Goal: Information Seeking & Learning: Find specific fact

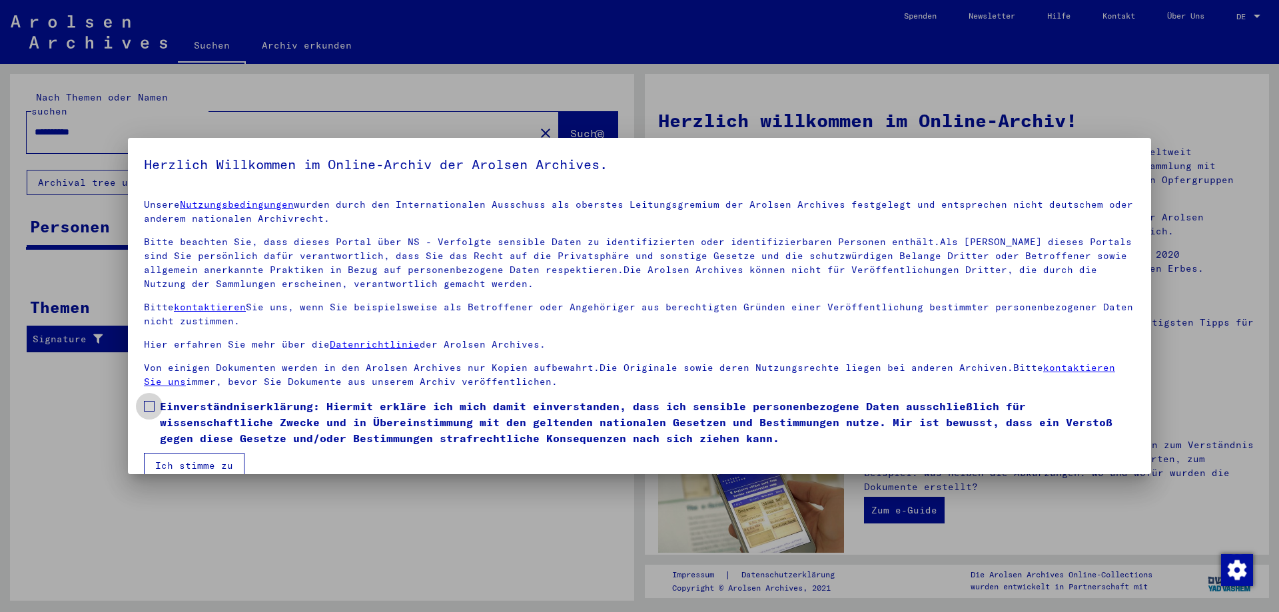
click at [149, 412] on label "Einverständniserklärung: Hiermit erkläre ich mich damit einverstanden, dass ich…" at bounding box center [640, 423] width 992 height 48
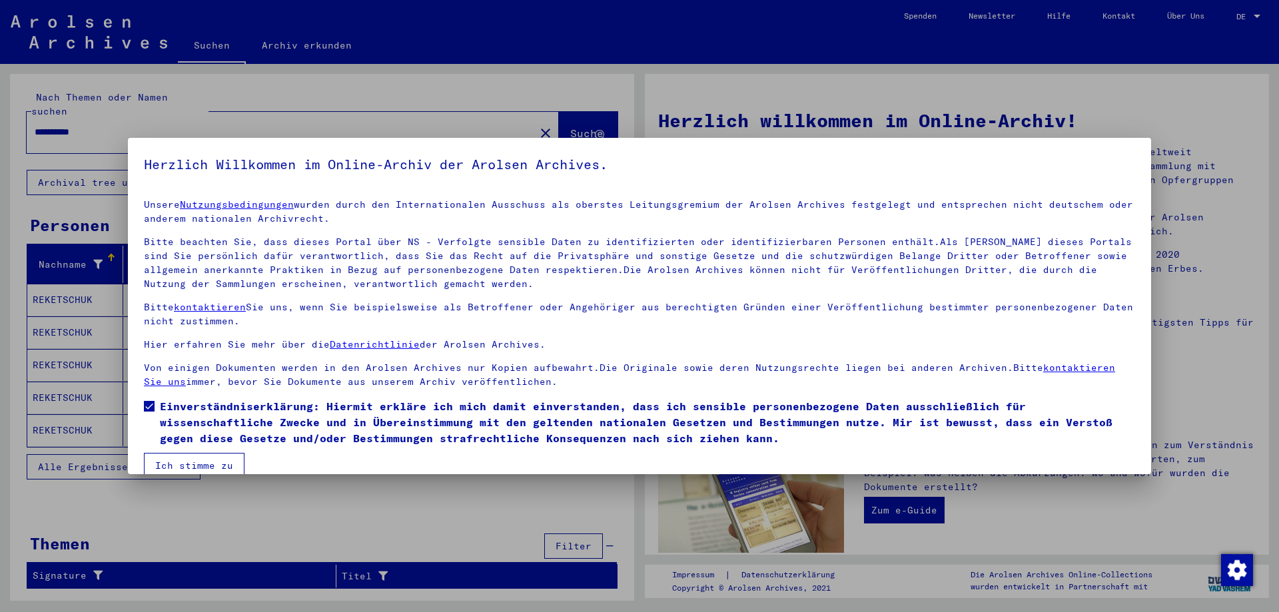
click at [195, 473] on button "Ich stimme zu" at bounding box center [194, 465] width 101 height 25
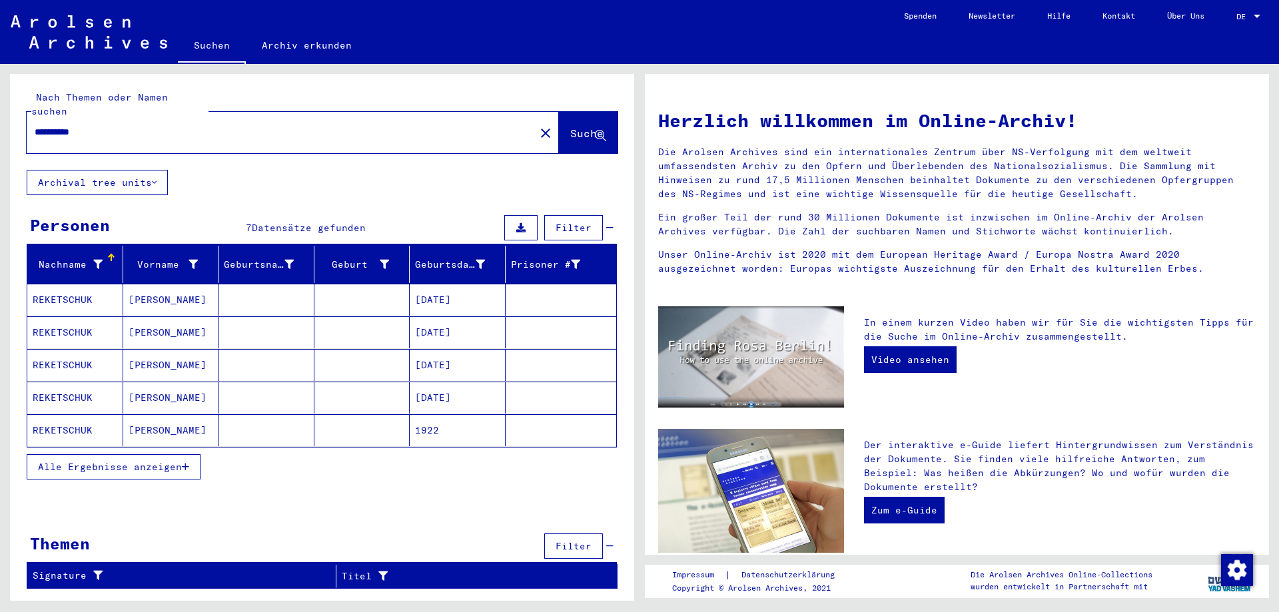
drag, startPoint x: 105, startPoint y: 123, endPoint x: 5, endPoint y: 117, distance: 100.2
click at [5, 117] on div "**********" at bounding box center [320, 332] width 640 height 537
type input "**********"
click at [570, 127] on span "Suche" at bounding box center [586, 133] width 33 height 13
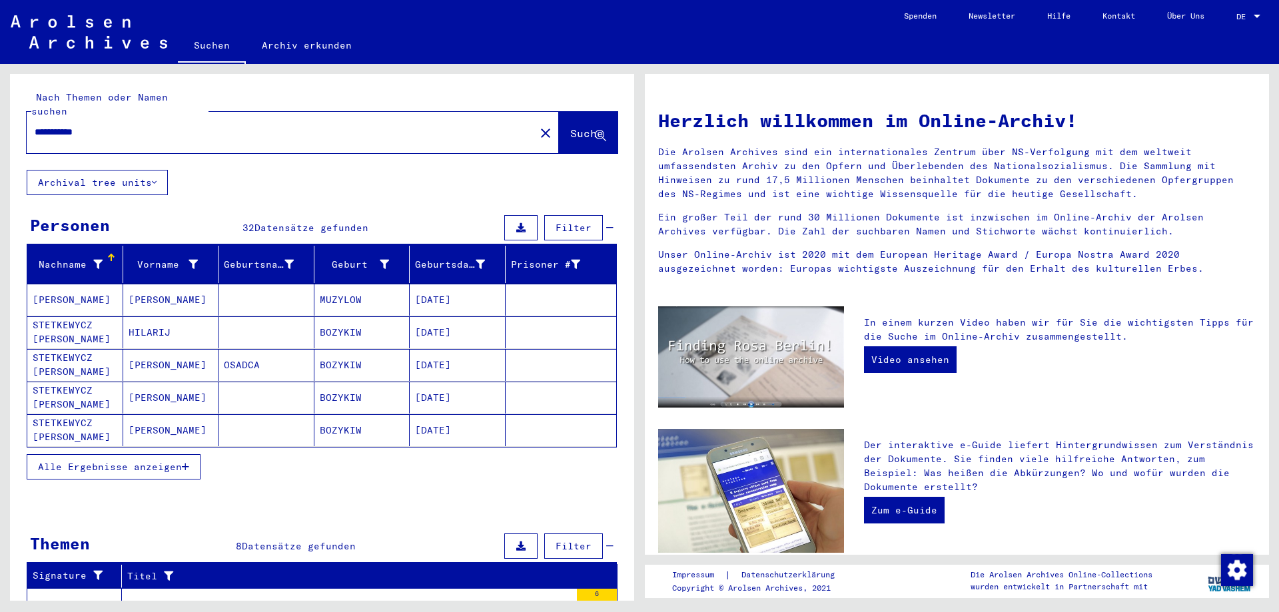
click at [152, 461] on span "Alle Ergebnisse anzeigen" at bounding box center [110, 467] width 144 height 12
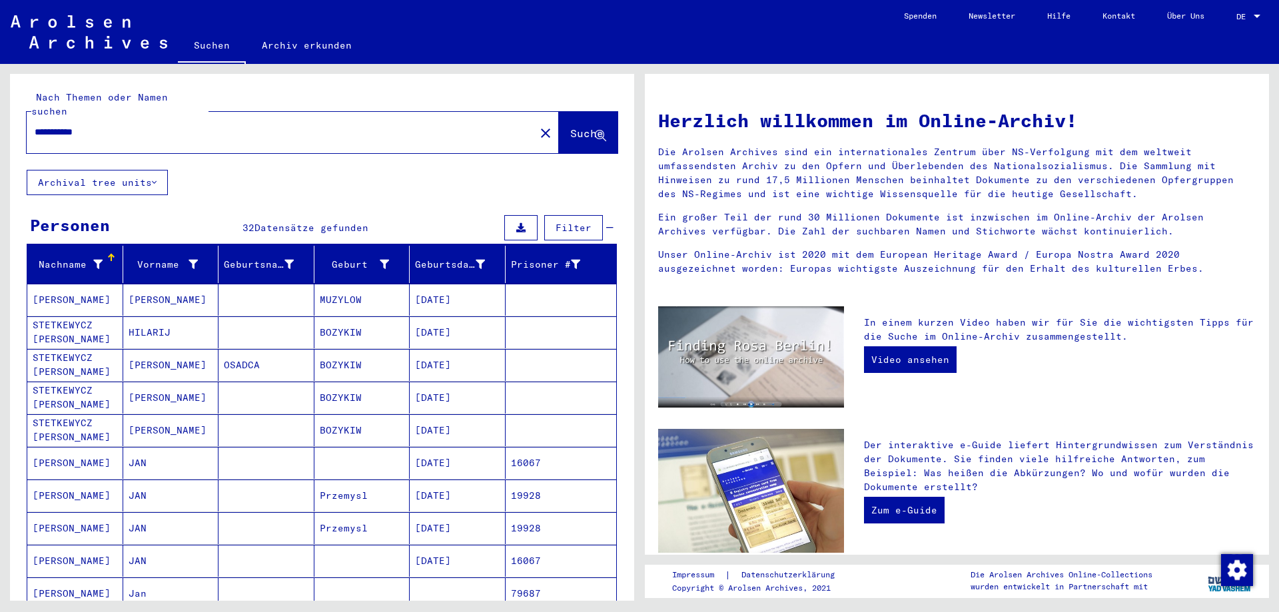
drag, startPoint x: 122, startPoint y: 125, endPoint x: 98, endPoint y: 125, distance: 24.0
click at [98, 125] on div "**********" at bounding box center [273, 132] width 492 height 30
drag, startPoint x: 127, startPoint y: 117, endPoint x: 32, endPoint y: 110, distance: 95.5
click at [32, 117] on div "**********" at bounding box center [273, 132] width 492 height 30
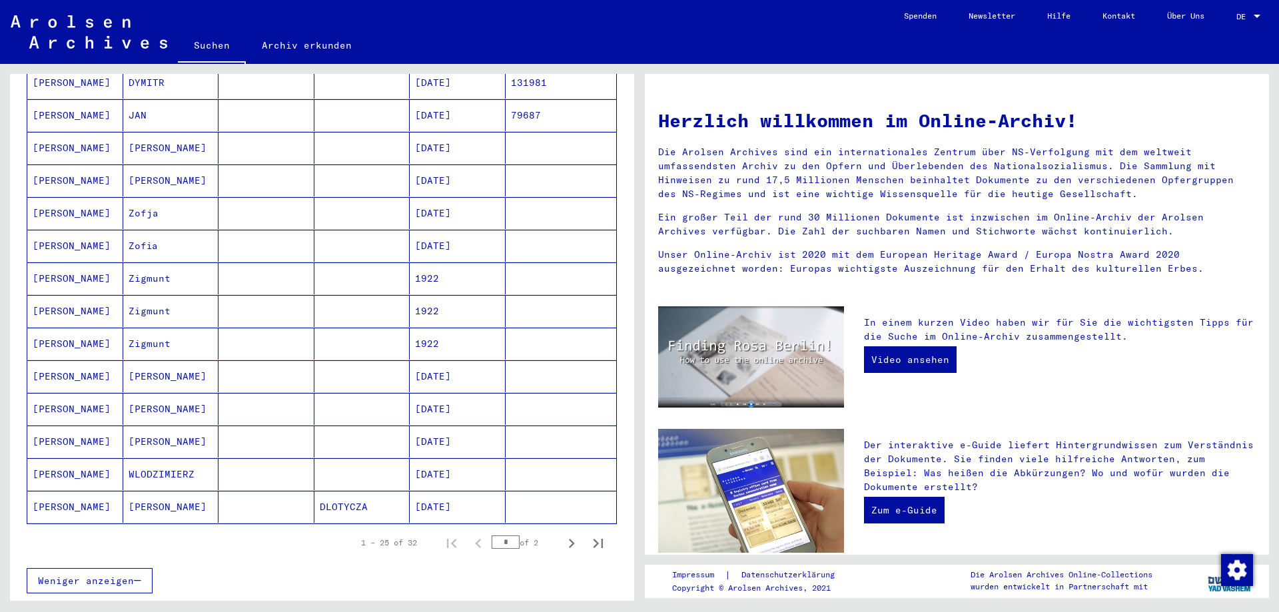
scroll to position [600, 0]
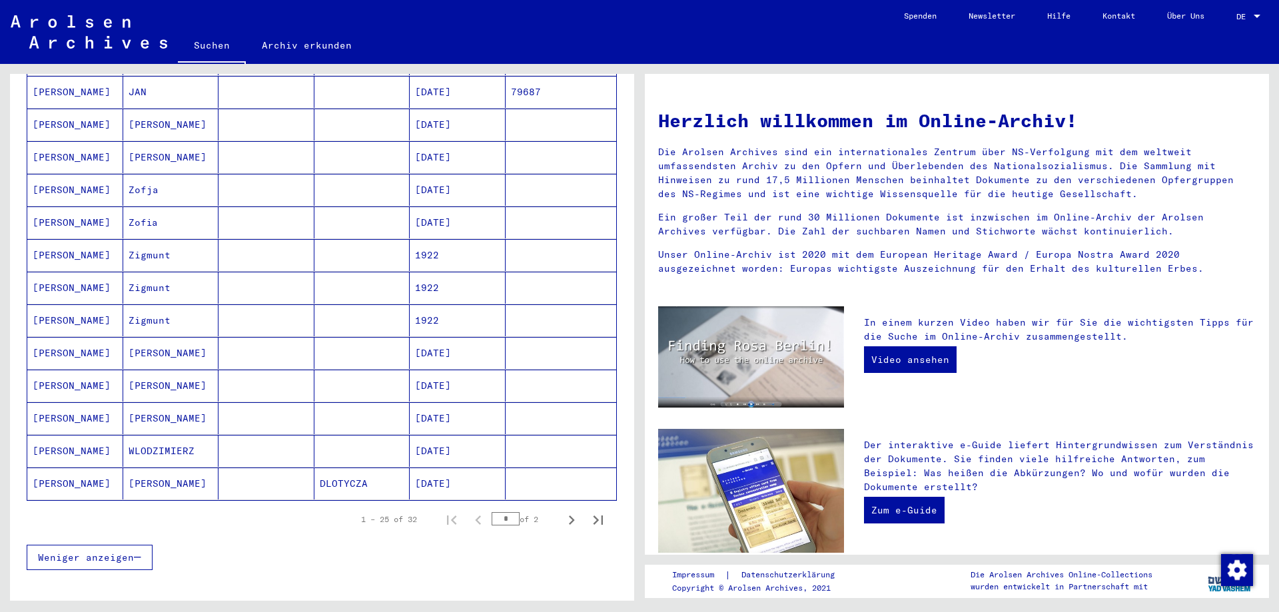
click at [416, 341] on mat-cell "[DATE]" at bounding box center [458, 353] width 96 height 32
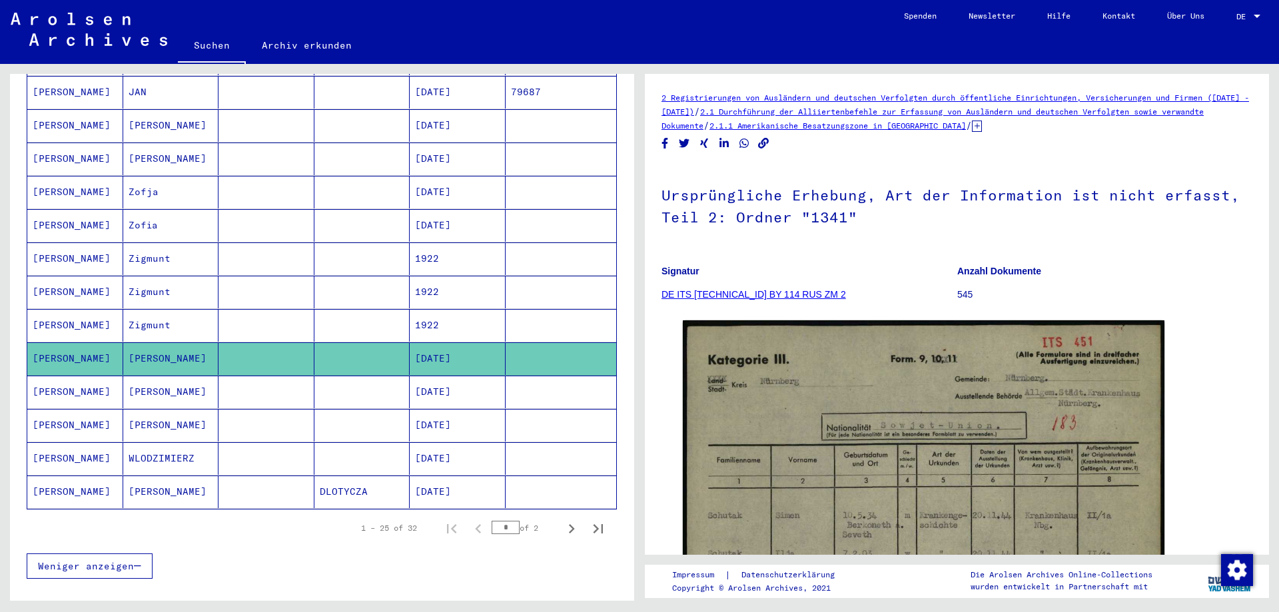
click at [432, 376] on mat-cell "[DATE]" at bounding box center [458, 392] width 96 height 33
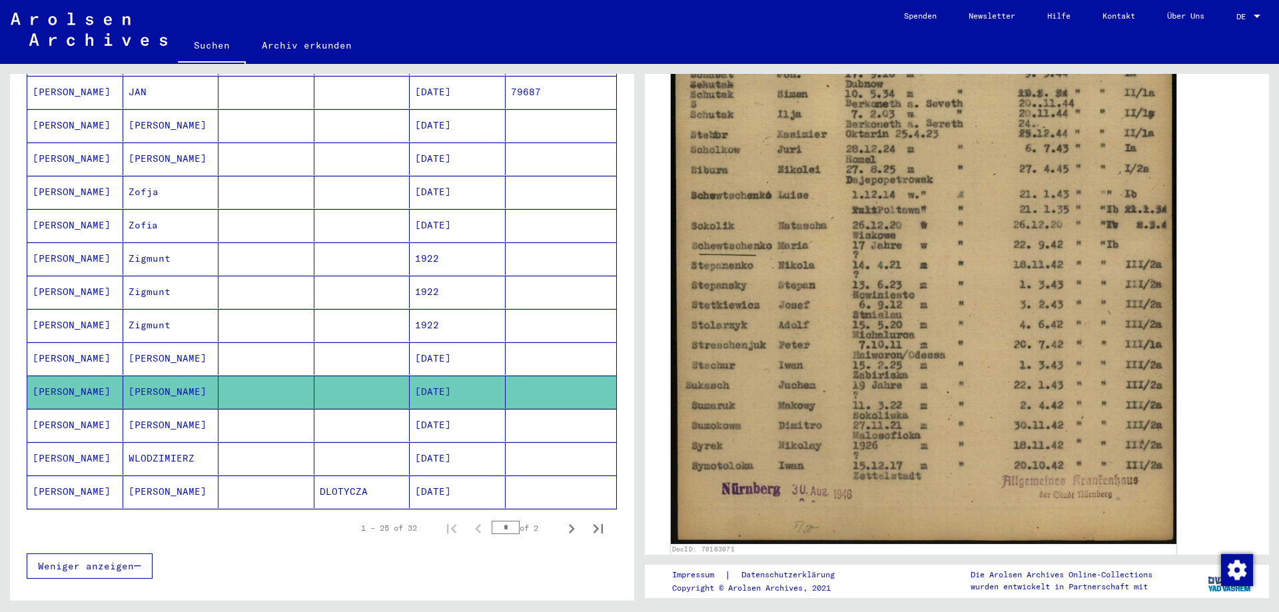
scroll to position [466, 0]
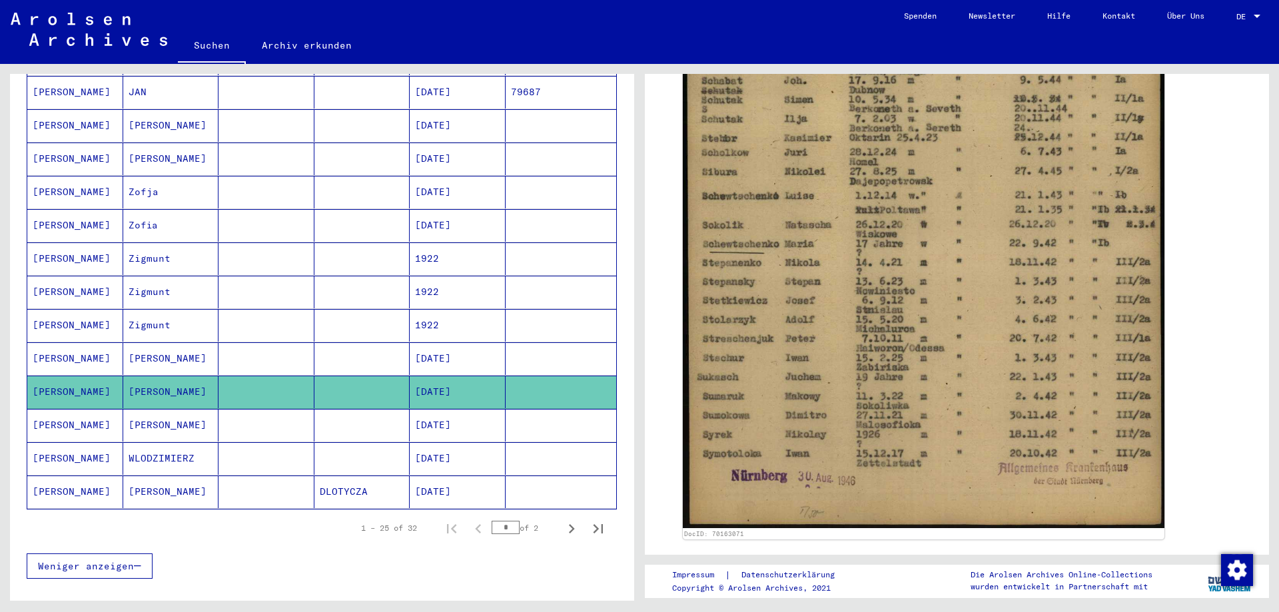
click at [456, 446] on mat-cell "[DATE]" at bounding box center [458, 458] width 96 height 33
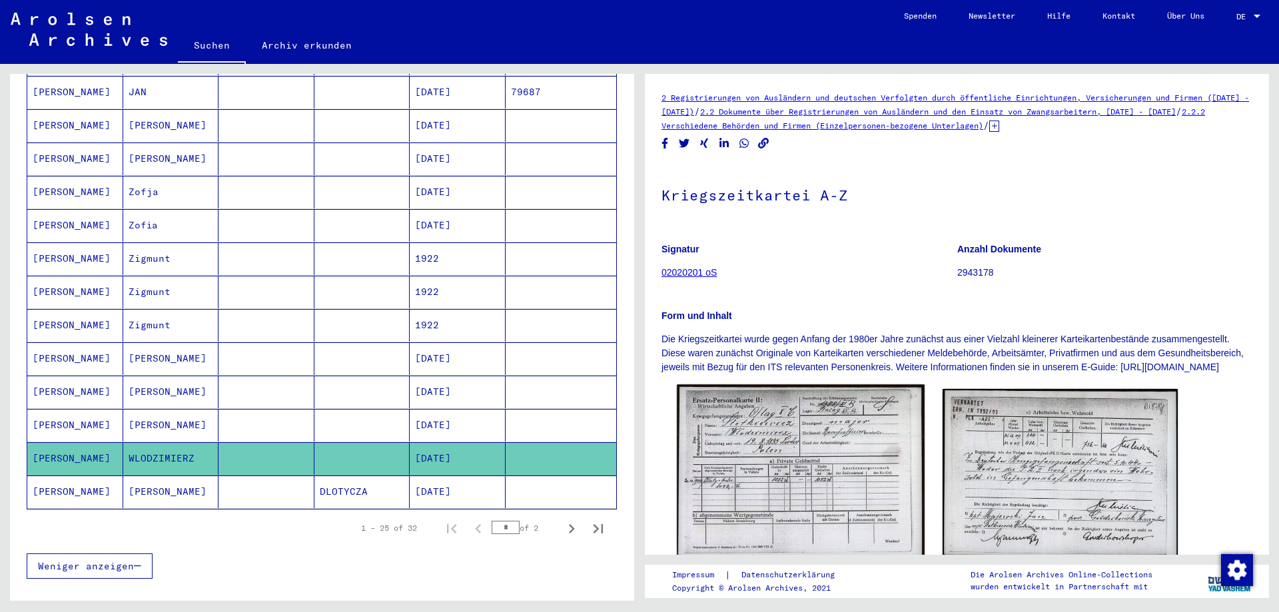
click at [719, 454] on img at bounding box center [800, 473] width 247 height 177
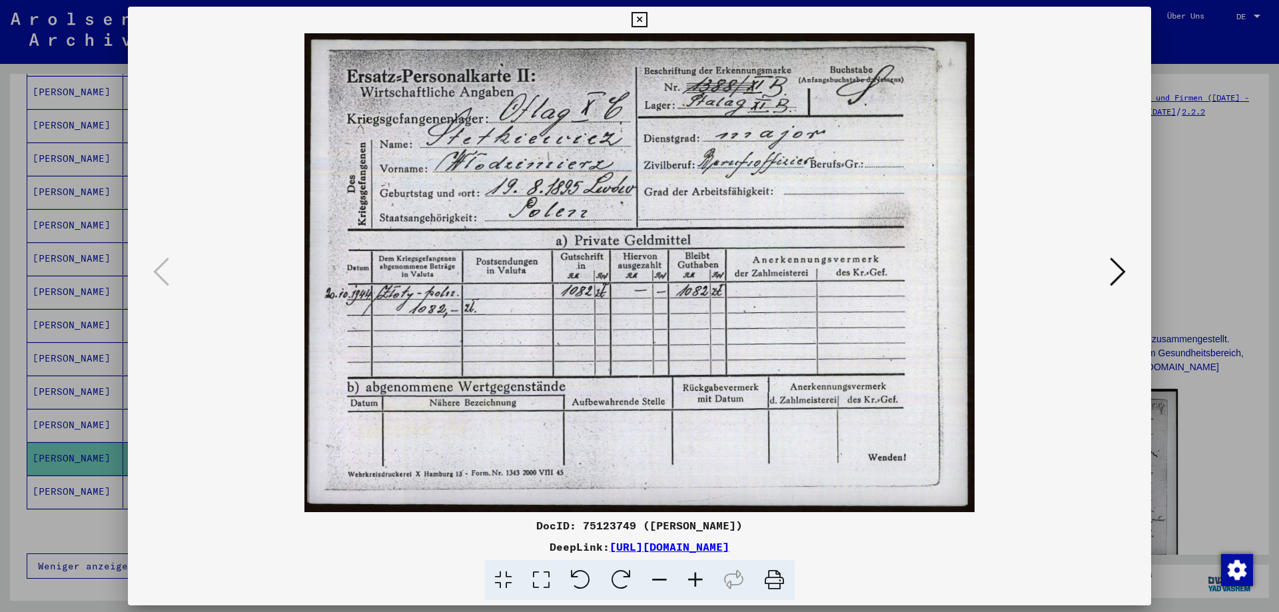
click at [1173, 36] on div at bounding box center [639, 306] width 1279 height 612
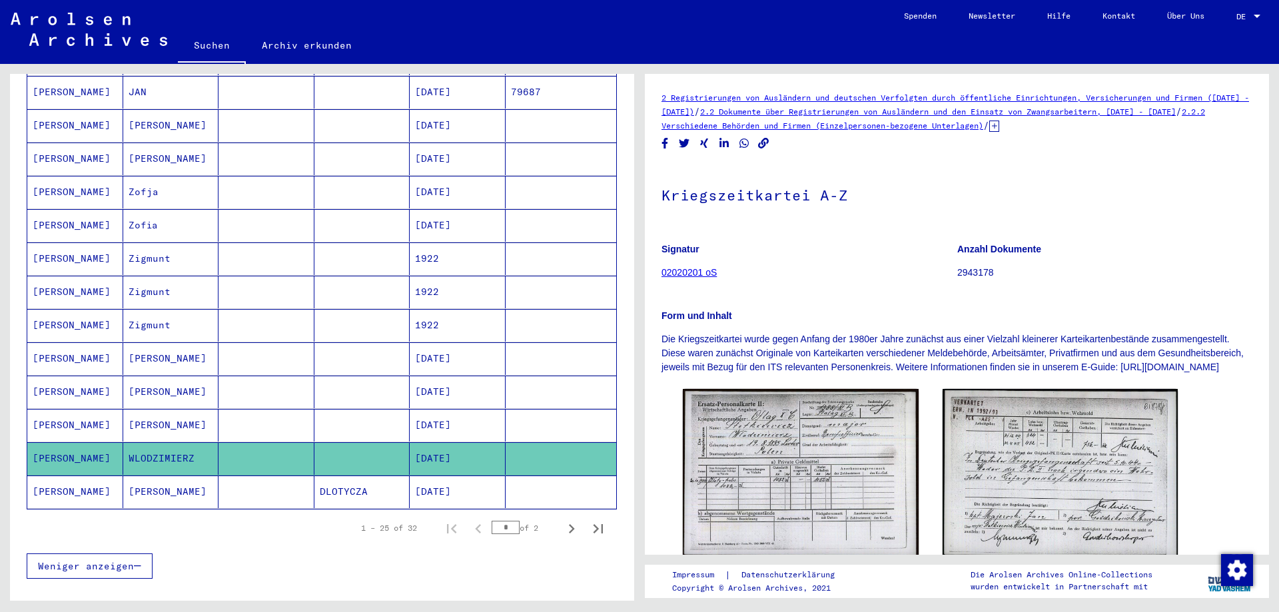
click at [434, 482] on mat-cell "[DATE]" at bounding box center [458, 492] width 96 height 33
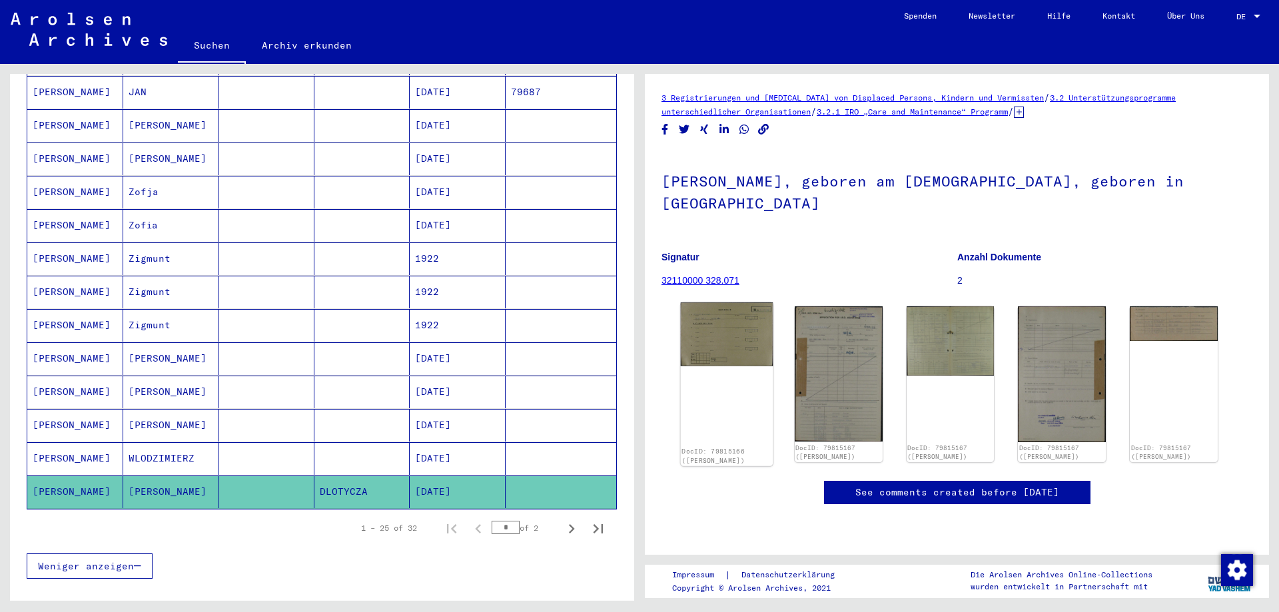
click at [733, 341] on img at bounding box center [727, 335] width 92 height 64
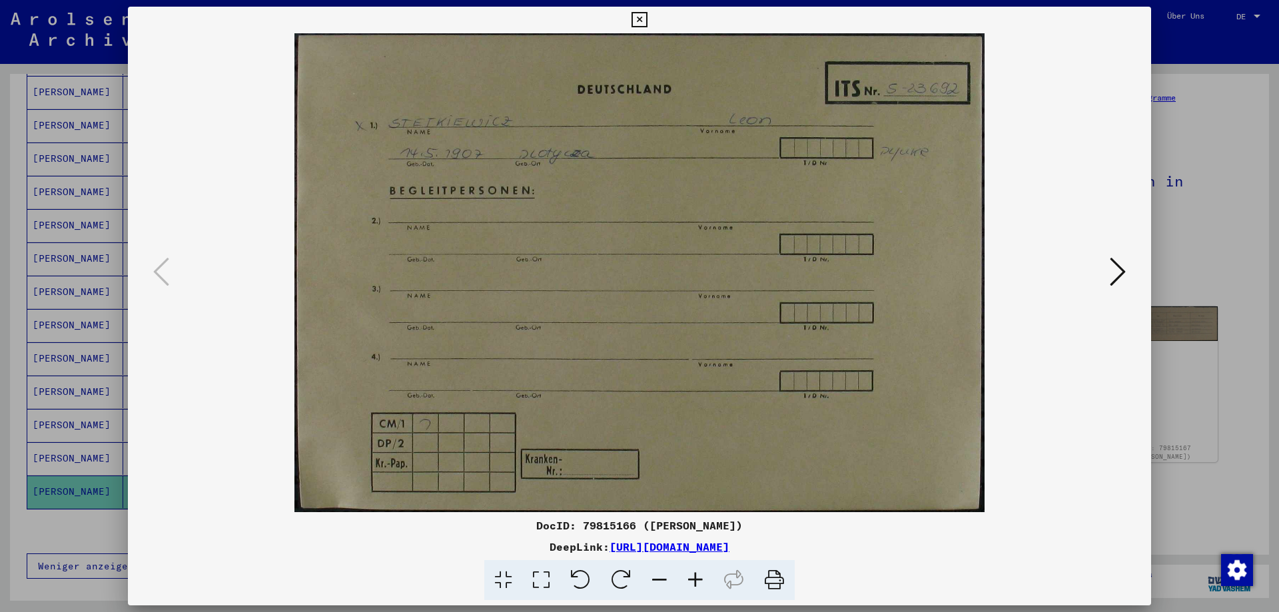
click at [1115, 275] on icon at bounding box center [1118, 272] width 16 height 32
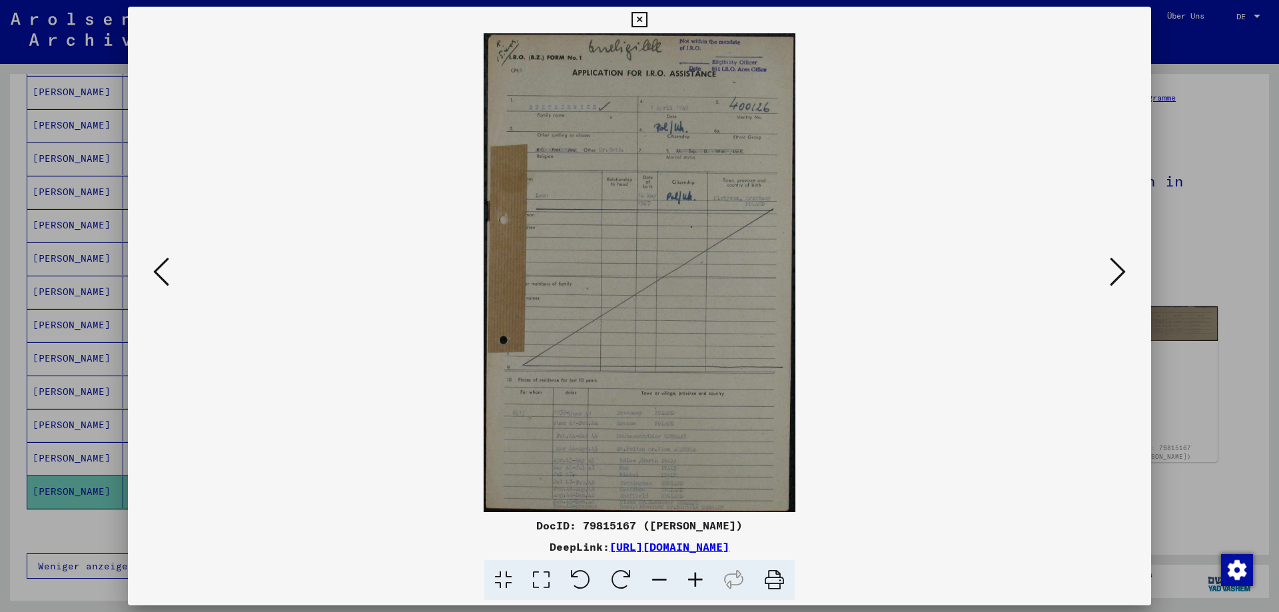
click at [1115, 275] on icon at bounding box center [1118, 272] width 16 height 32
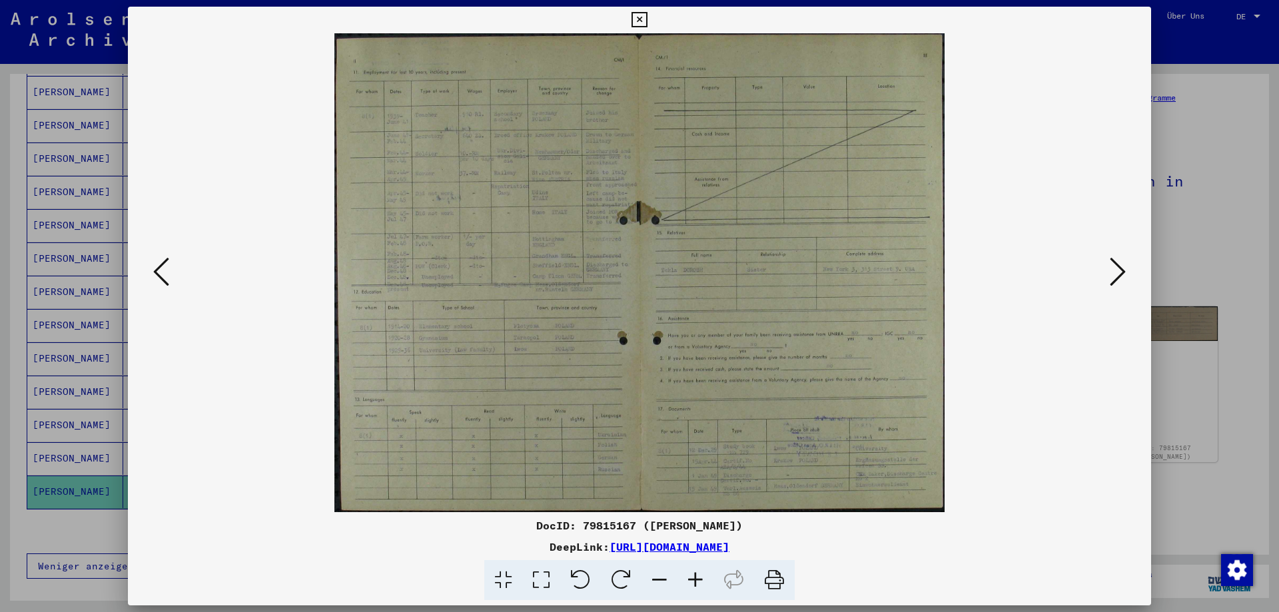
click at [1115, 275] on icon at bounding box center [1118, 272] width 16 height 32
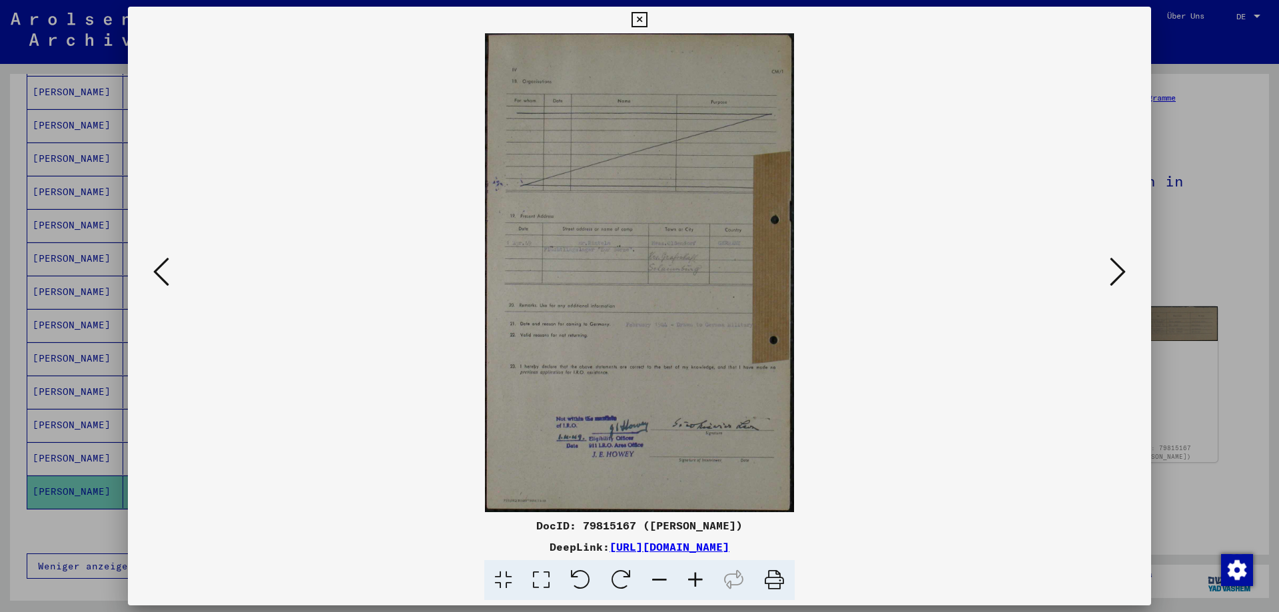
click at [1115, 275] on icon at bounding box center [1118, 272] width 16 height 32
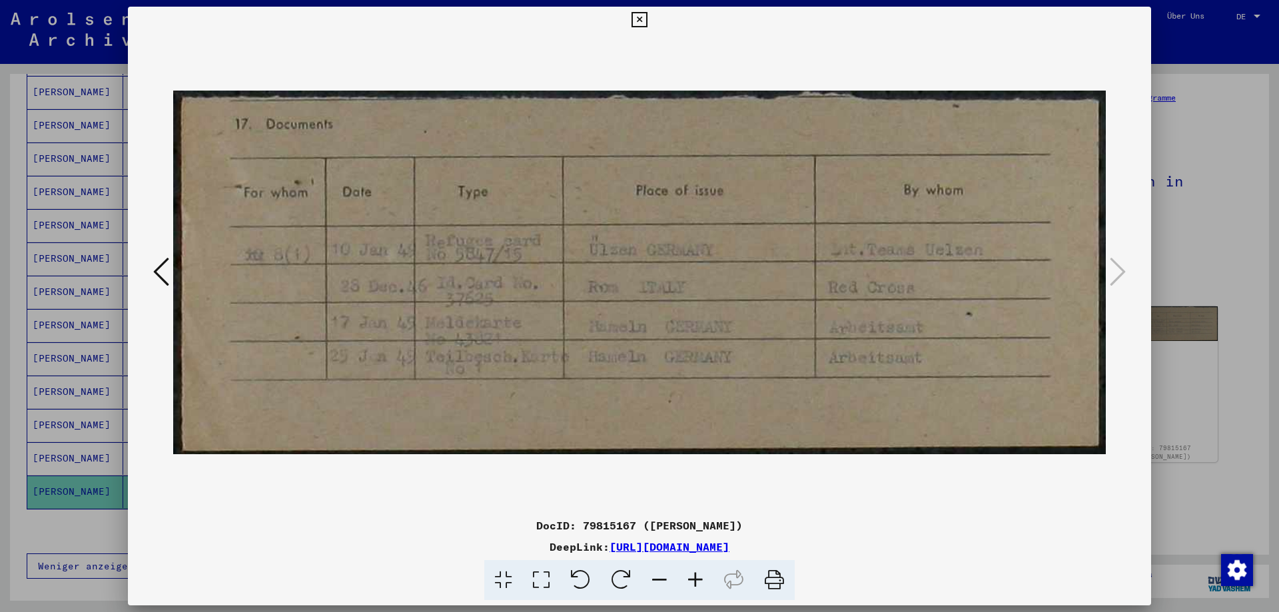
click at [1184, 95] on div at bounding box center [639, 306] width 1279 height 612
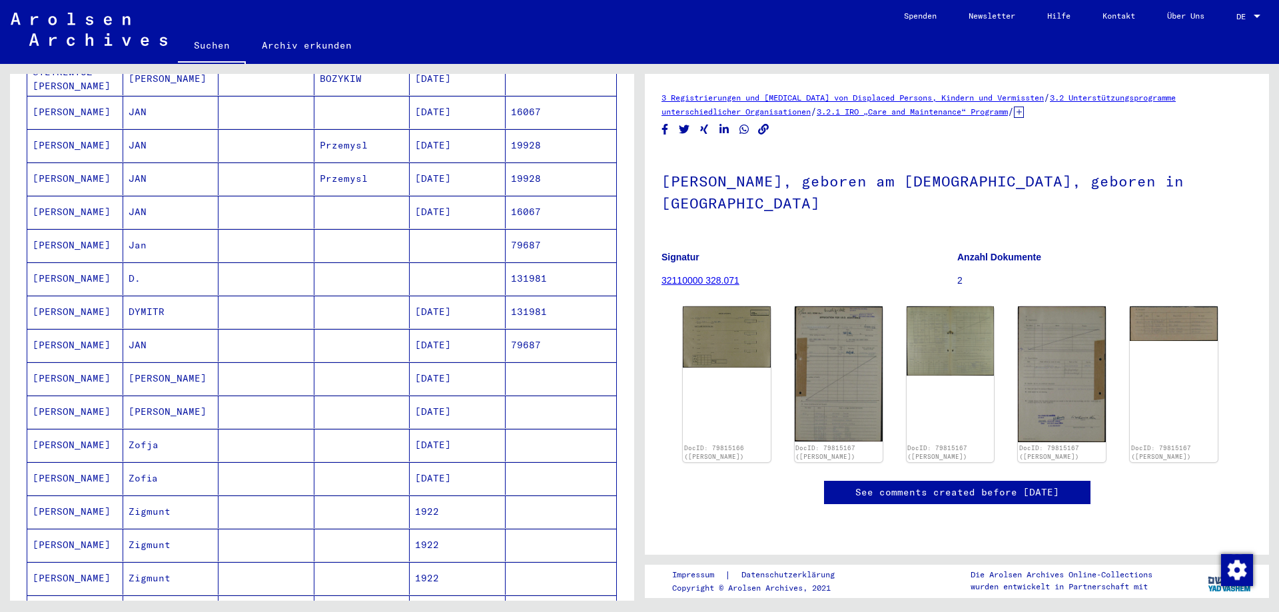
scroll to position [341, 0]
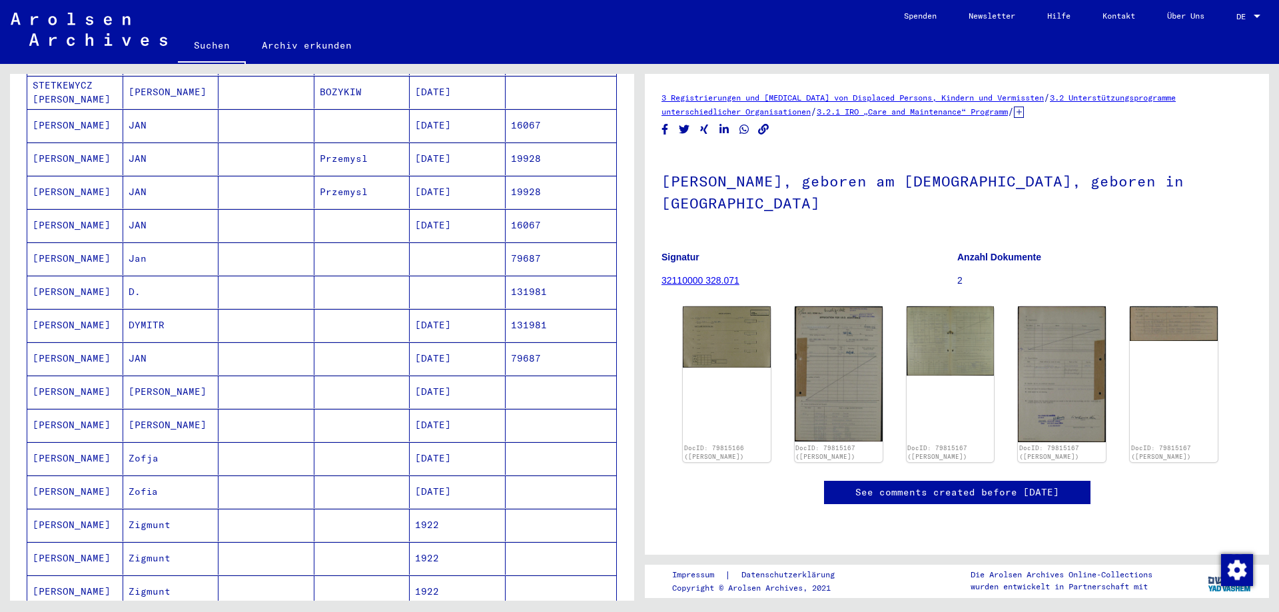
click at [430, 410] on mat-cell "[DATE]" at bounding box center [458, 425] width 96 height 33
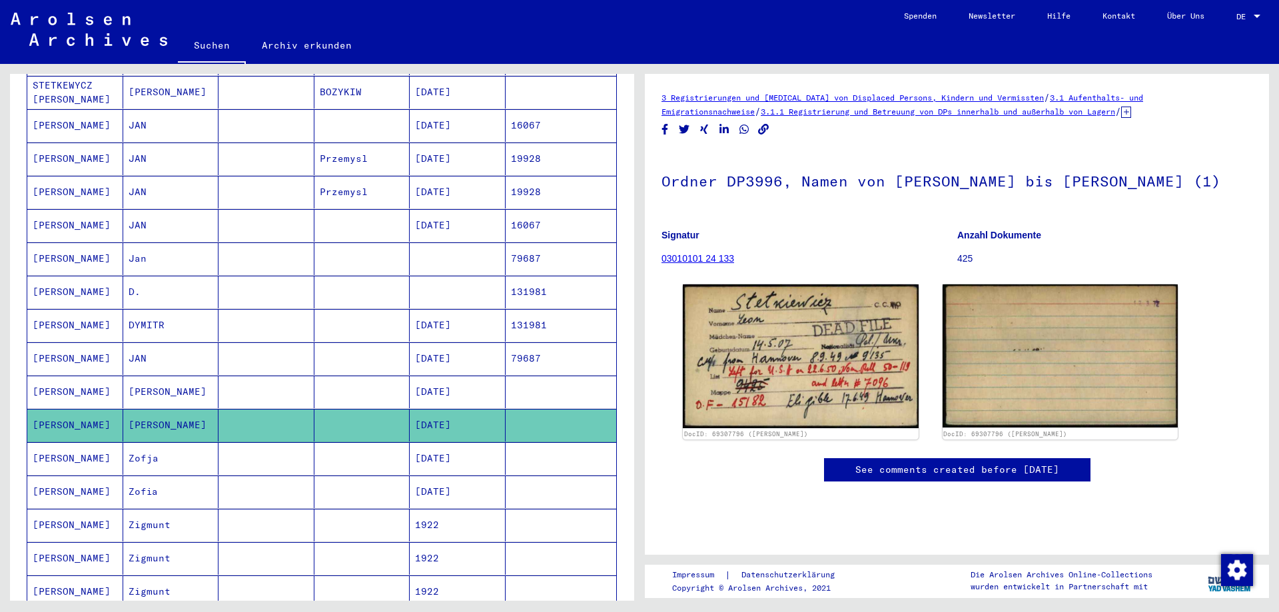
click at [440, 348] on mat-cell "[DATE]" at bounding box center [458, 359] width 96 height 33
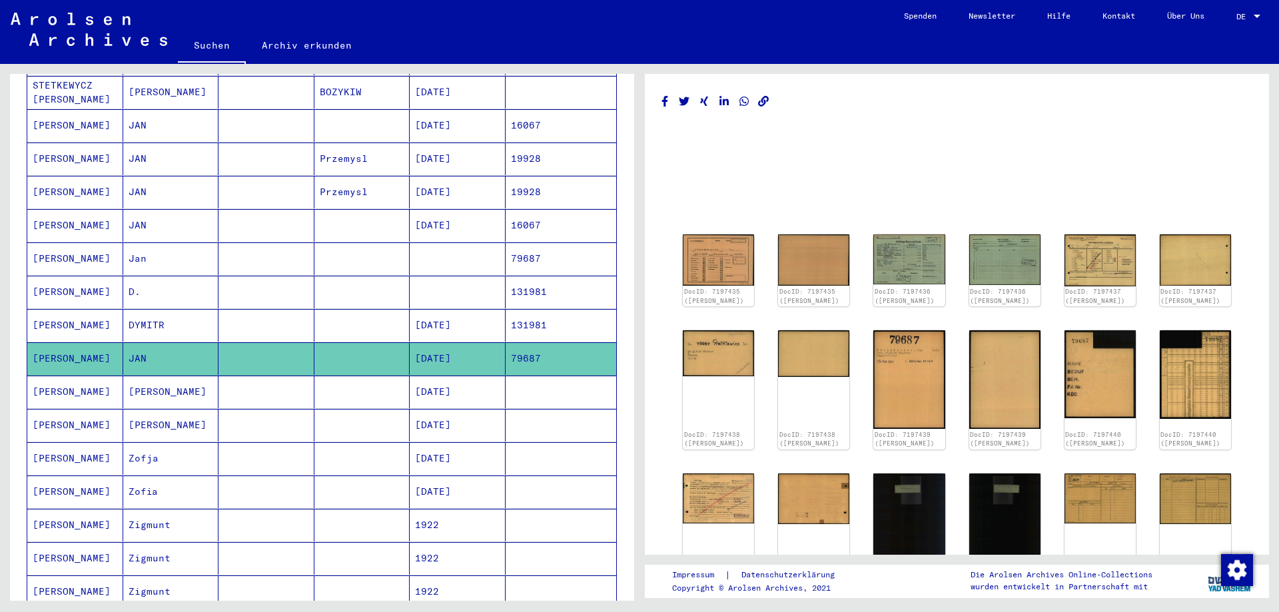
scroll to position [275, 0]
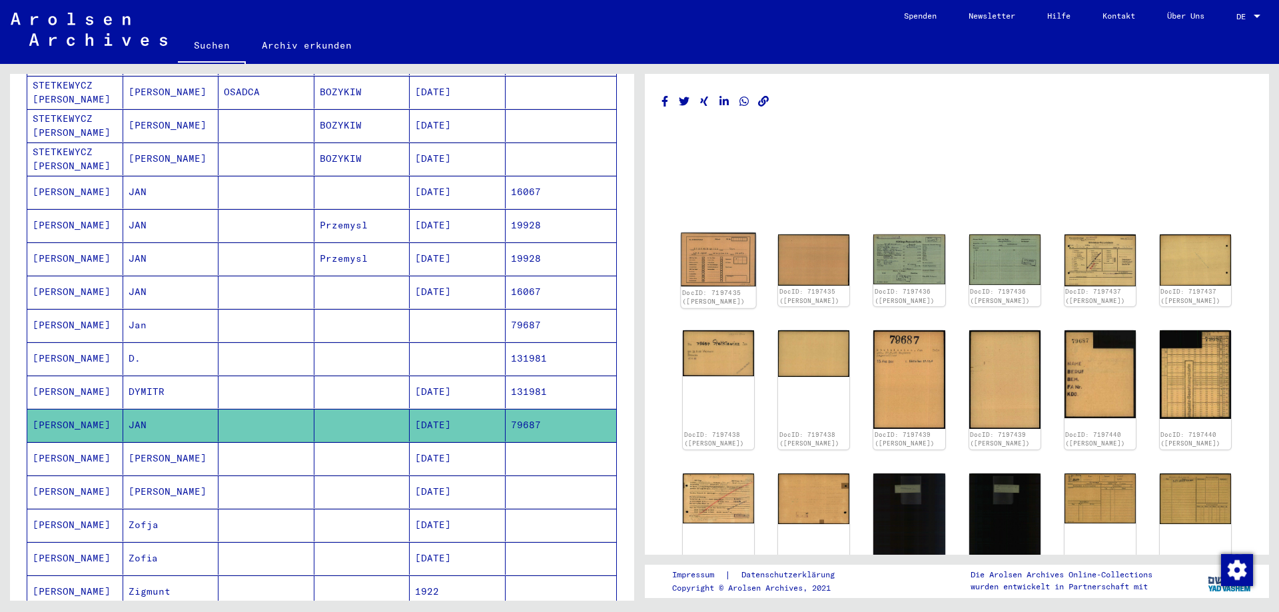
click at [723, 248] on img at bounding box center [718, 259] width 75 height 53
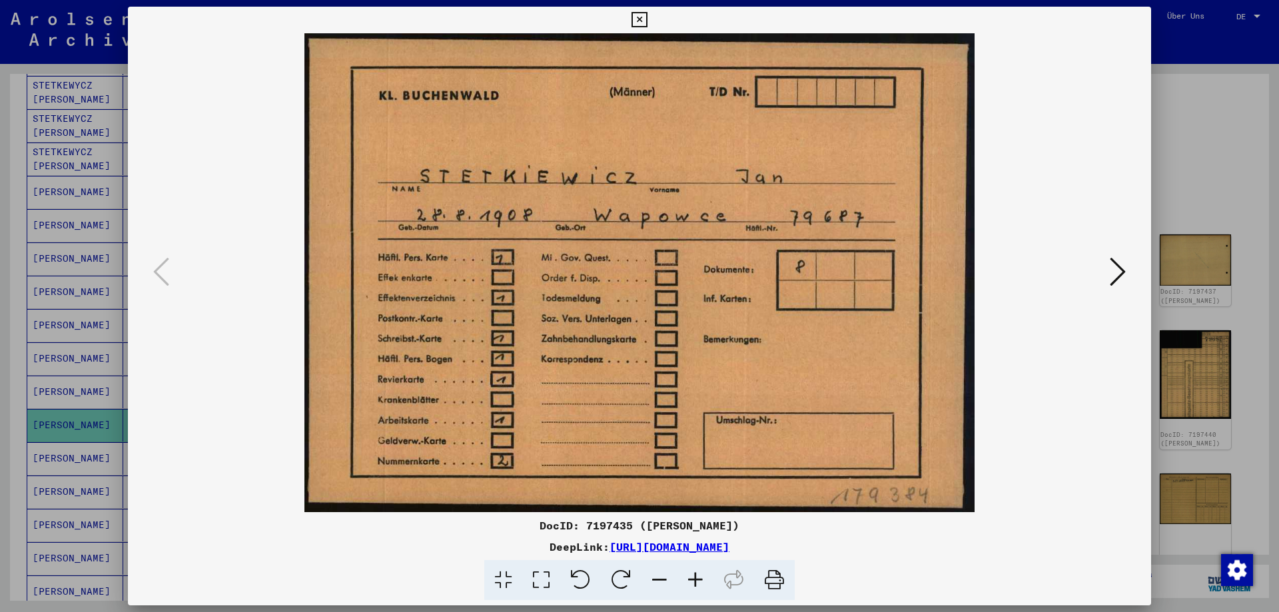
click at [1129, 82] on div at bounding box center [640, 272] width 1024 height 479
click at [1203, 100] on div at bounding box center [639, 306] width 1279 height 612
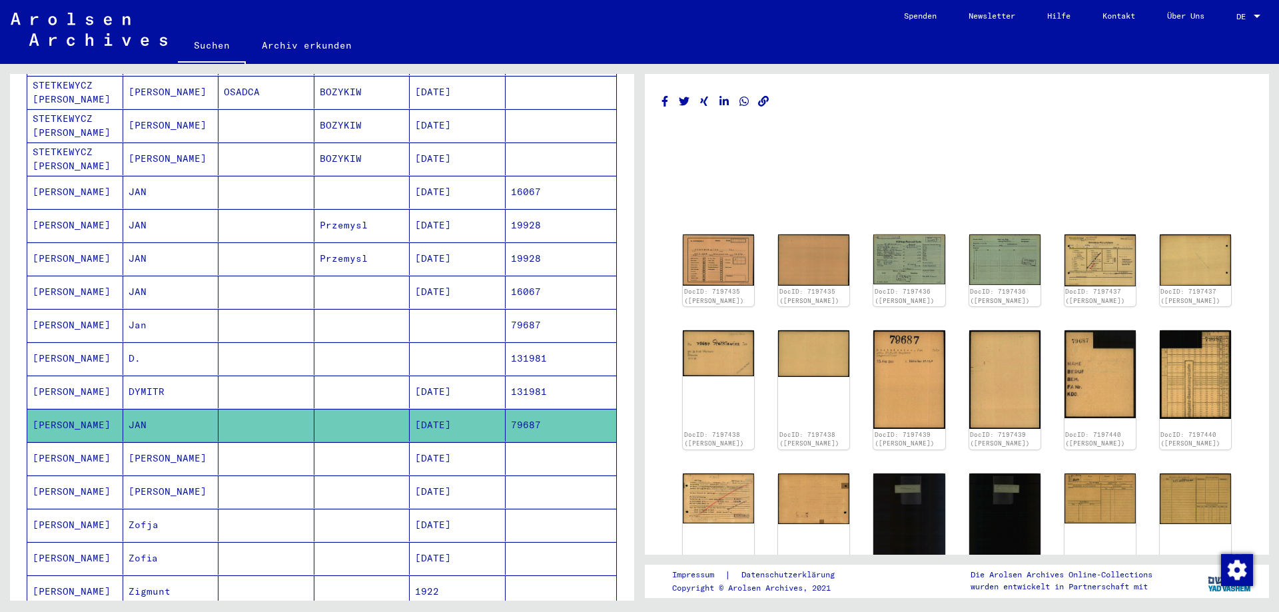
click at [435, 280] on mat-cell "[DATE]" at bounding box center [458, 292] width 96 height 33
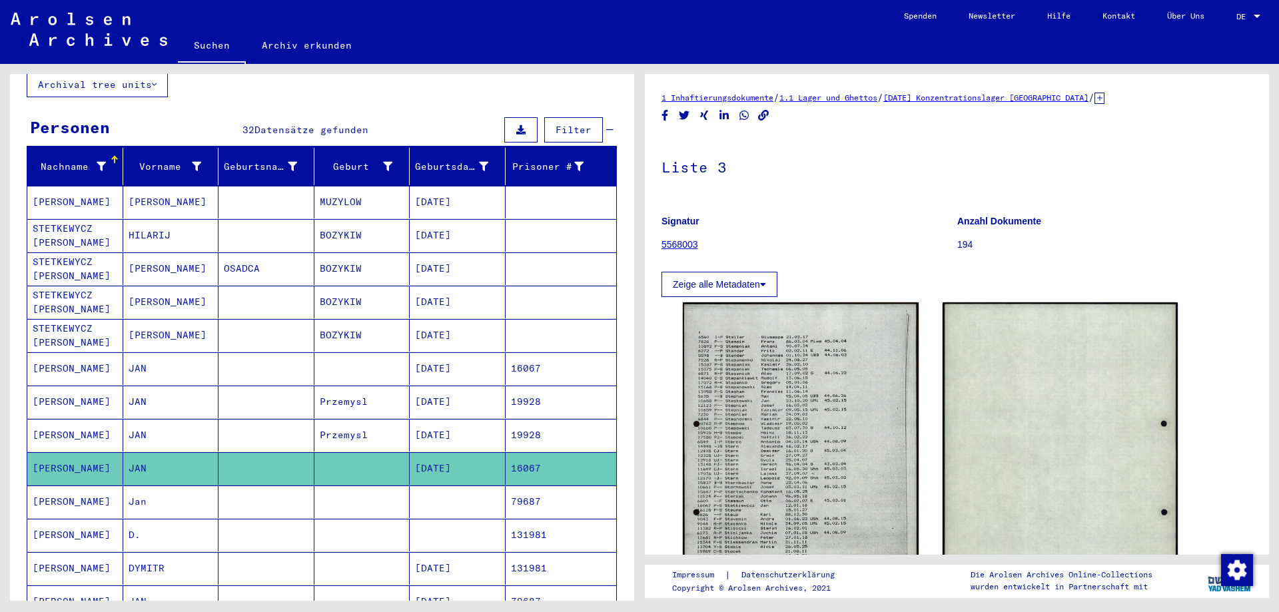
scroll to position [75, 0]
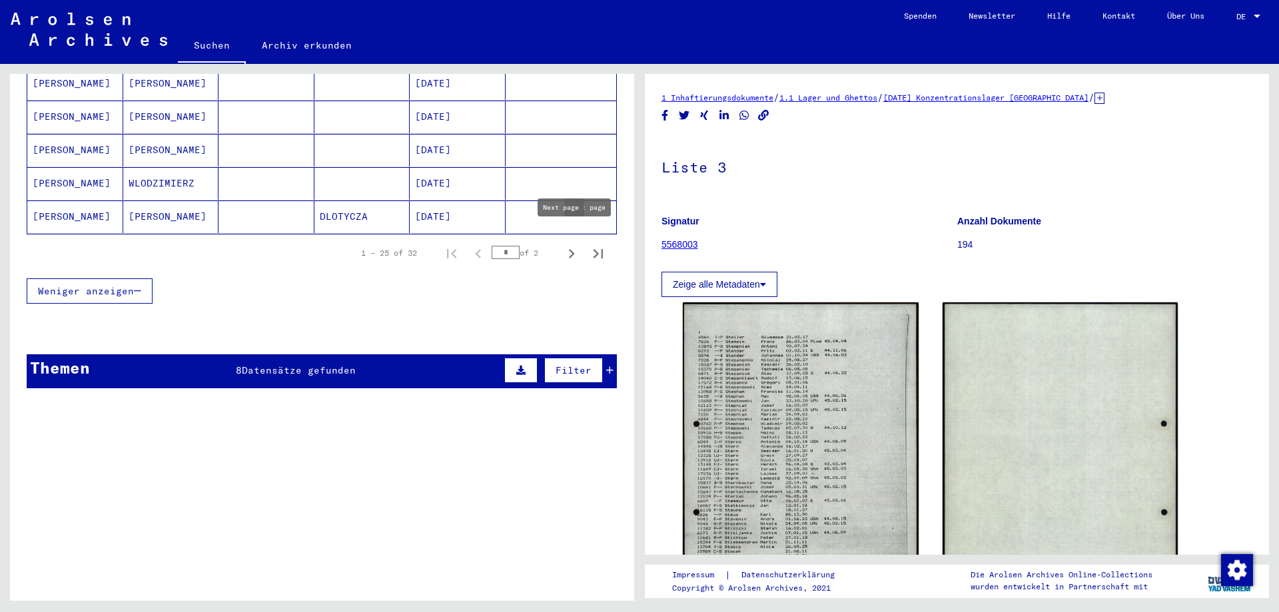
click at [569, 249] on icon "Next page" at bounding box center [572, 253] width 6 height 9
type input "*"
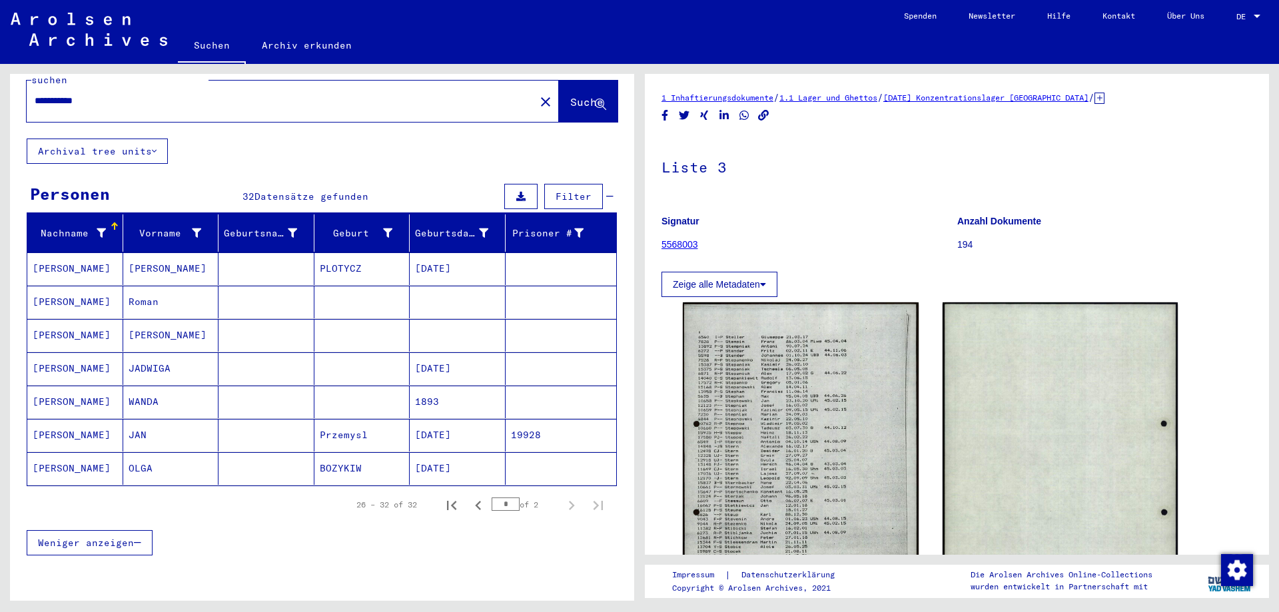
scroll to position [17, 0]
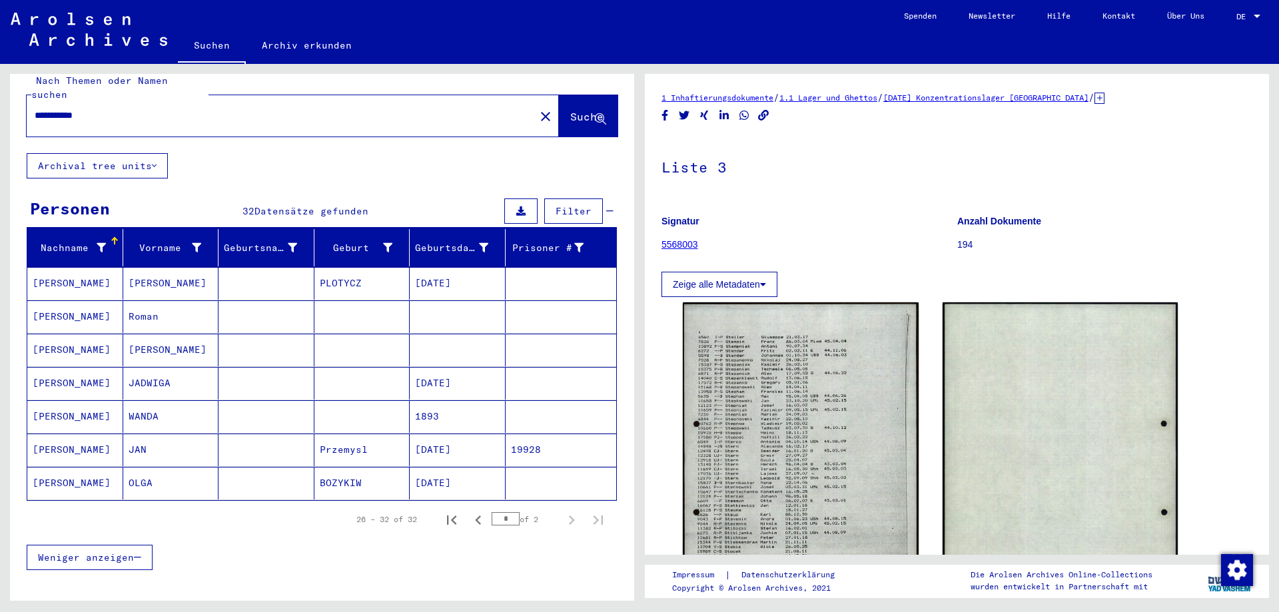
click at [150, 305] on mat-cell "Roman" at bounding box center [171, 317] width 96 height 33
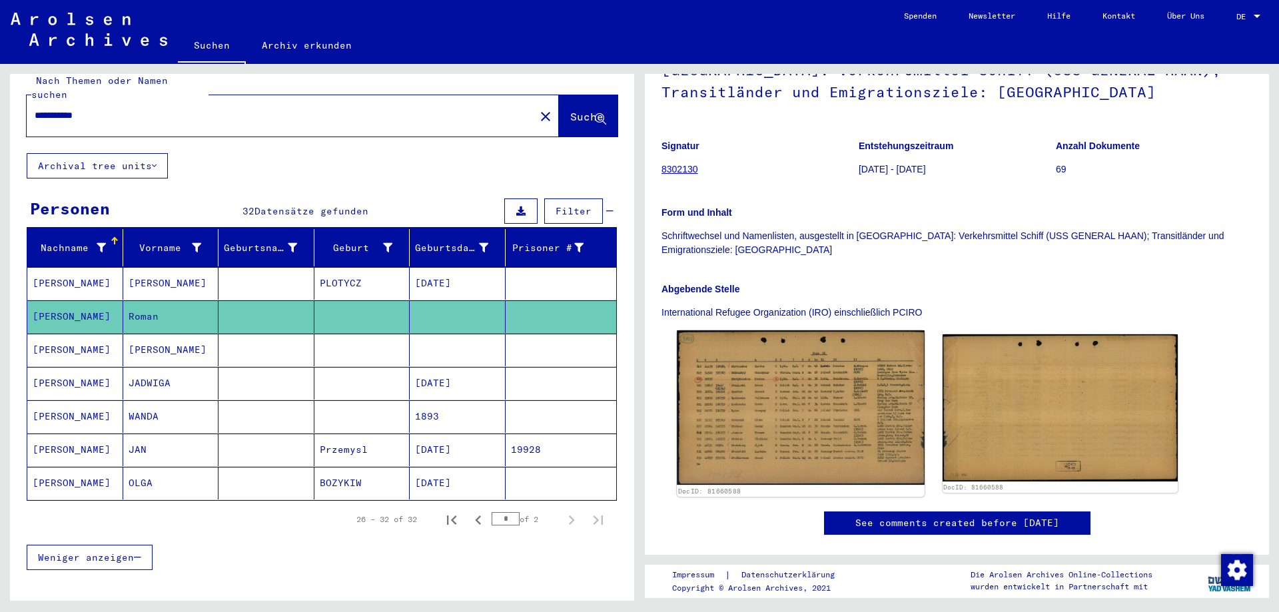
click at [740, 367] on img at bounding box center [800, 408] width 247 height 155
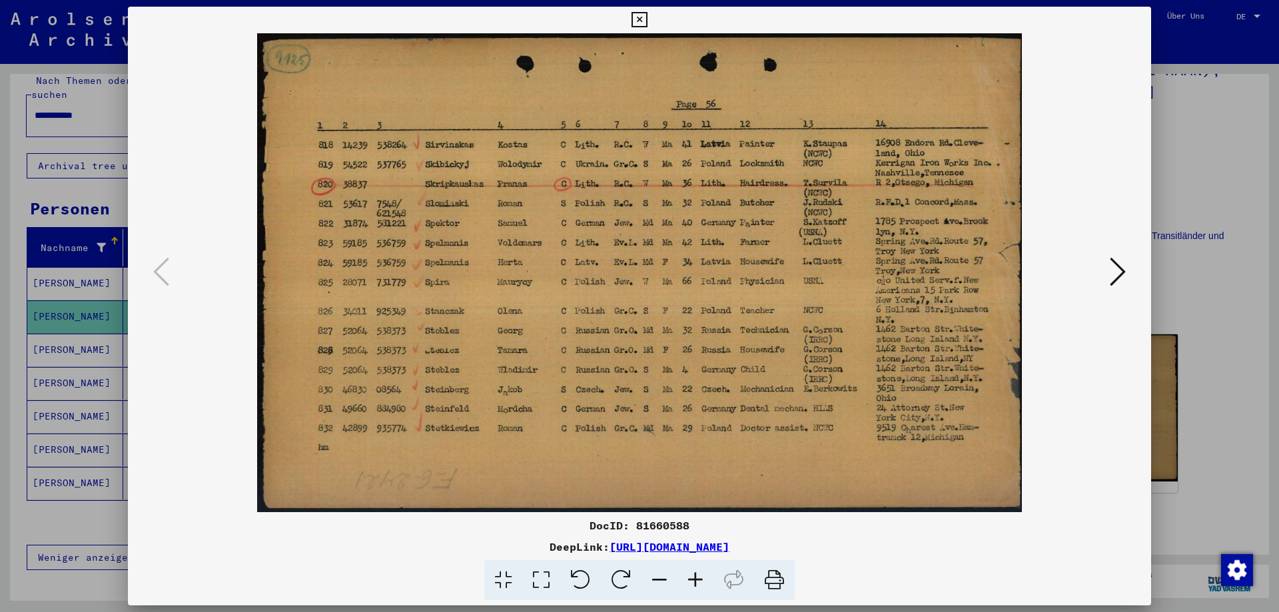
click at [1087, 93] on img at bounding box center [639, 272] width 933 height 479
click at [1148, 91] on div at bounding box center [640, 272] width 1024 height 479
click at [1171, 106] on div at bounding box center [639, 306] width 1279 height 612
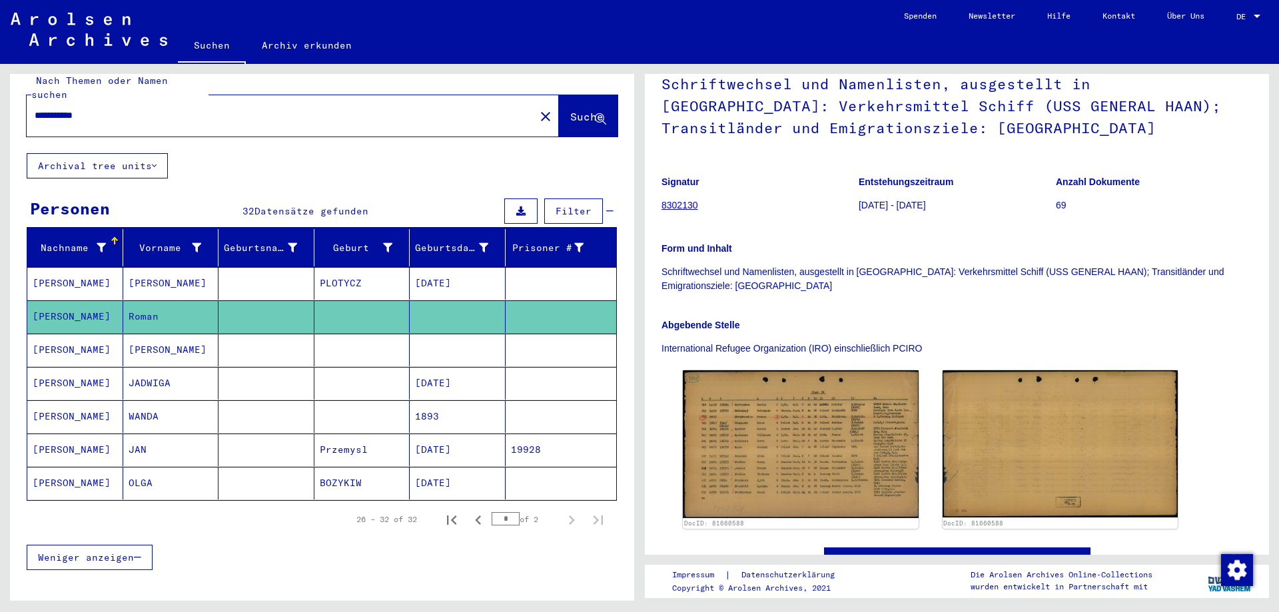
scroll to position [67, 0]
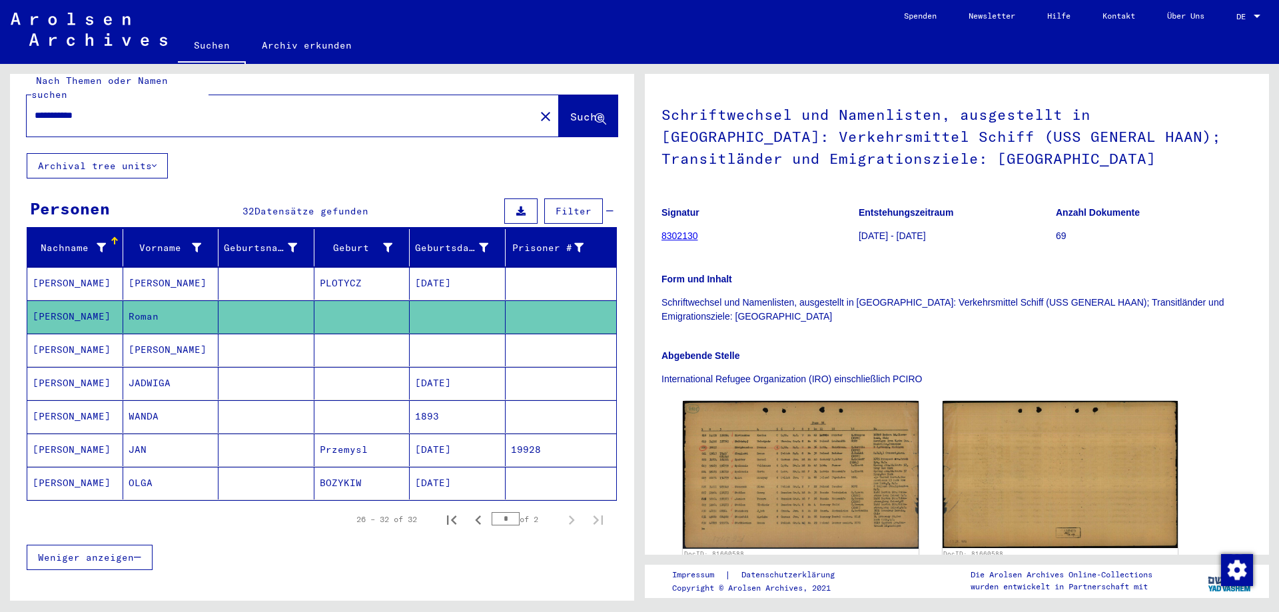
click at [175, 109] on input "**********" at bounding box center [281, 116] width 492 height 14
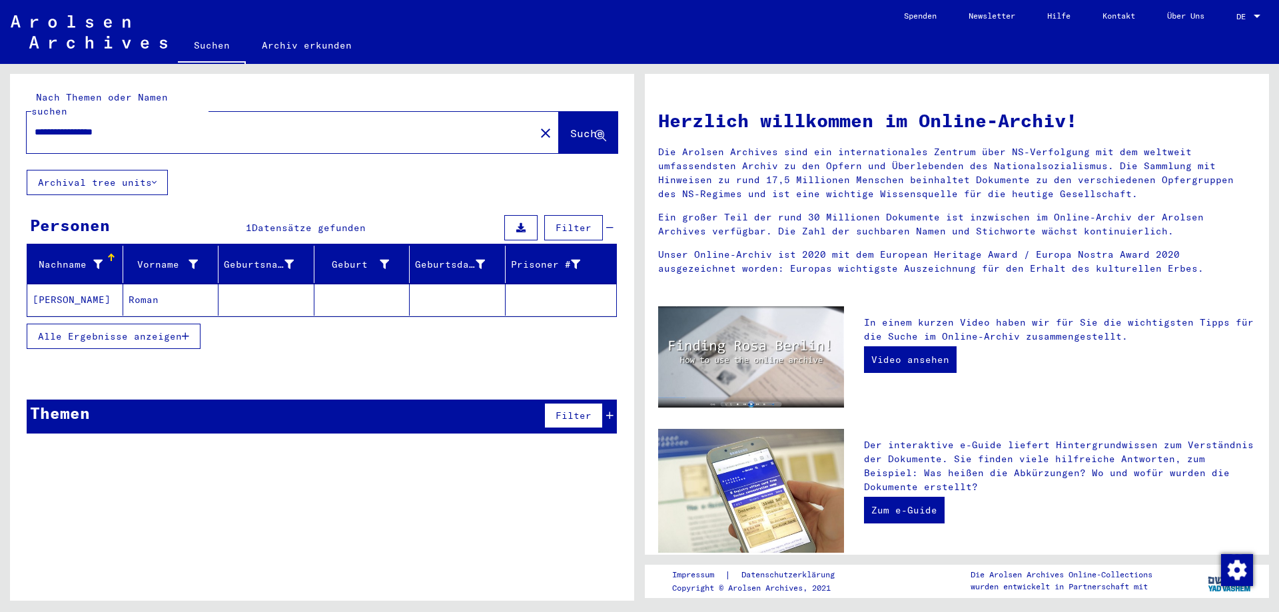
click at [109, 331] on span "Alle Ergebnisse anzeigen" at bounding box center [110, 337] width 144 height 12
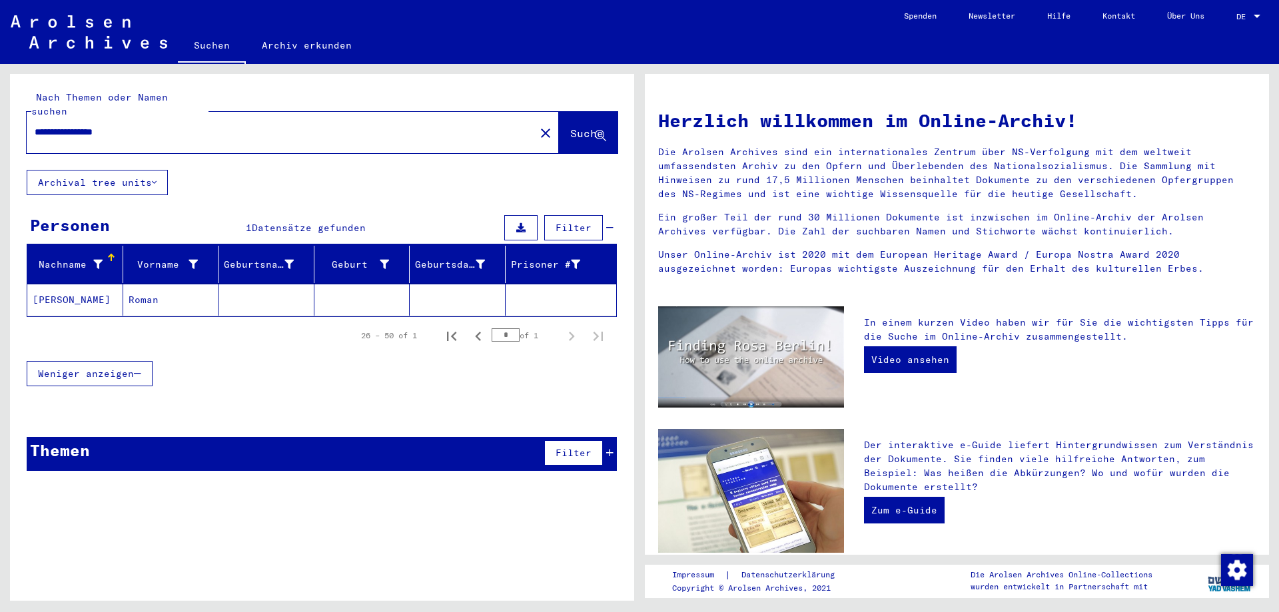
click at [87, 125] on input "**********" at bounding box center [277, 132] width 484 height 14
drag, startPoint x: 171, startPoint y: 122, endPoint x: 103, endPoint y: 132, distance: 68.7
click at [103, 132] on div "**********" at bounding box center [273, 132] width 492 height 30
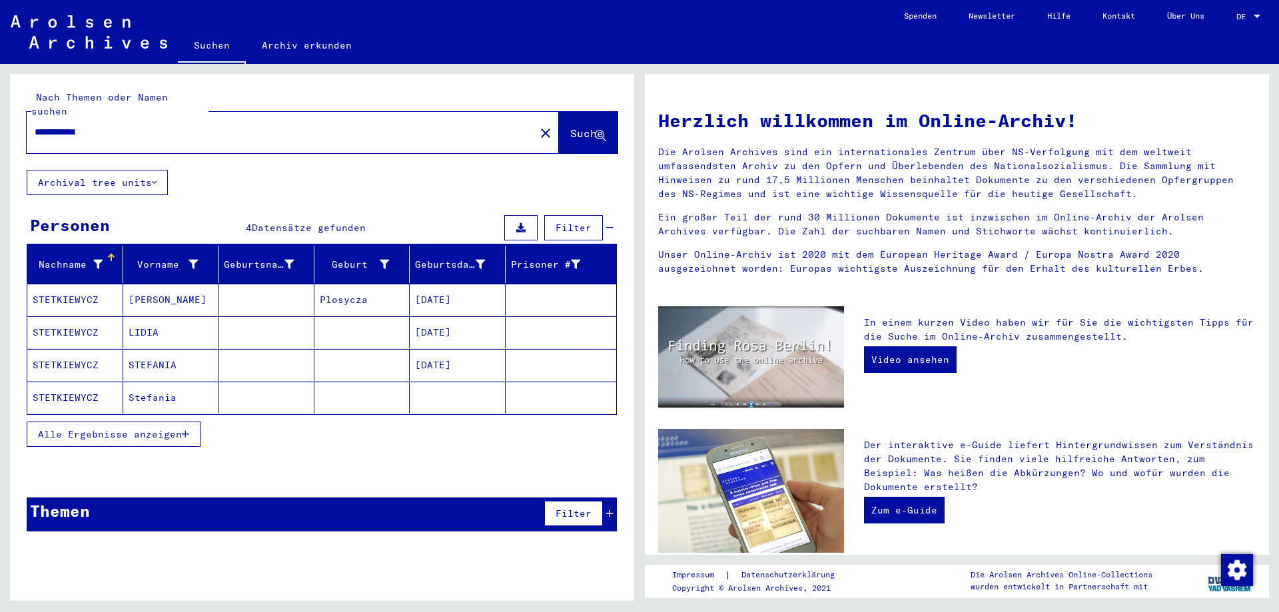
click at [149, 422] on button "Alle Ergebnisse anzeigen" at bounding box center [114, 434] width 174 height 25
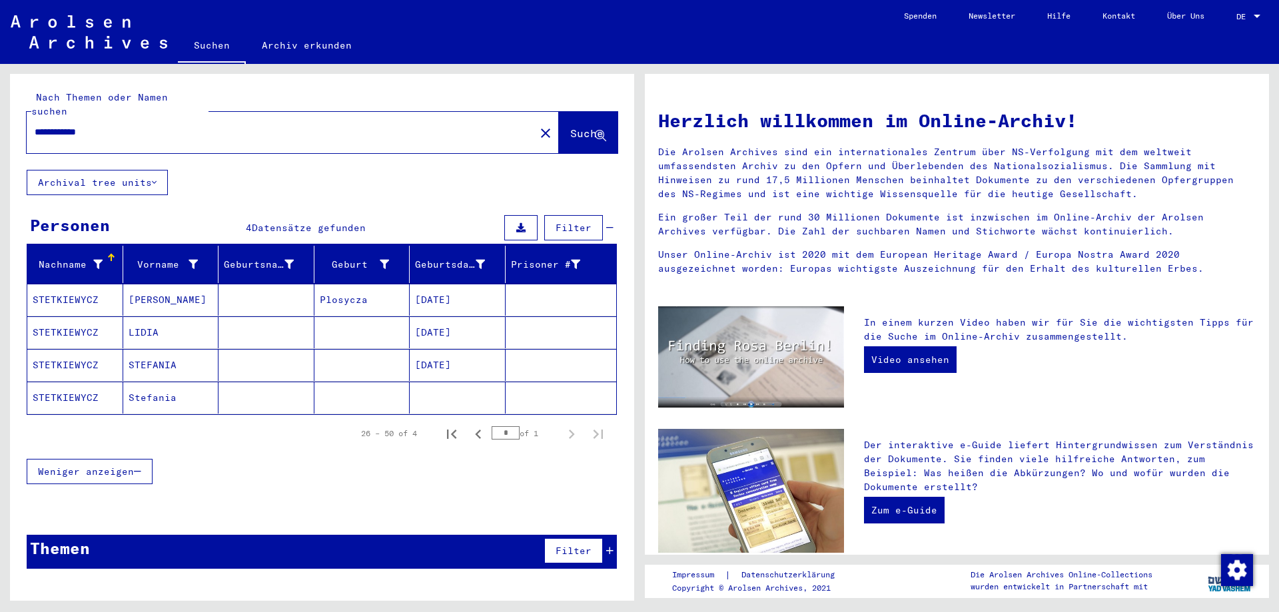
click at [70, 125] on input "**********" at bounding box center [277, 132] width 484 height 14
type input "**********"
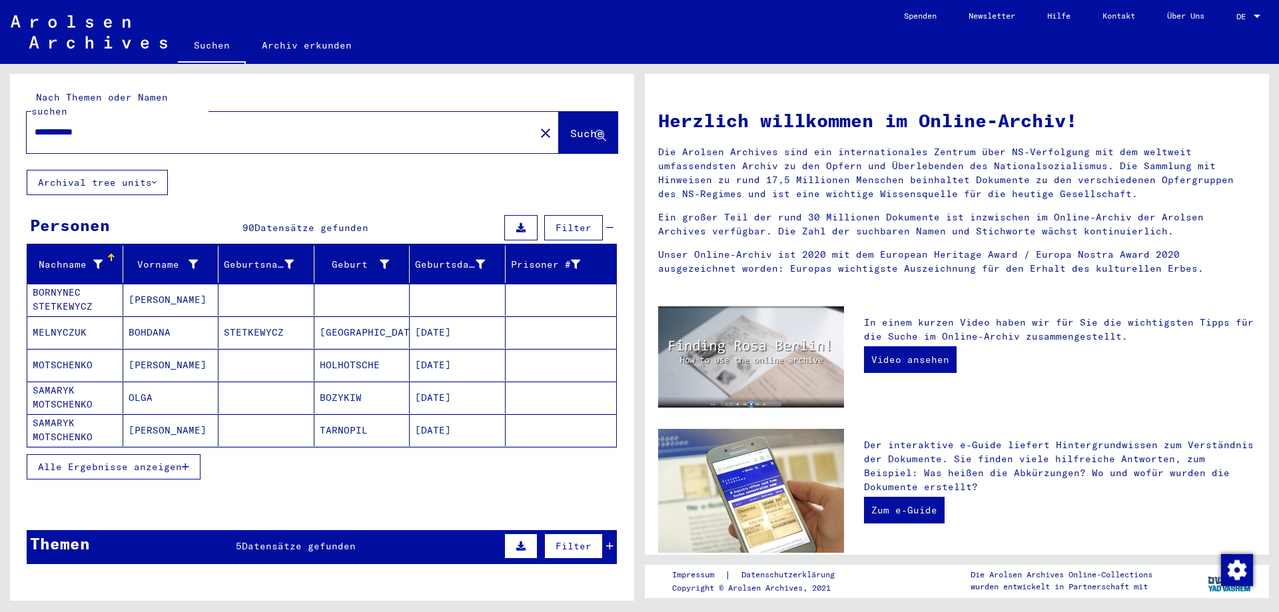
click at [143, 461] on span "Alle Ergebnisse anzeigen" at bounding box center [110, 467] width 144 height 12
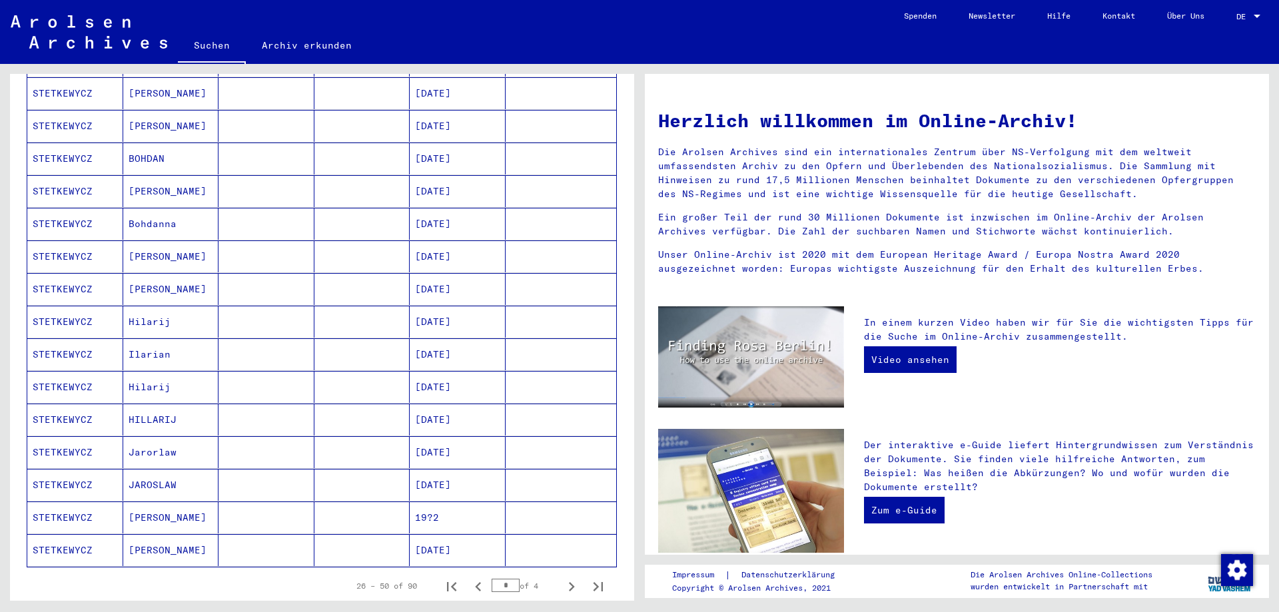
scroll to position [600, 0]
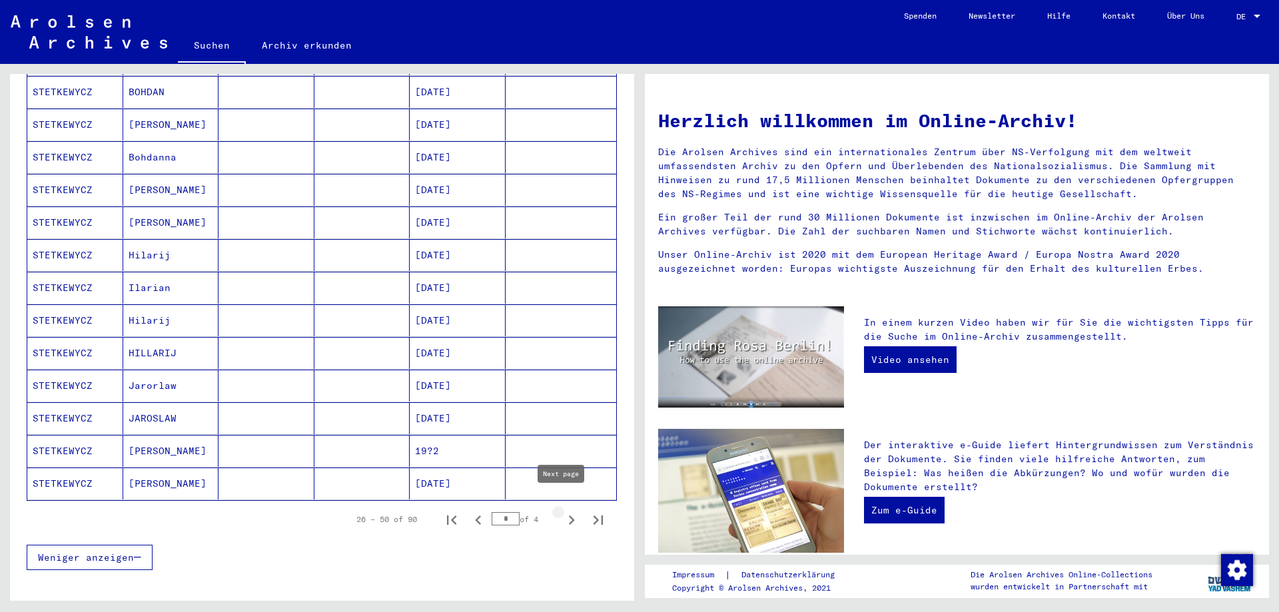
click at [562, 511] on icon "Next page" at bounding box center [571, 520] width 19 height 19
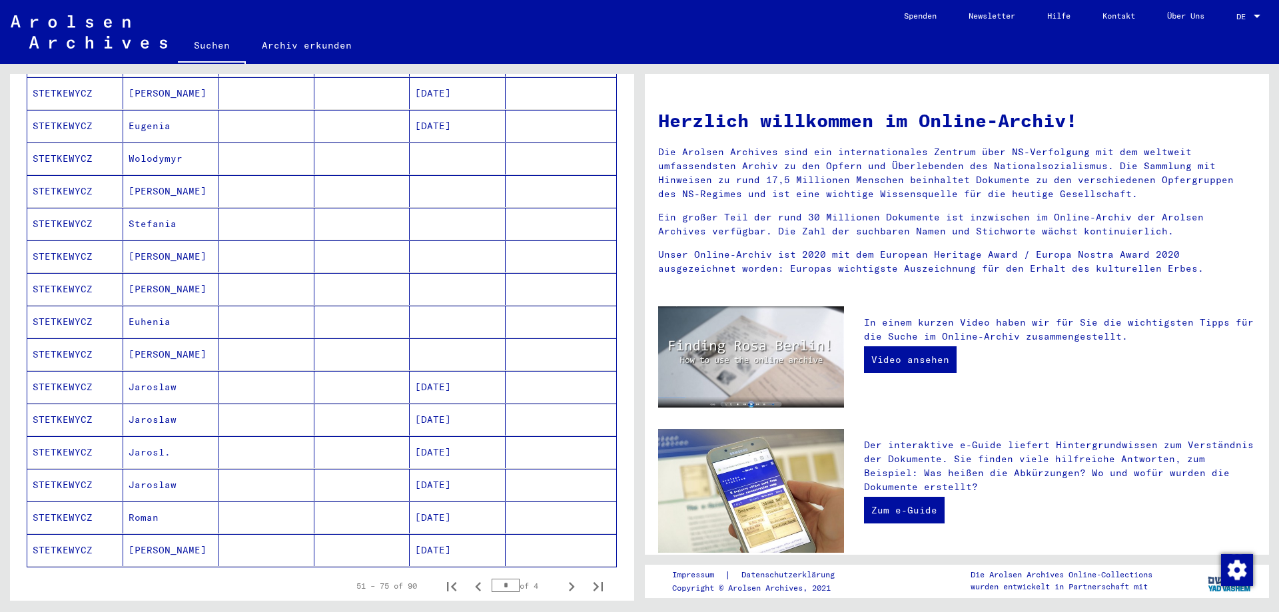
click at [438, 506] on mat-cell "[DATE]" at bounding box center [458, 518] width 96 height 32
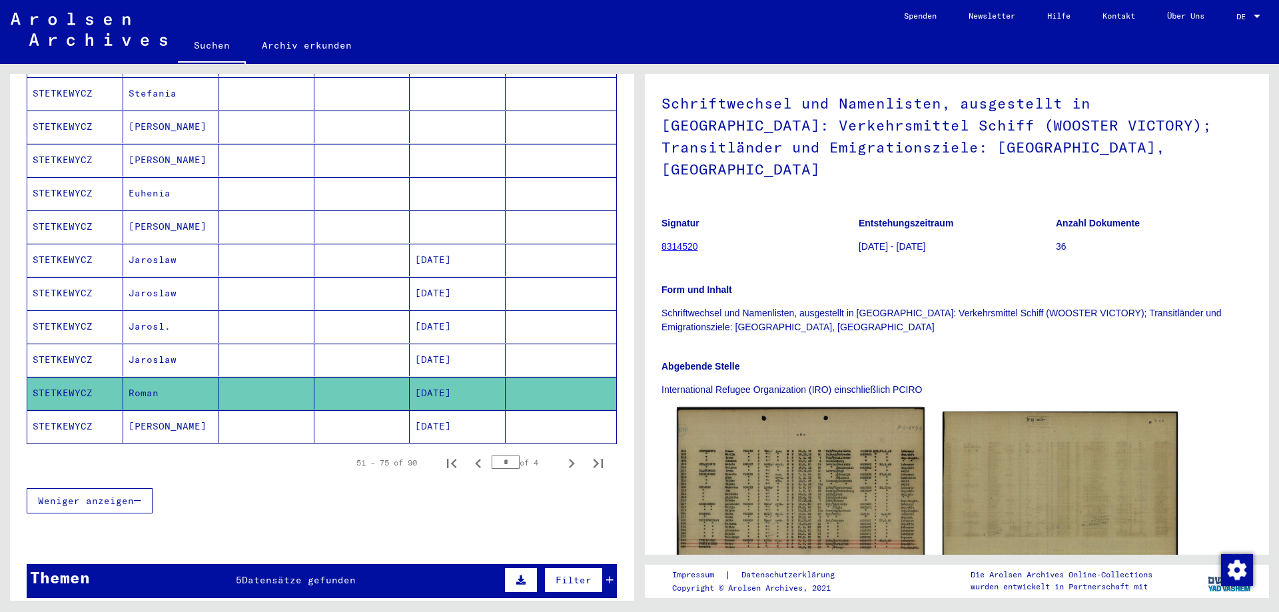
scroll to position [200, 0]
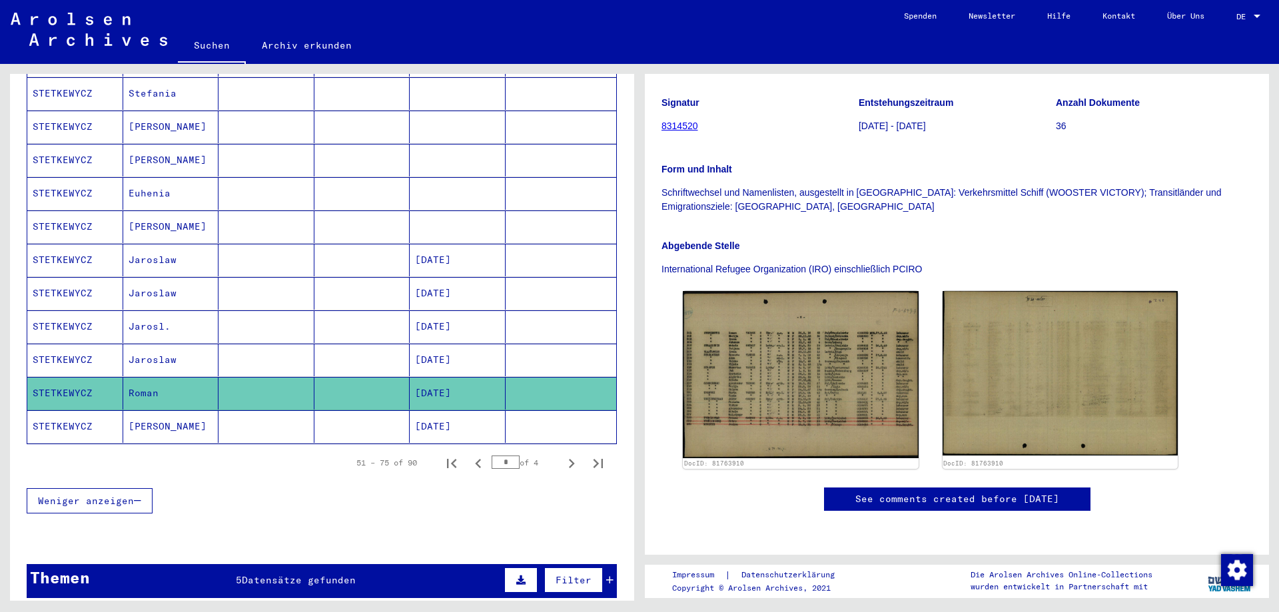
click at [442, 344] on mat-cell "[DATE]" at bounding box center [458, 360] width 96 height 33
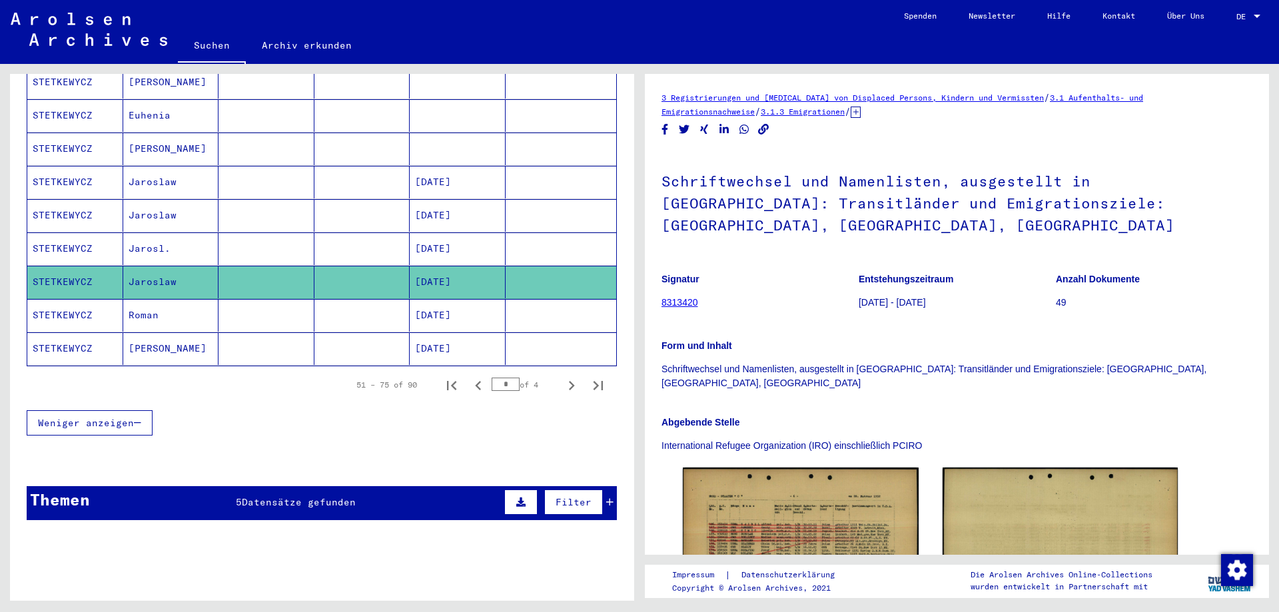
scroll to position [873, 0]
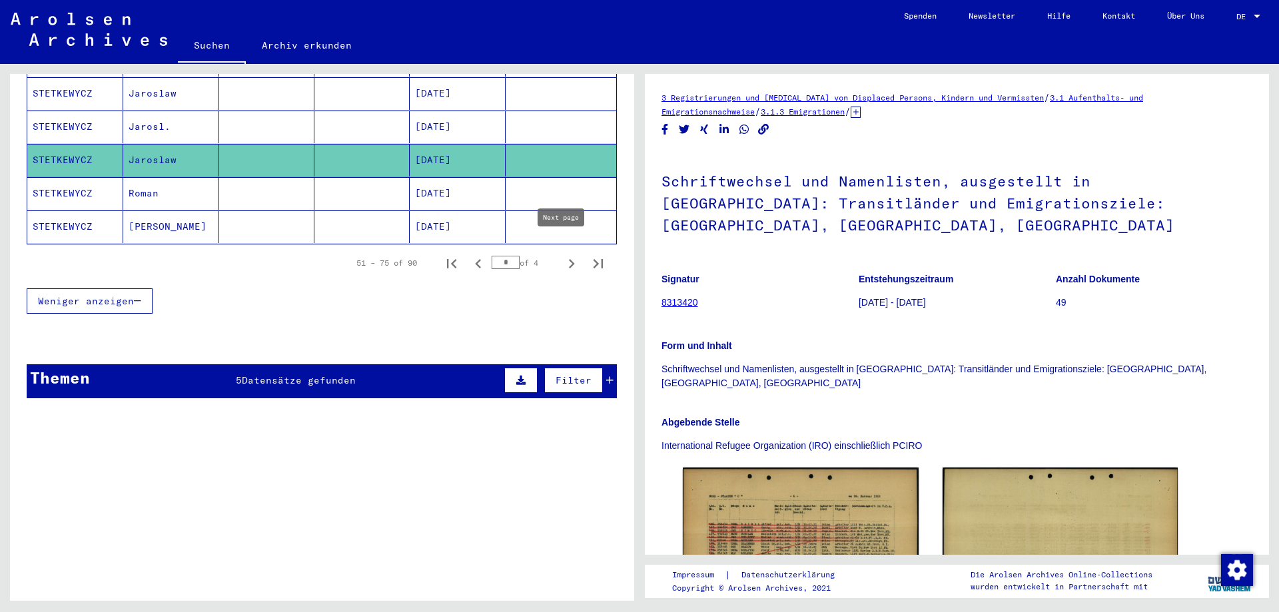
click at [569, 259] on icon "Next page" at bounding box center [572, 263] width 6 height 9
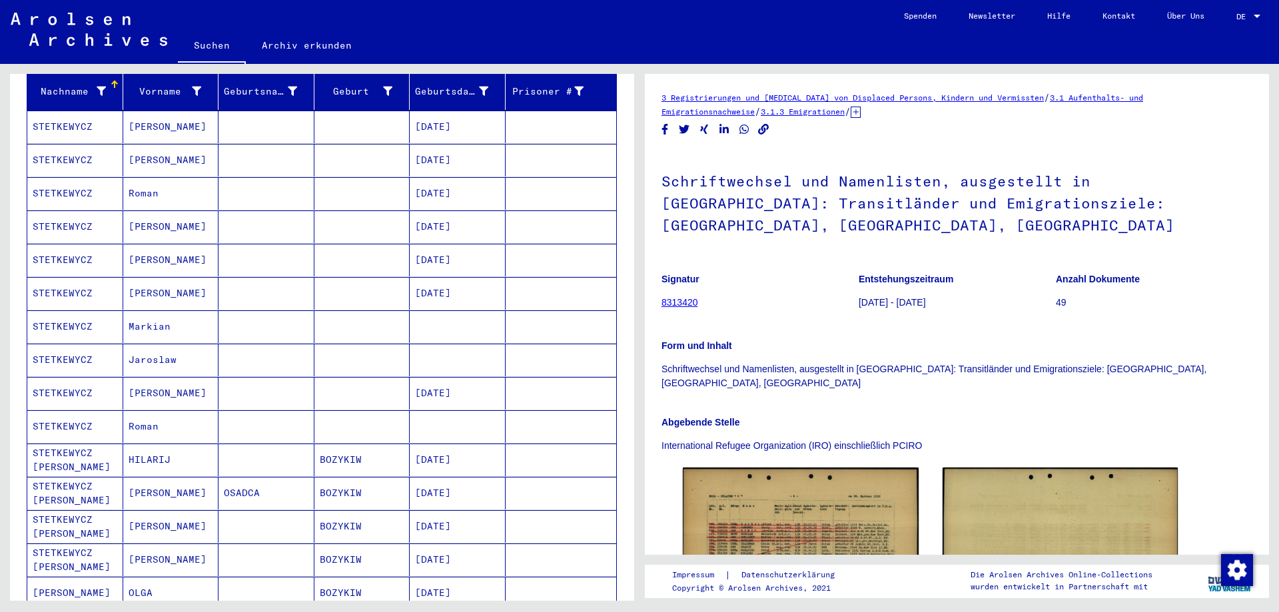
scroll to position [150, 0]
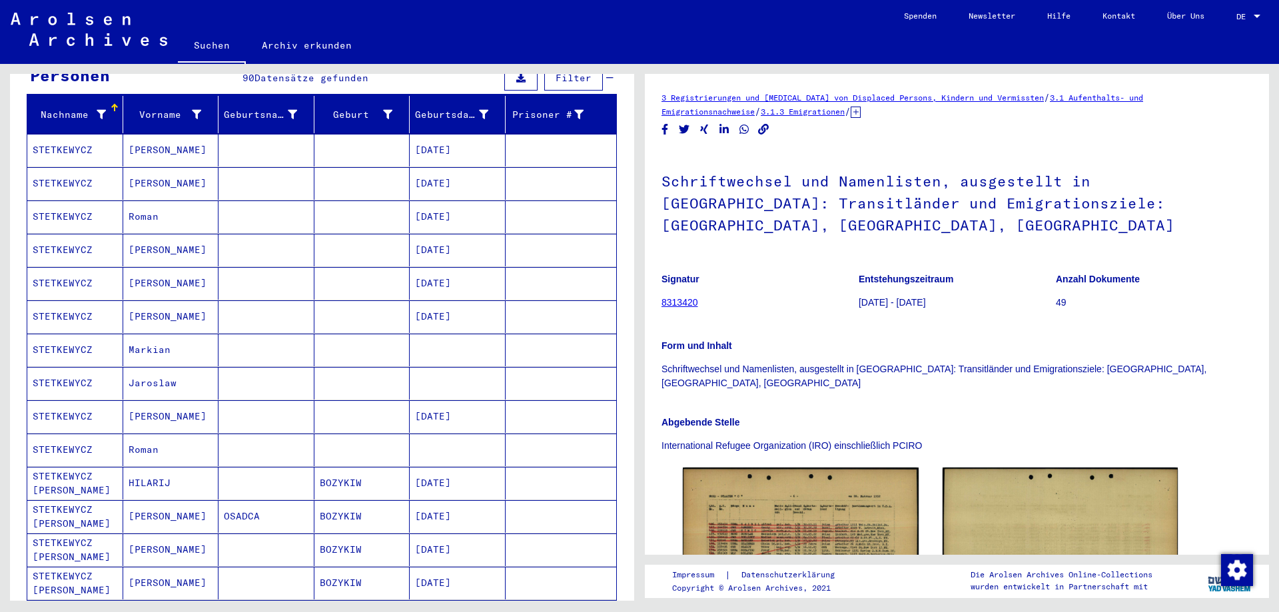
click at [419, 202] on mat-cell "[DATE]" at bounding box center [458, 217] width 96 height 33
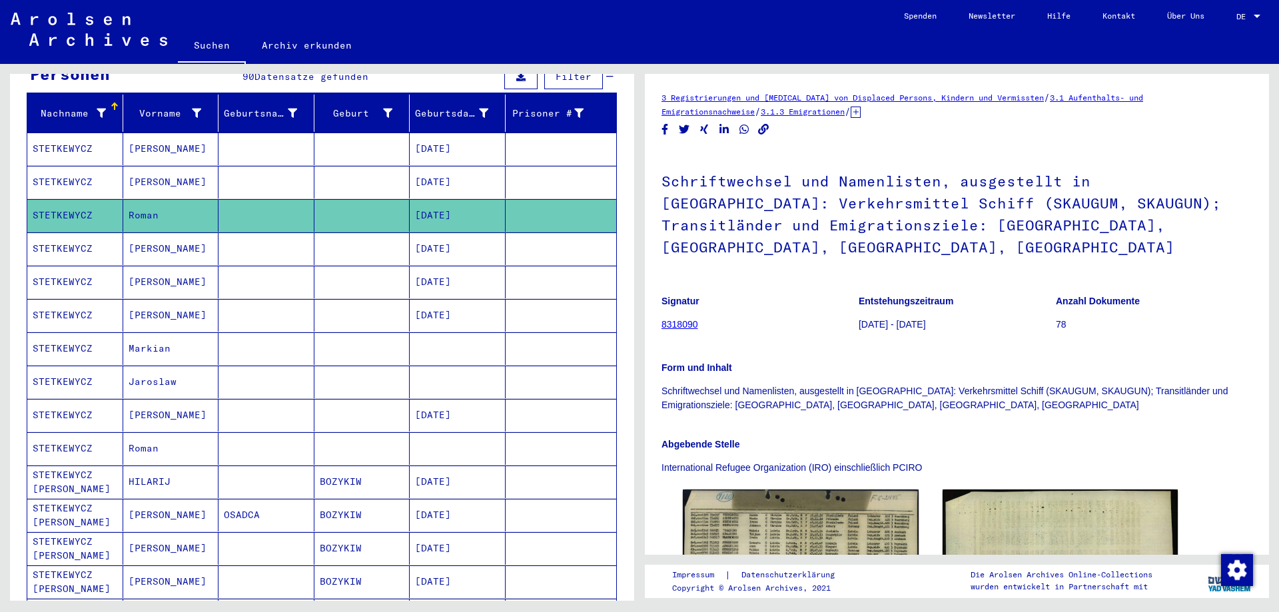
scroll to position [150, 0]
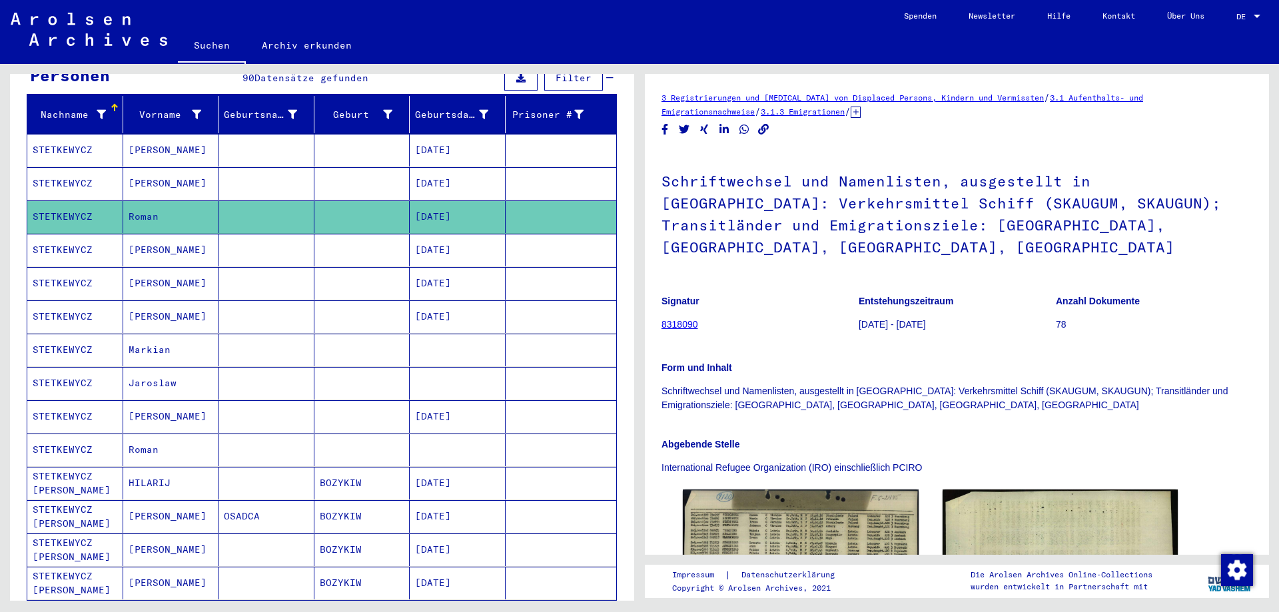
click at [449, 244] on mat-cell "[DATE]" at bounding box center [458, 250] width 96 height 33
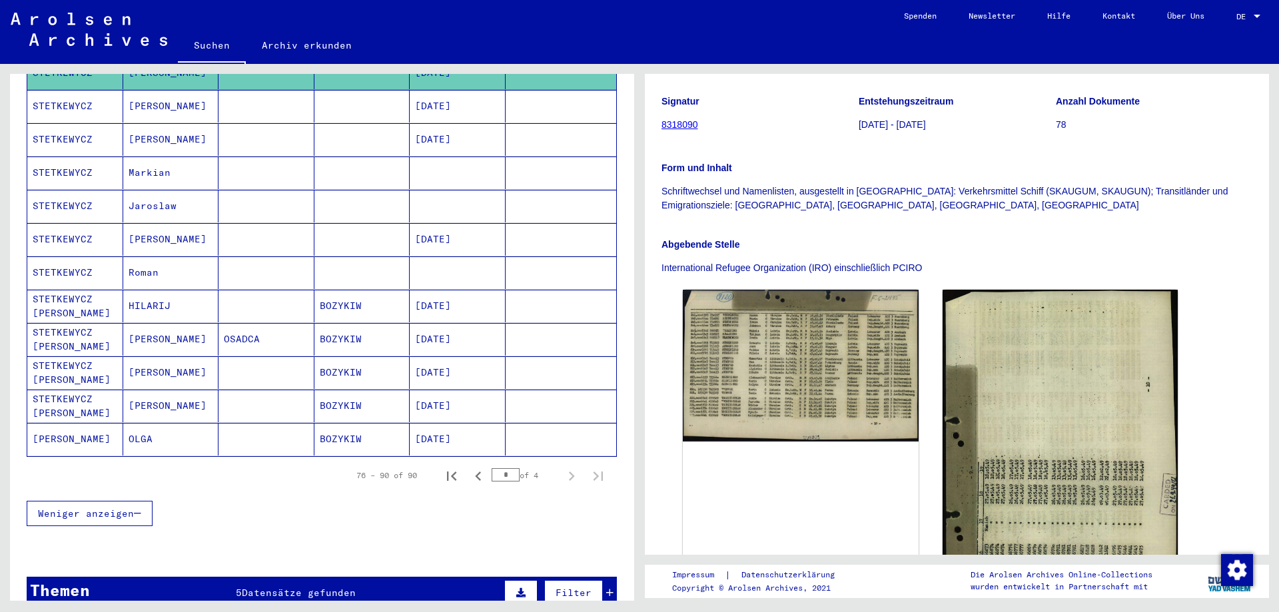
scroll to position [350, 0]
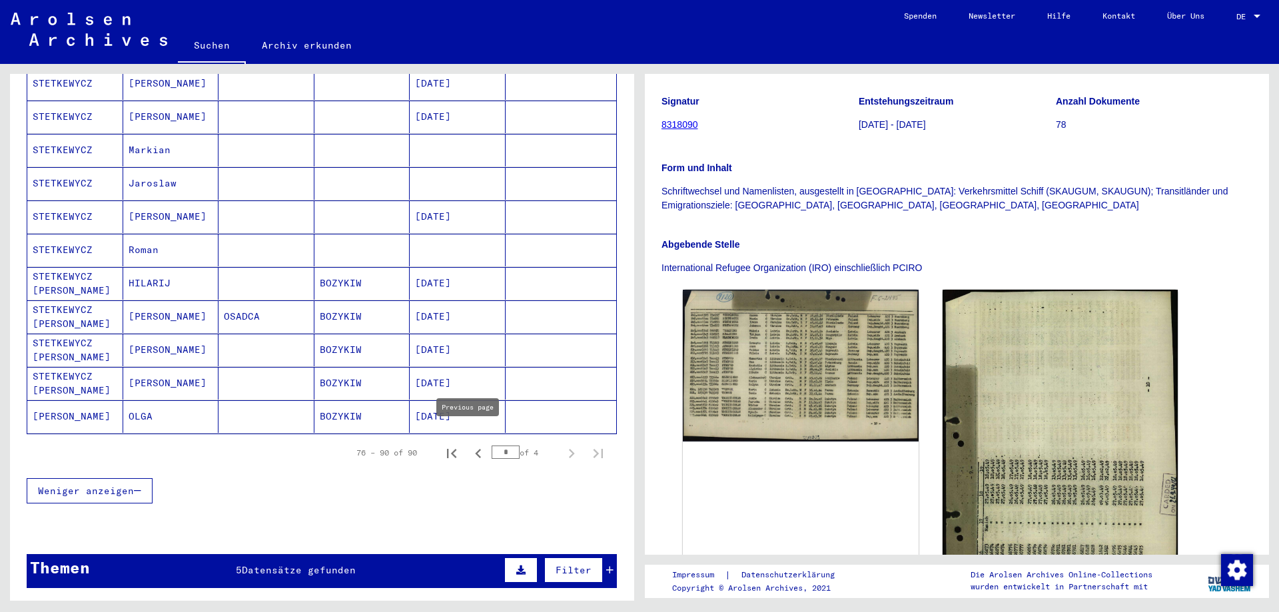
click at [470, 444] on icon "Previous page" at bounding box center [478, 453] width 19 height 19
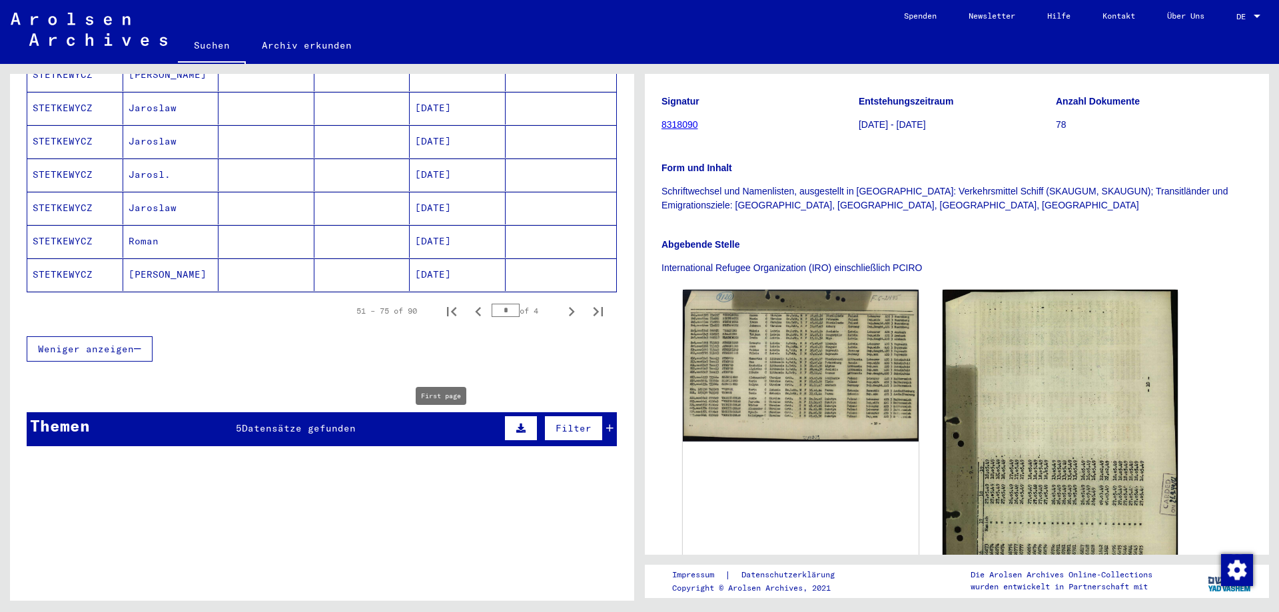
scroll to position [950, 0]
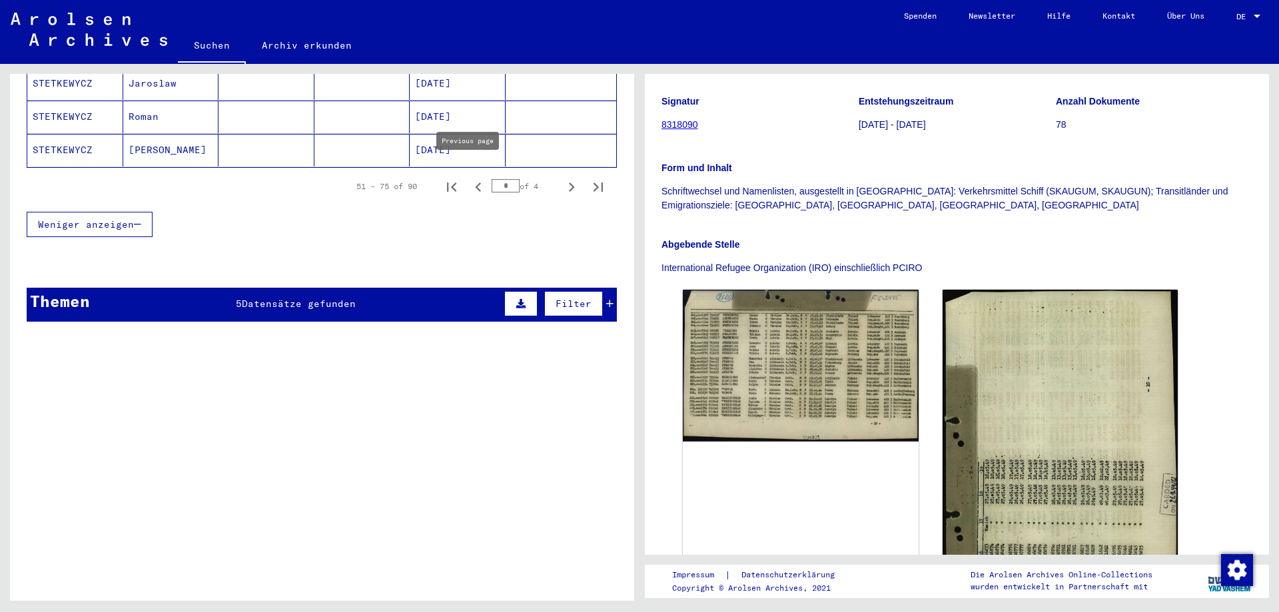
click at [469, 178] on icon "Previous page" at bounding box center [478, 187] width 19 height 19
click at [471, 179] on icon "Previous page" at bounding box center [478, 187] width 19 height 19
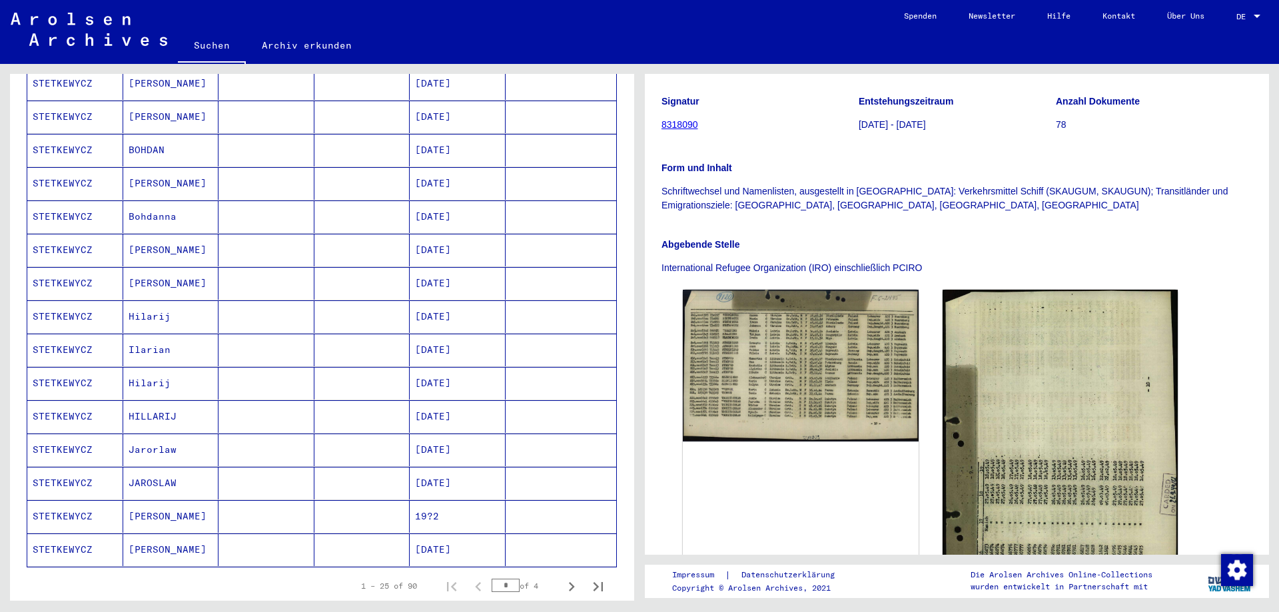
scroll to position [616, 0]
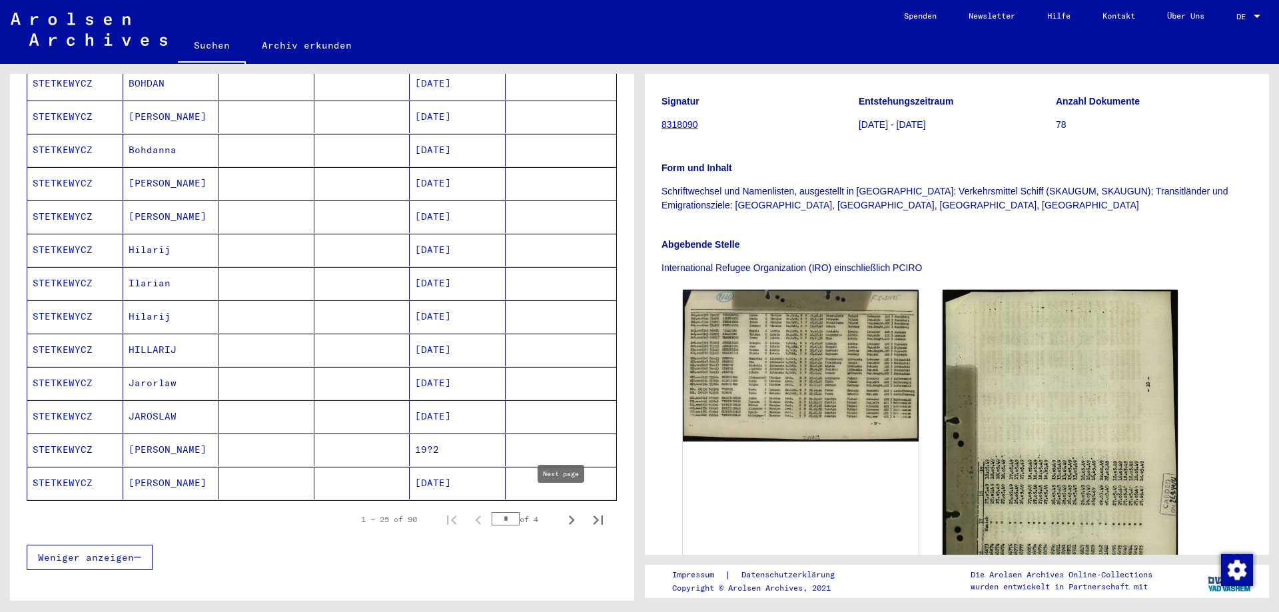
click at [562, 511] on icon "Next page" at bounding box center [571, 520] width 19 height 19
type input "*"
click at [434, 301] on mat-cell "[DATE]" at bounding box center [458, 317] width 96 height 33
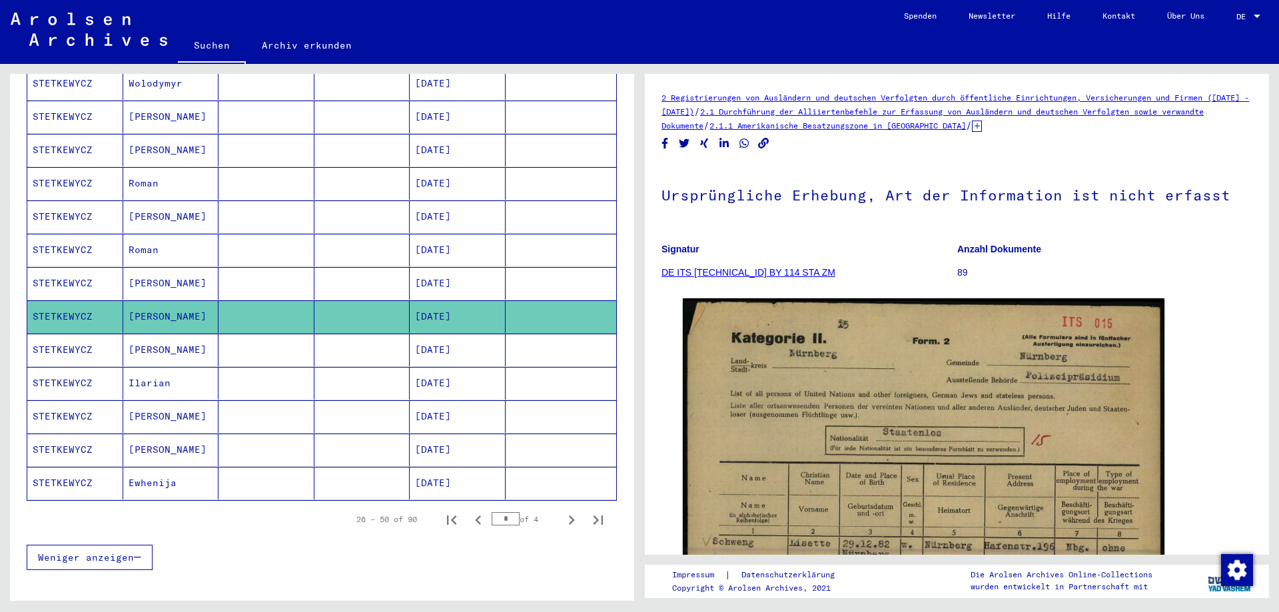
click at [412, 334] on mat-cell "[DATE]" at bounding box center [458, 350] width 96 height 33
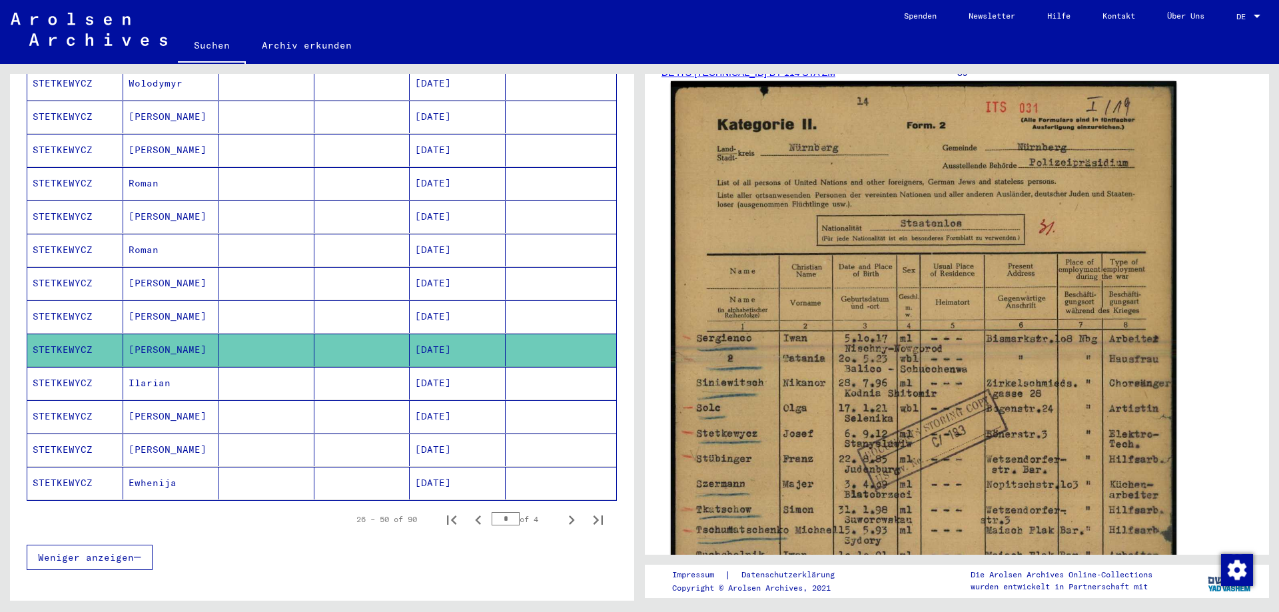
scroll to position [267, 0]
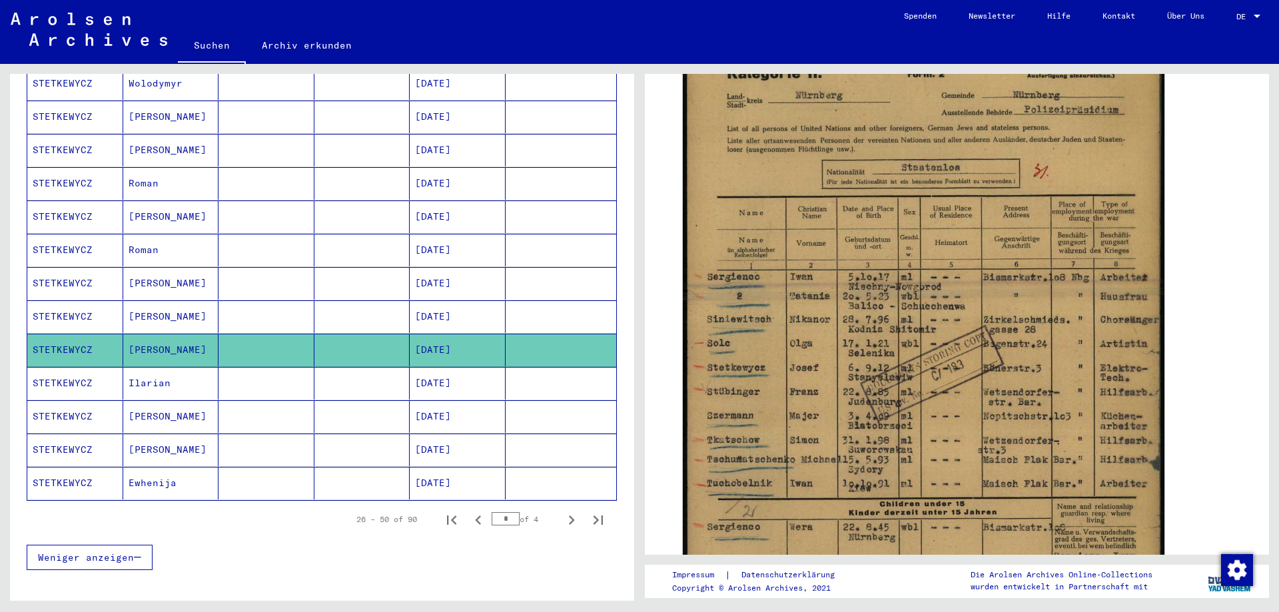
click at [424, 305] on mat-cell "[DATE]" at bounding box center [458, 317] width 96 height 33
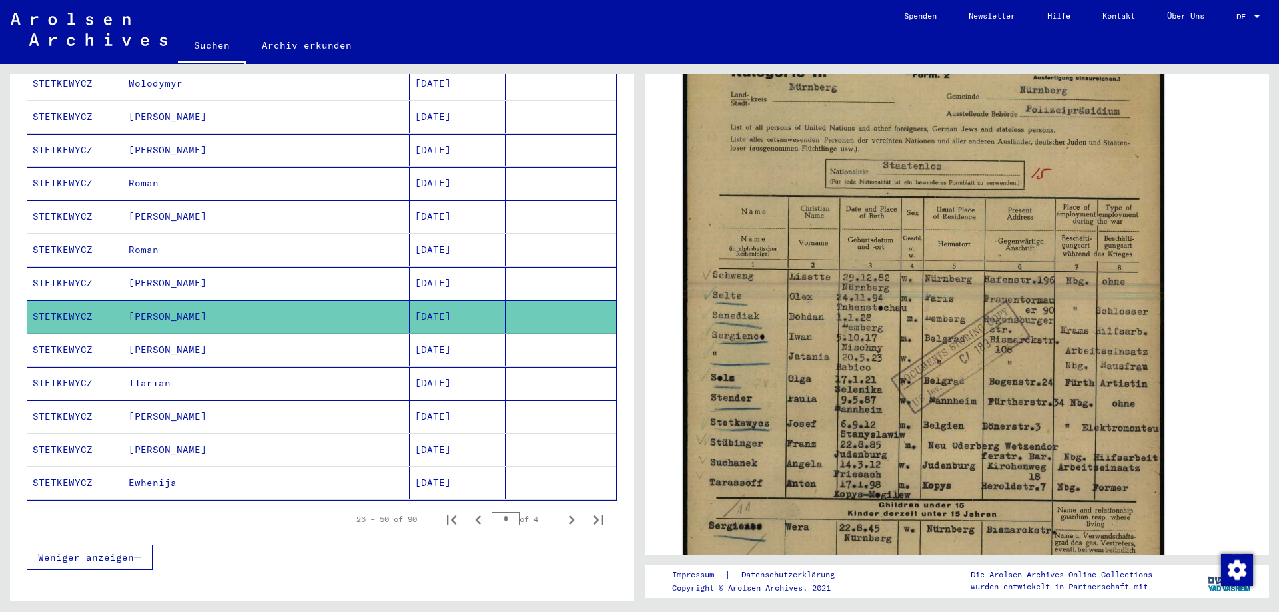
click at [451, 340] on mat-cell "[DATE]" at bounding box center [458, 350] width 96 height 33
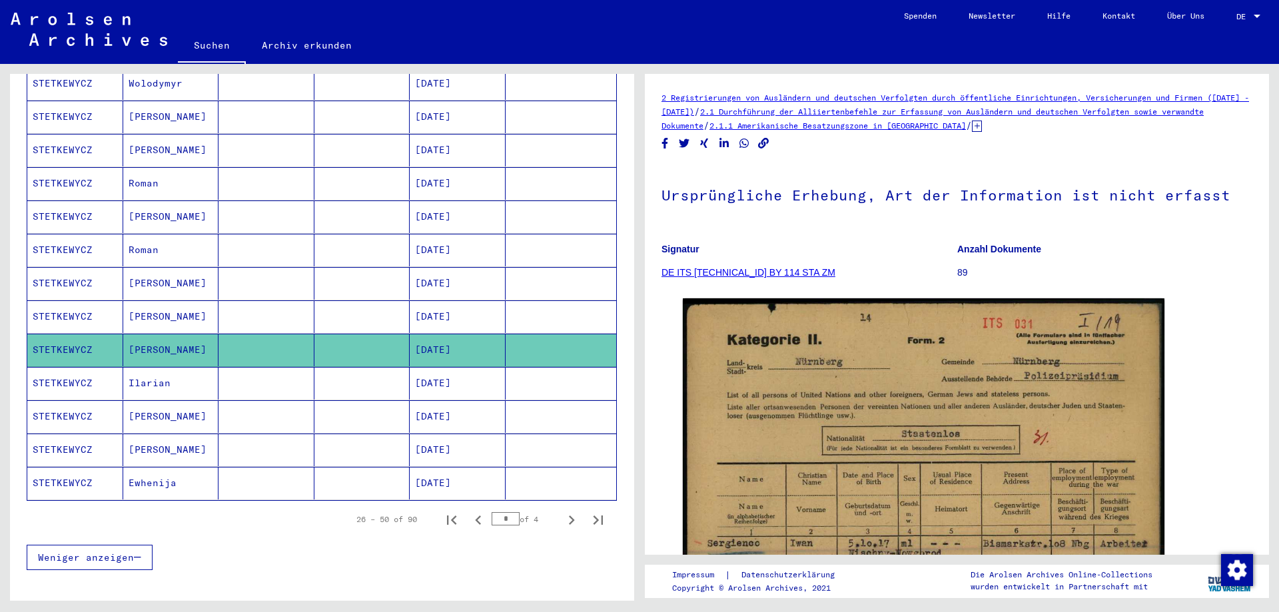
drag, startPoint x: 177, startPoint y: 301, endPoint x: 128, endPoint y: 302, distance: 49.3
click at [128, 302] on mat-cell "[PERSON_NAME]" at bounding box center [171, 317] width 96 height 33
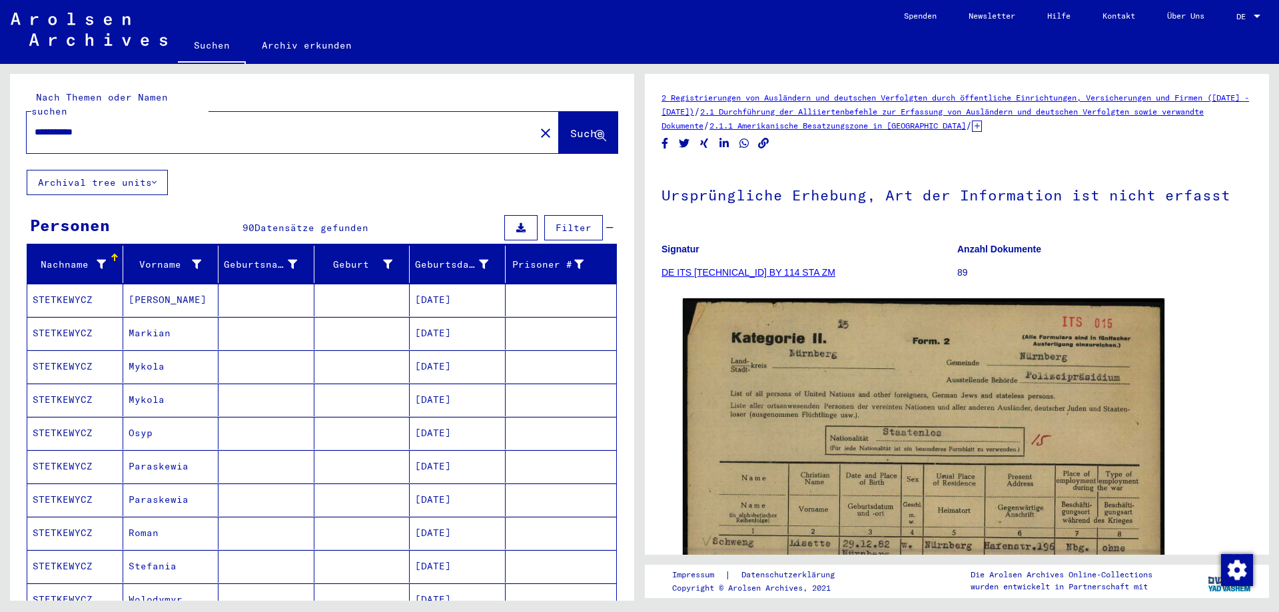
click at [145, 127] on div "**********" at bounding box center [277, 132] width 500 height 30
click at [139, 125] on input "**********" at bounding box center [281, 132] width 492 height 14
paste input "******"
click at [559, 127] on button "Suche" at bounding box center [588, 132] width 59 height 41
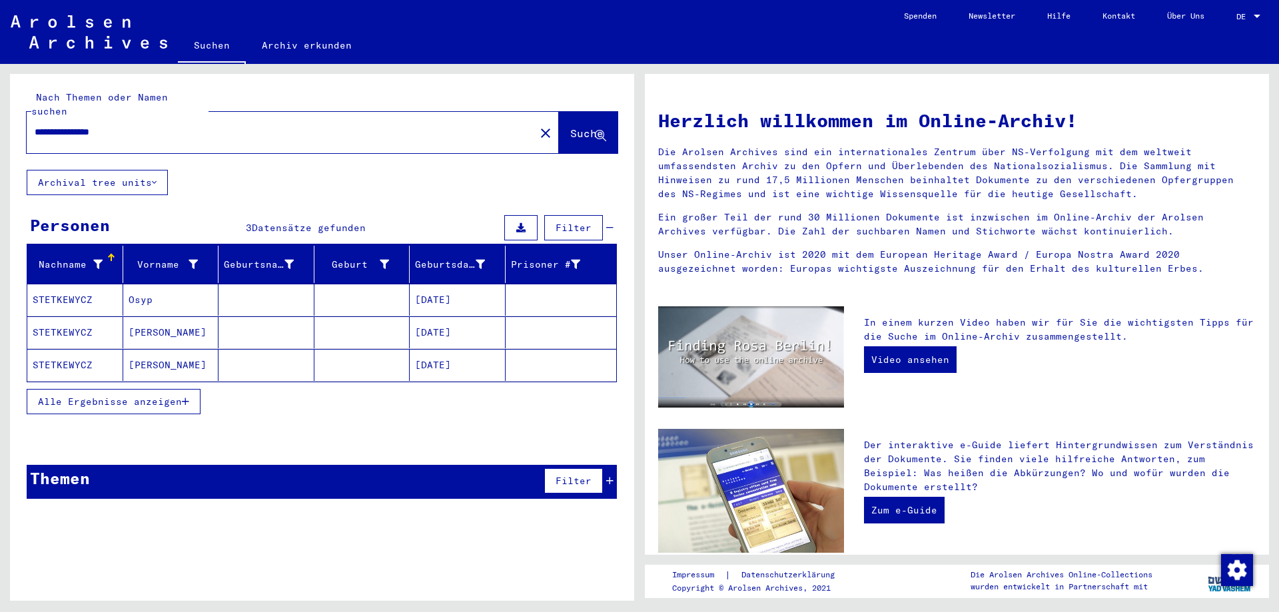
click at [138, 396] on span "Alle Ergebnisse anzeigen" at bounding box center [110, 402] width 144 height 12
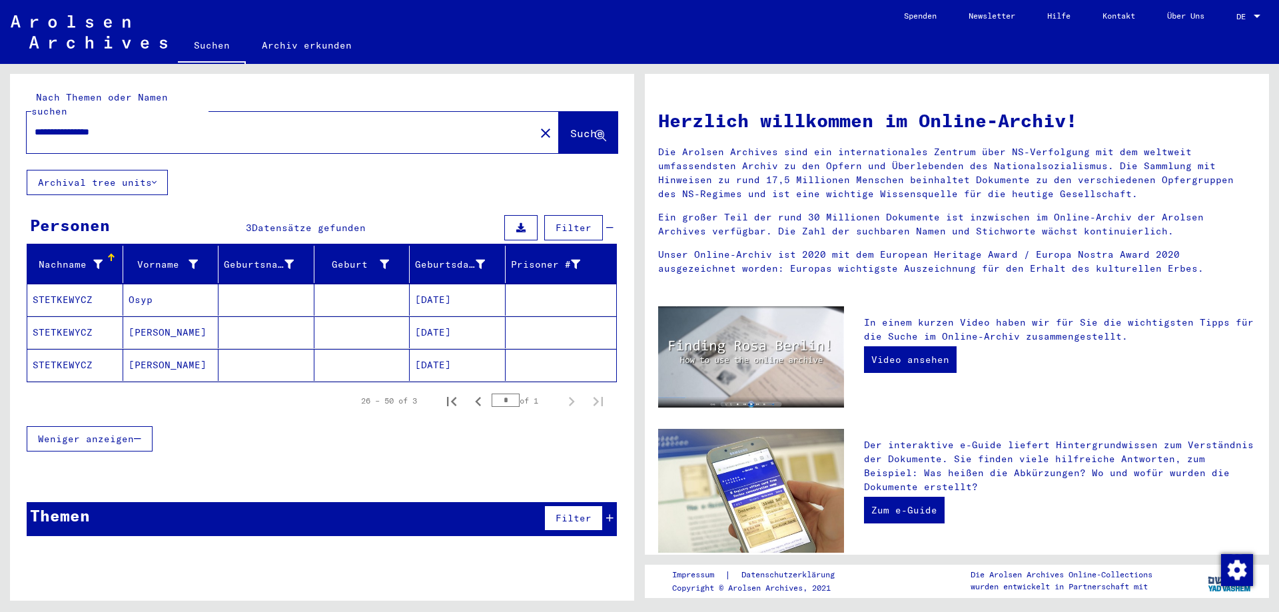
click at [421, 349] on mat-cell "[DATE]" at bounding box center [458, 365] width 96 height 32
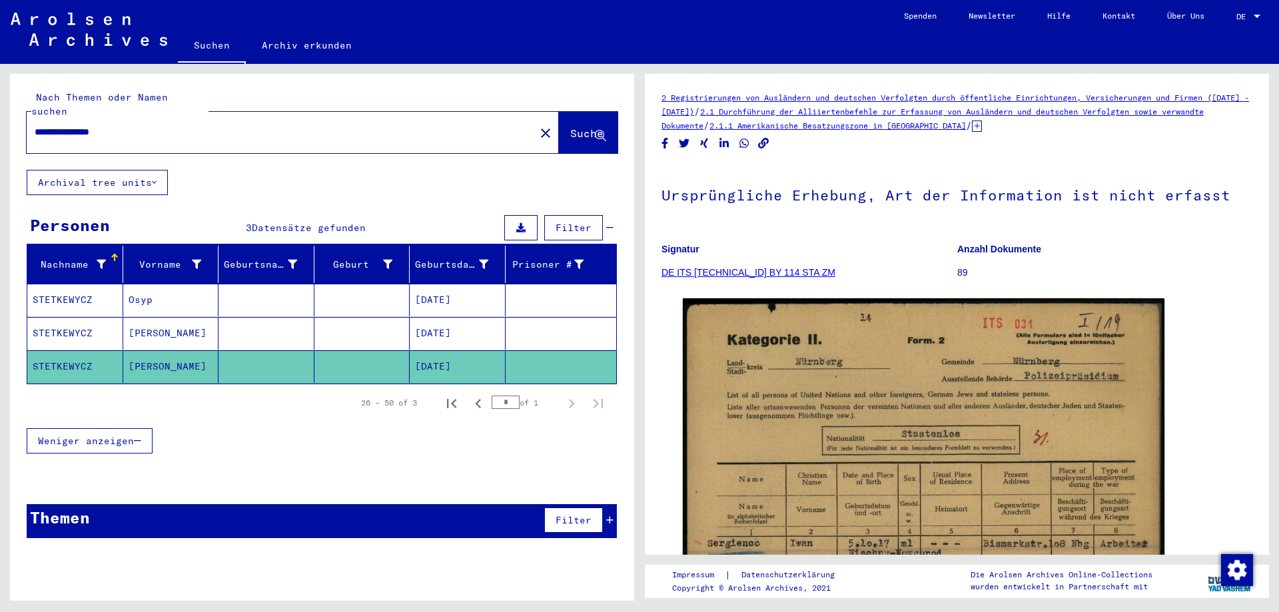
click at [457, 317] on mat-cell "[DATE]" at bounding box center [458, 333] width 96 height 33
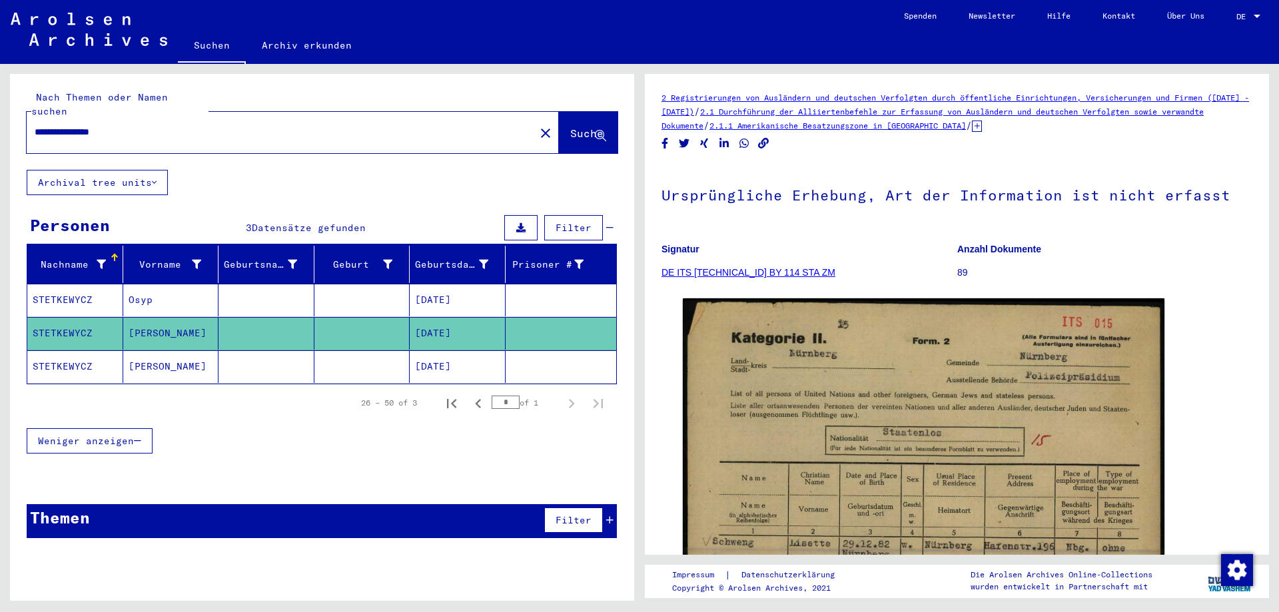
click at [459, 284] on mat-cell "[DATE]" at bounding box center [458, 300] width 96 height 33
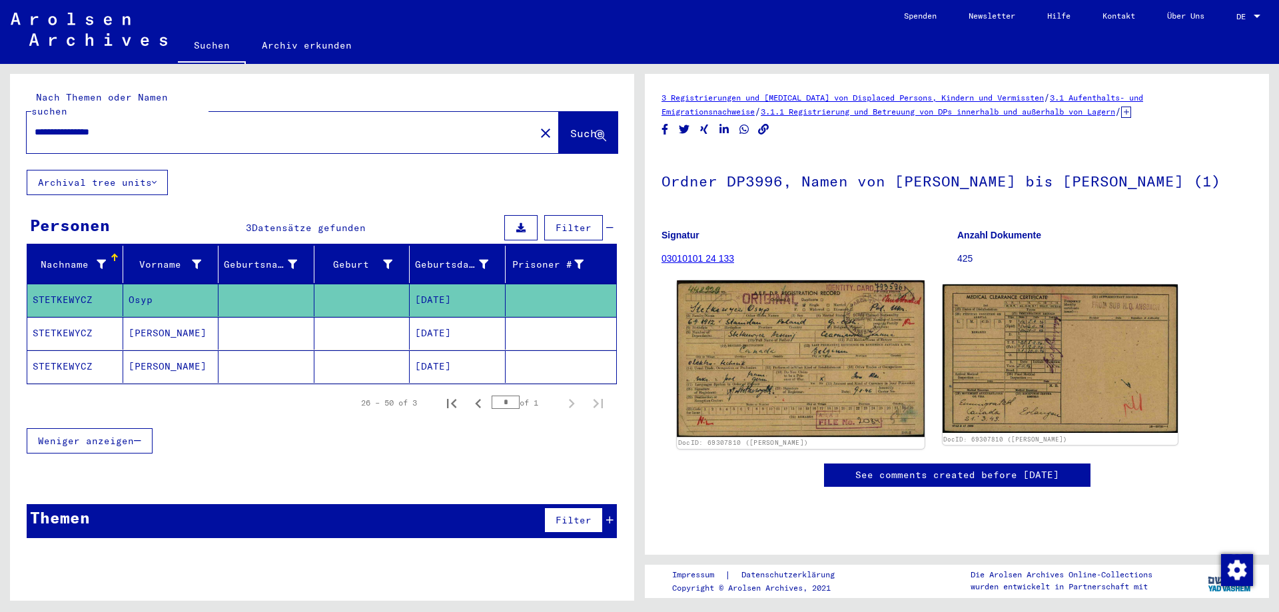
click at [806, 377] on img at bounding box center [800, 359] width 247 height 157
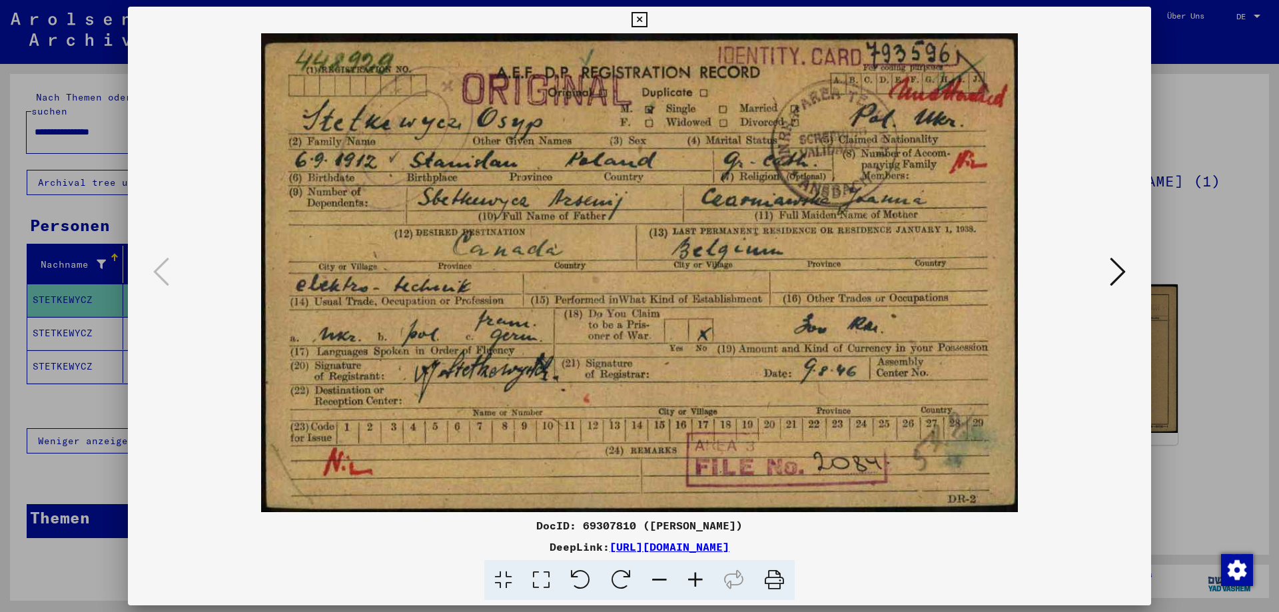
click at [1119, 273] on icon at bounding box center [1118, 272] width 16 height 32
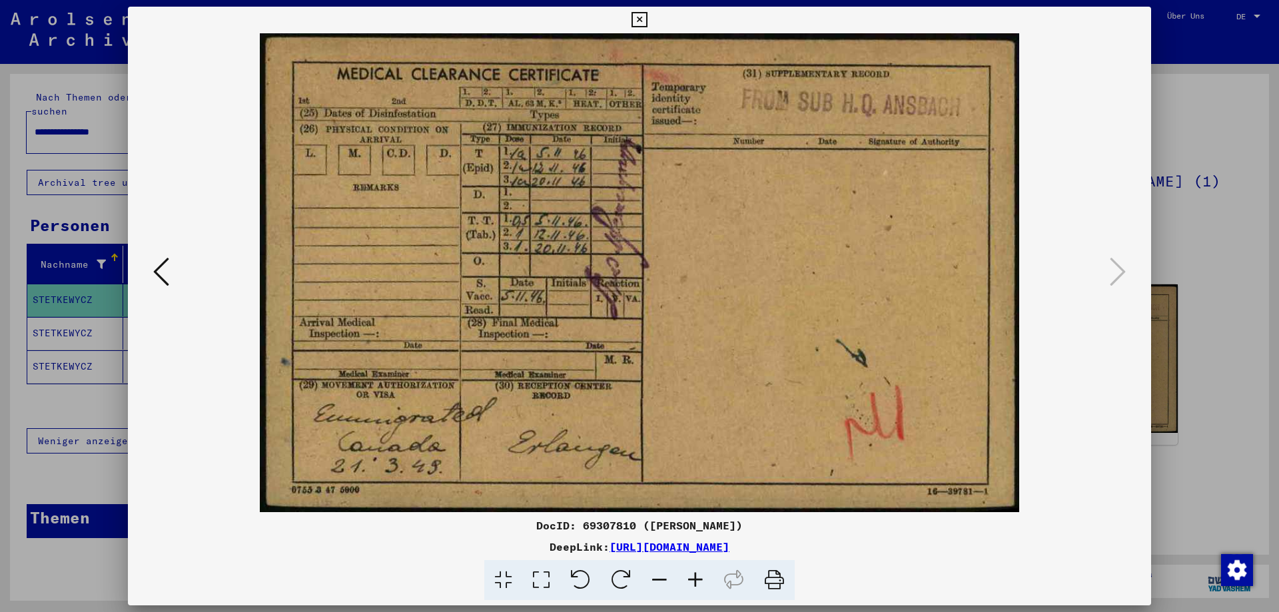
click at [157, 273] on icon at bounding box center [161, 272] width 16 height 32
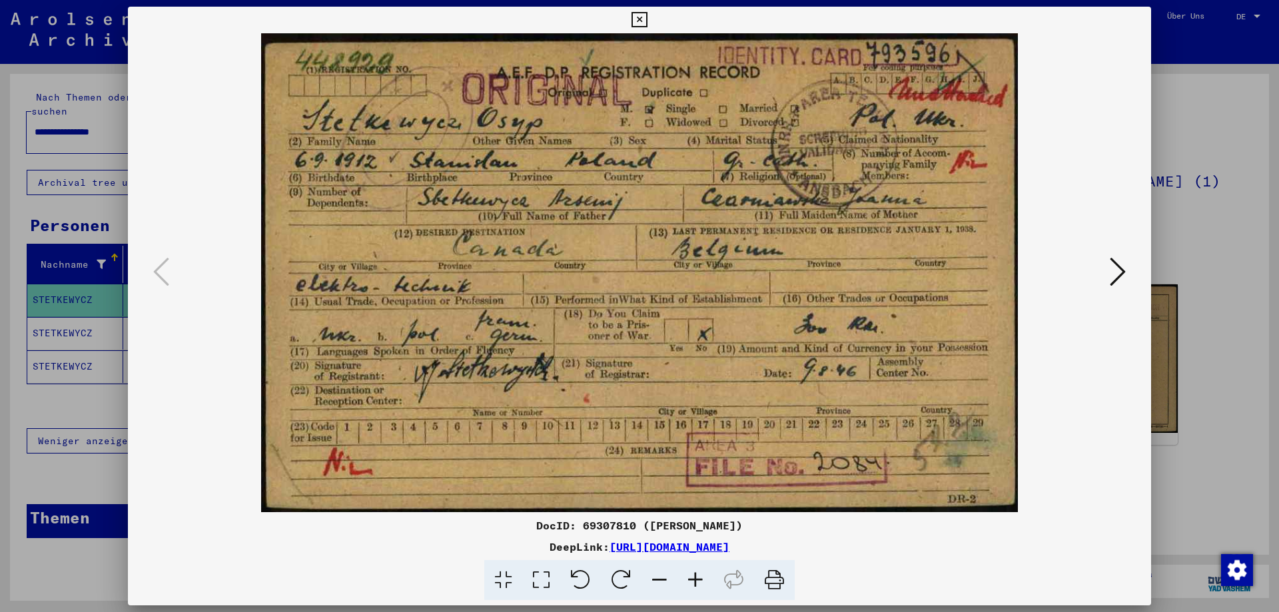
click at [1179, 57] on div at bounding box center [639, 306] width 1279 height 612
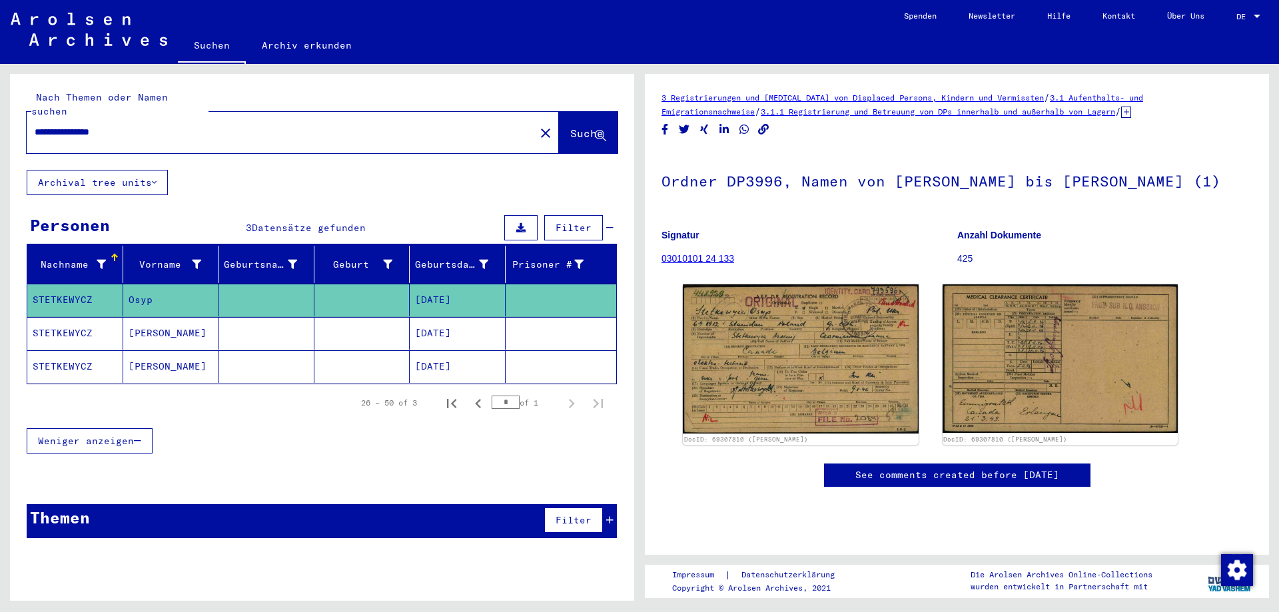
drag, startPoint x: 172, startPoint y: 287, endPoint x: 27, endPoint y: 287, distance: 145.3
click at [27, 287] on mat-table "Nachname Vorname Geburtsname Geburt‏ Geburtsdatum Prisoner # STETKEWYCZ Osyp [D…" at bounding box center [322, 315] width 590 height 139
copy mat-row "STETKEWYCZ Osyp"
click at [89, 117] on div "**********" at bounding box center [277, 132] width 500 height 30
click at [83, 125] on input "**********" at bounding box center [281, 132] width 492 height 14
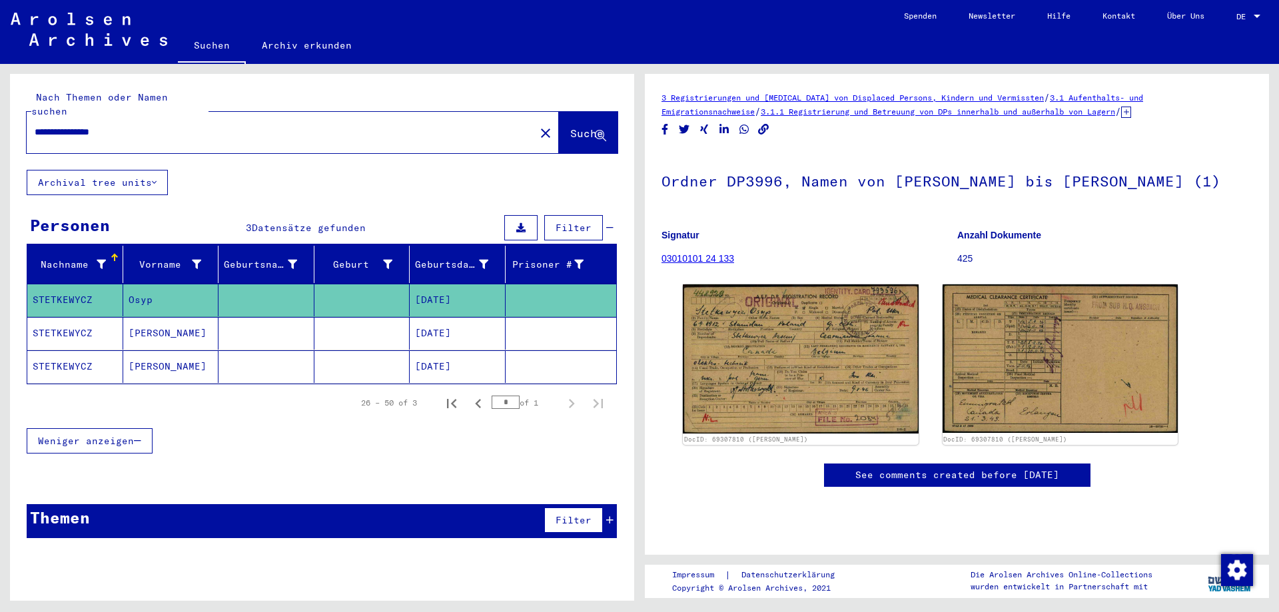
drag, startPoint x: 159, startPoint y: 127, endPoint x: 138, endPoint y: 117, distance: 22.9
click at [109, 121] on div "**********" at bounding box center [277, 132] width 500 height 30
drag, startPoint x: 145, startPoint y: 116, endPoint x: 98, endPoint y: 116, distance: 46.6
click at [98, 125] on input "**********" at bounding box center [281, 132] width 492 height 14
type input "**********"
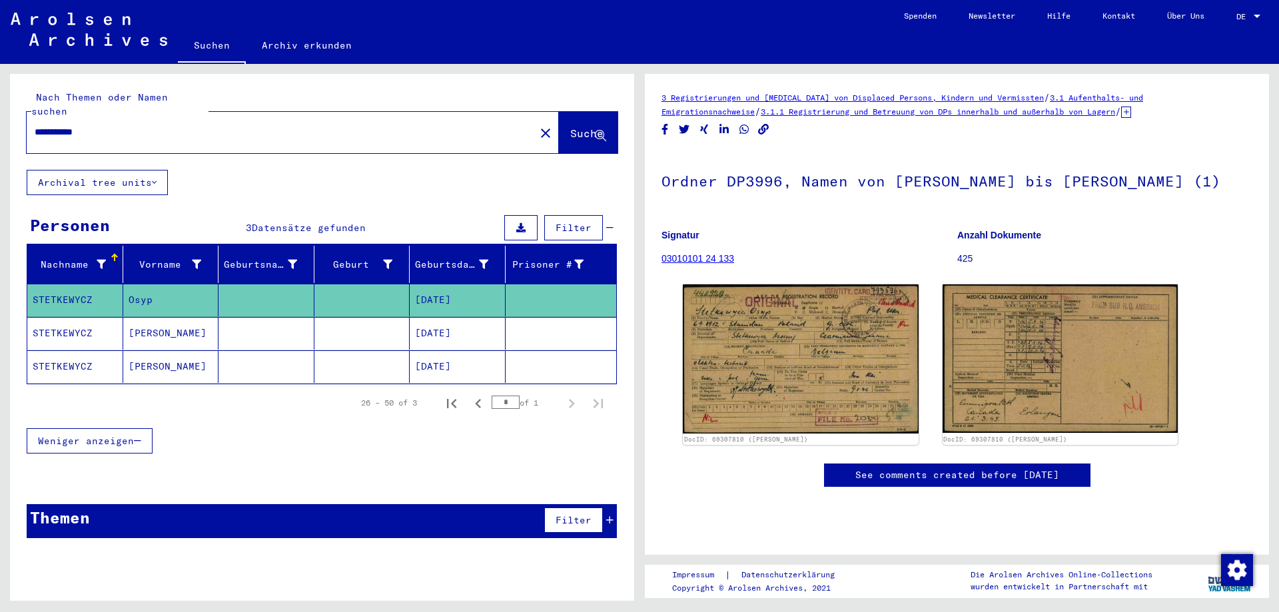
click at [574, 127] on span "Suche" at bounding box center [586, 133] width 33 height 13
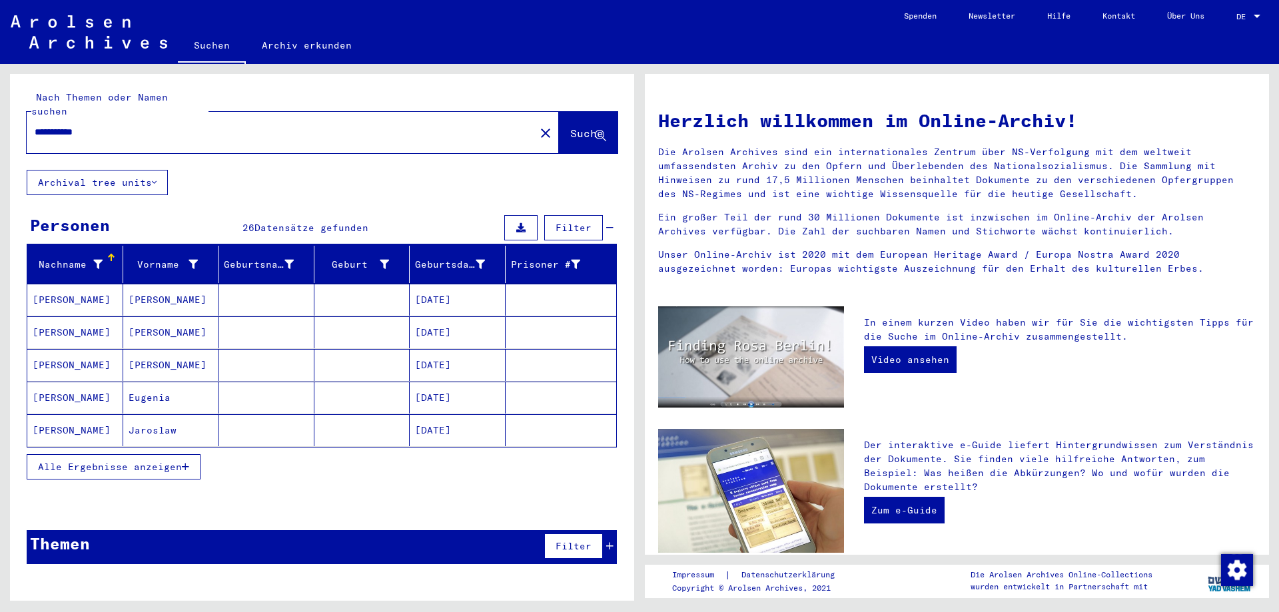
click at [132, 460] on button "Alle Ergebnisse anzeigen" at bounding box center [114, 466] width 174 height 25
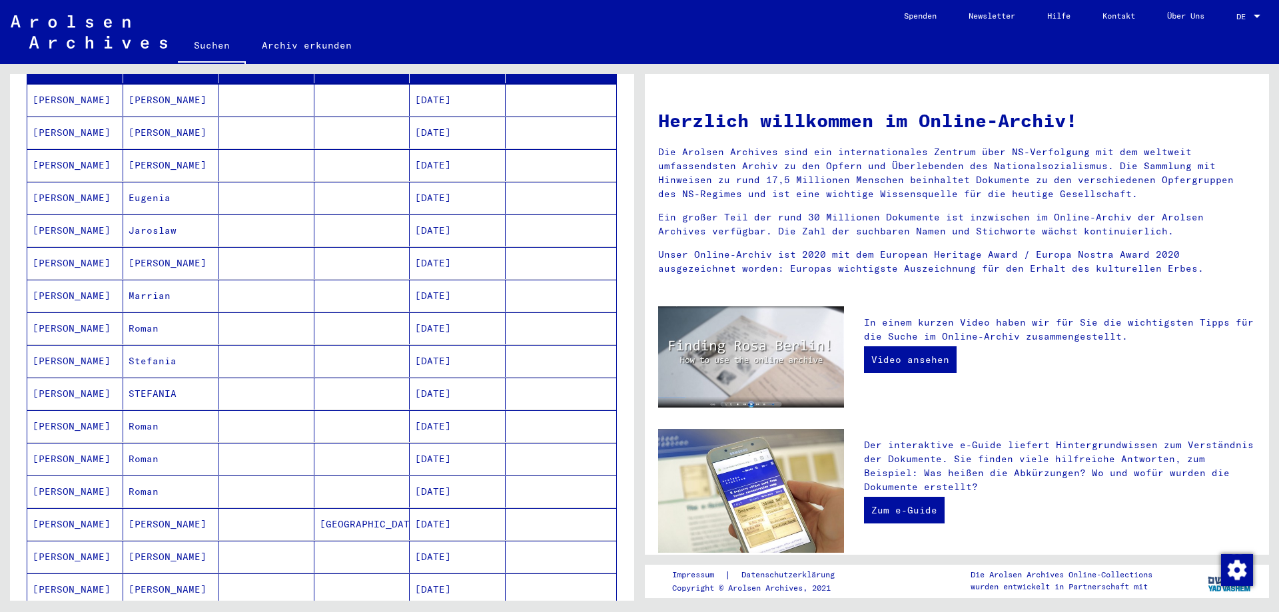
scroll to position [267, 0]
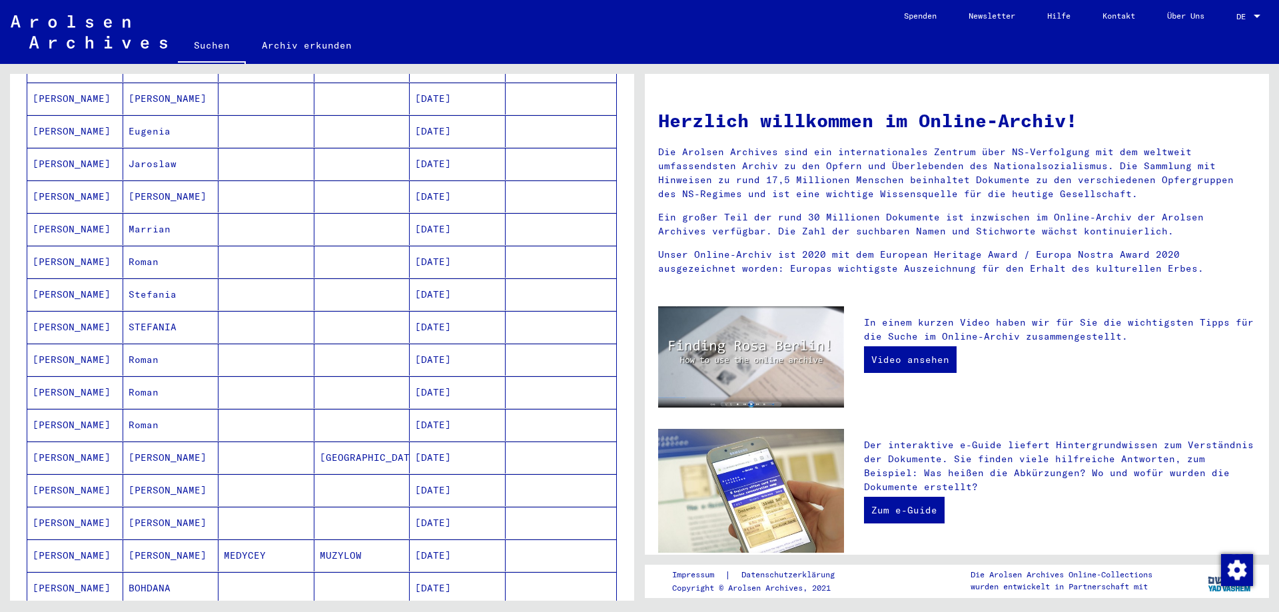
click at [436, 344] on mat-cell "[DATE]" at bounding box center [458, 360] width 96 height 32
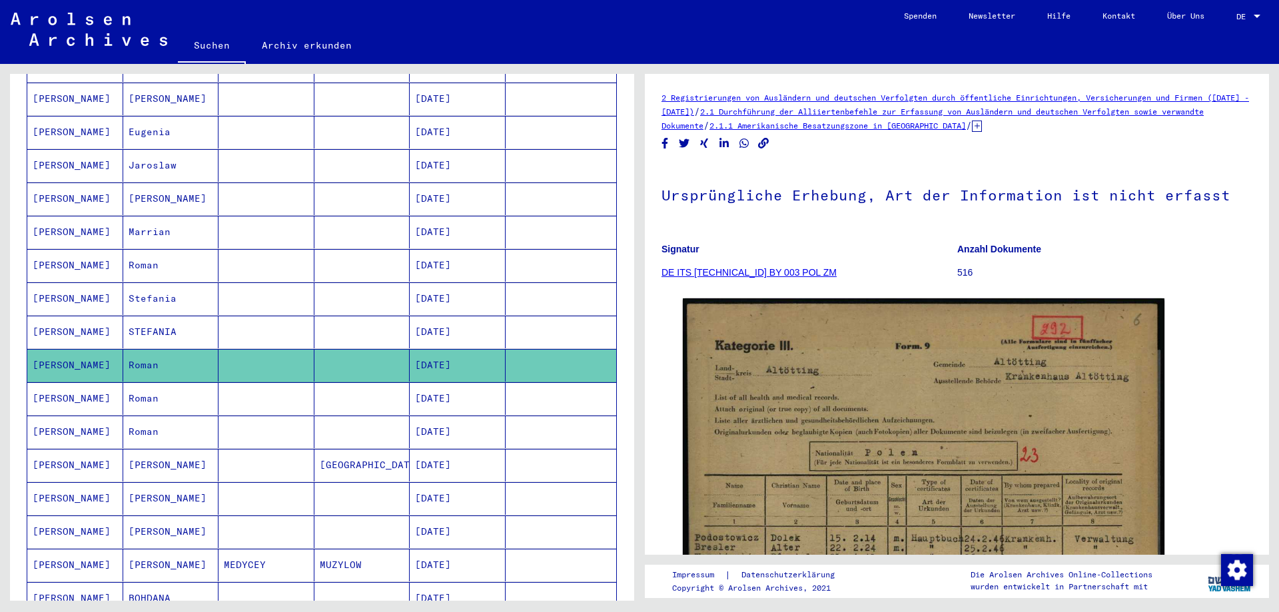
click at [438, 383] on mat-cell "[DATE]" at bounding box center [458, 399] width 96 height 33
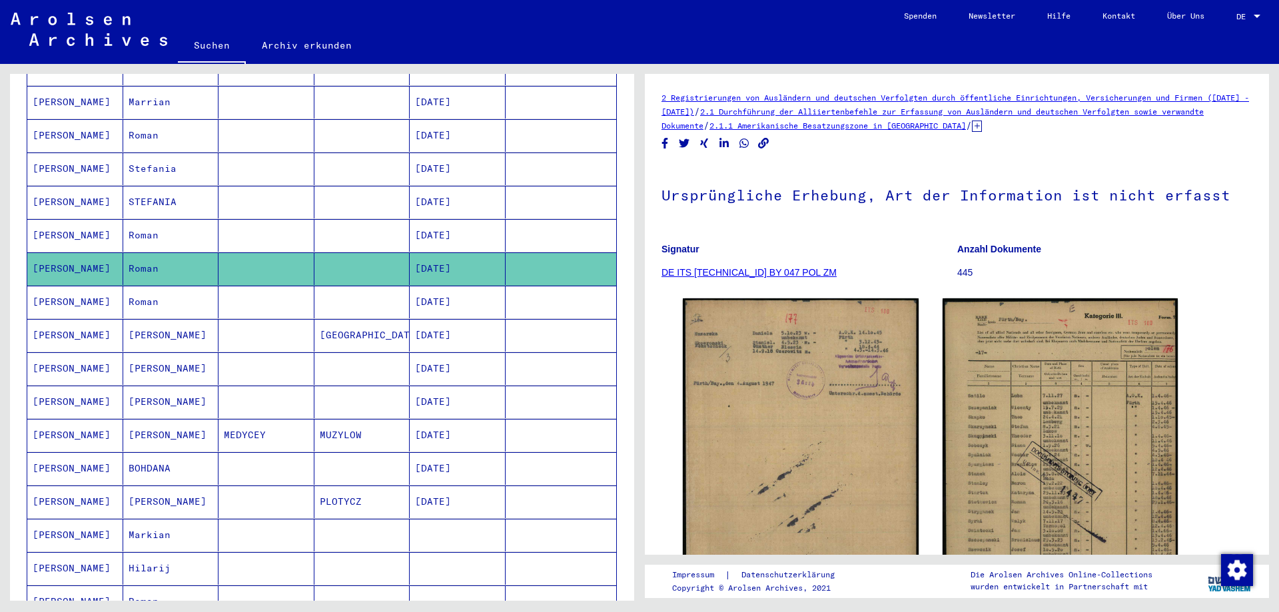
scroll to position [401, 0]
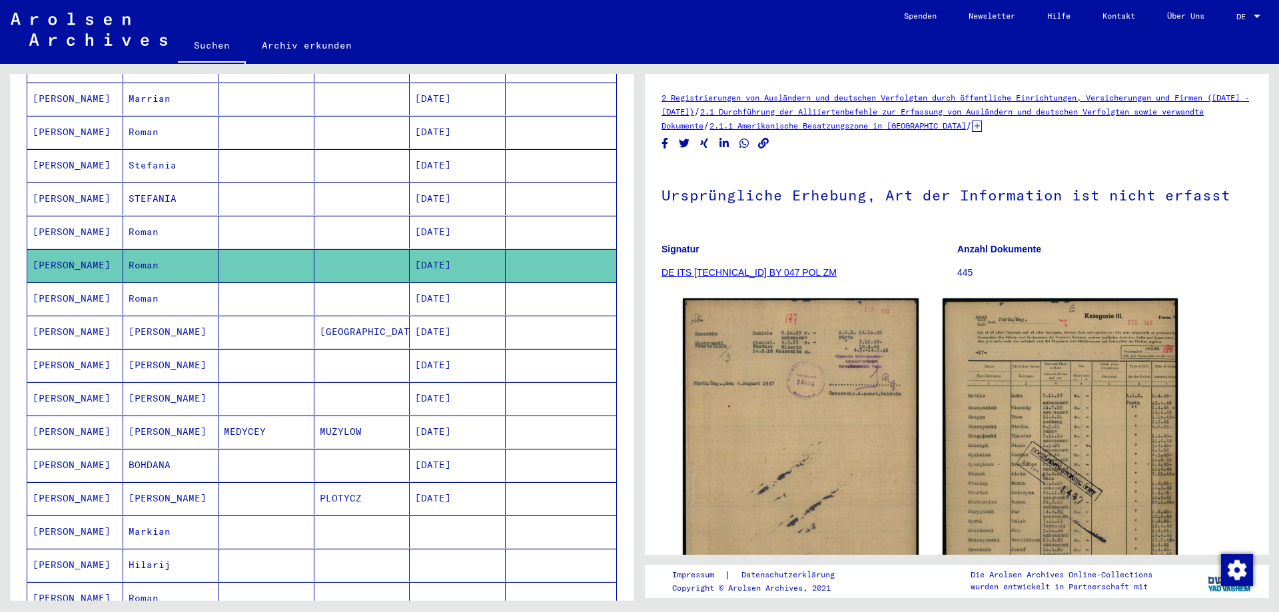
click at [454, 287] on mat-cell "[DATE]" at bounding box center [458, 299] width 96 height 33
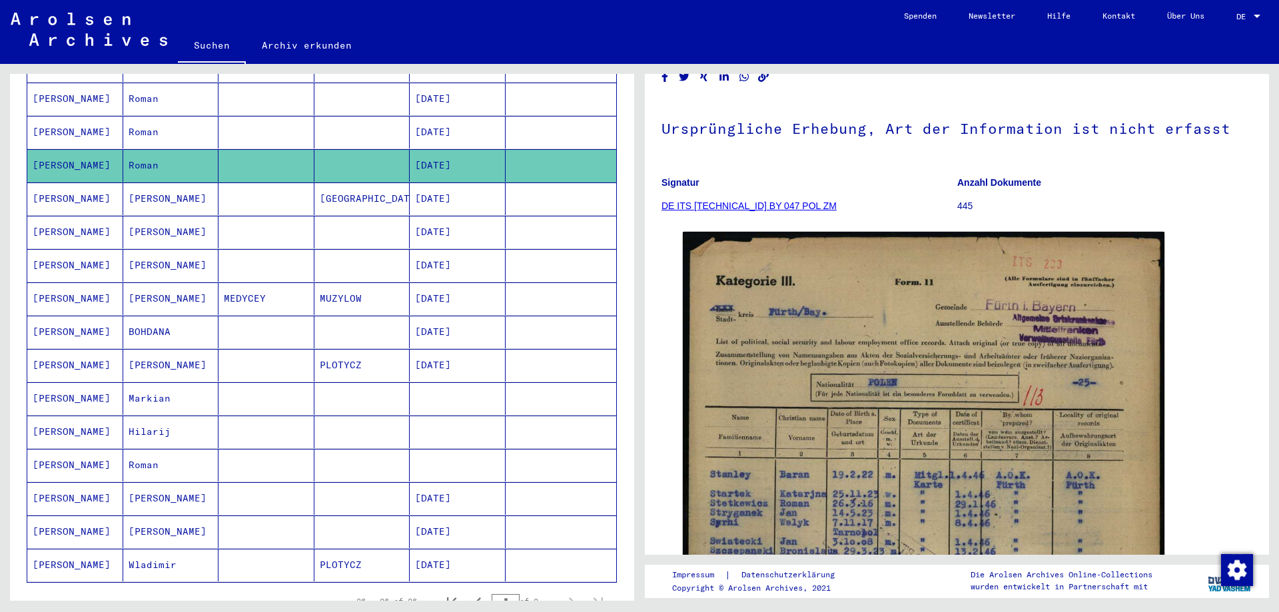
scroll to position [601, 0]
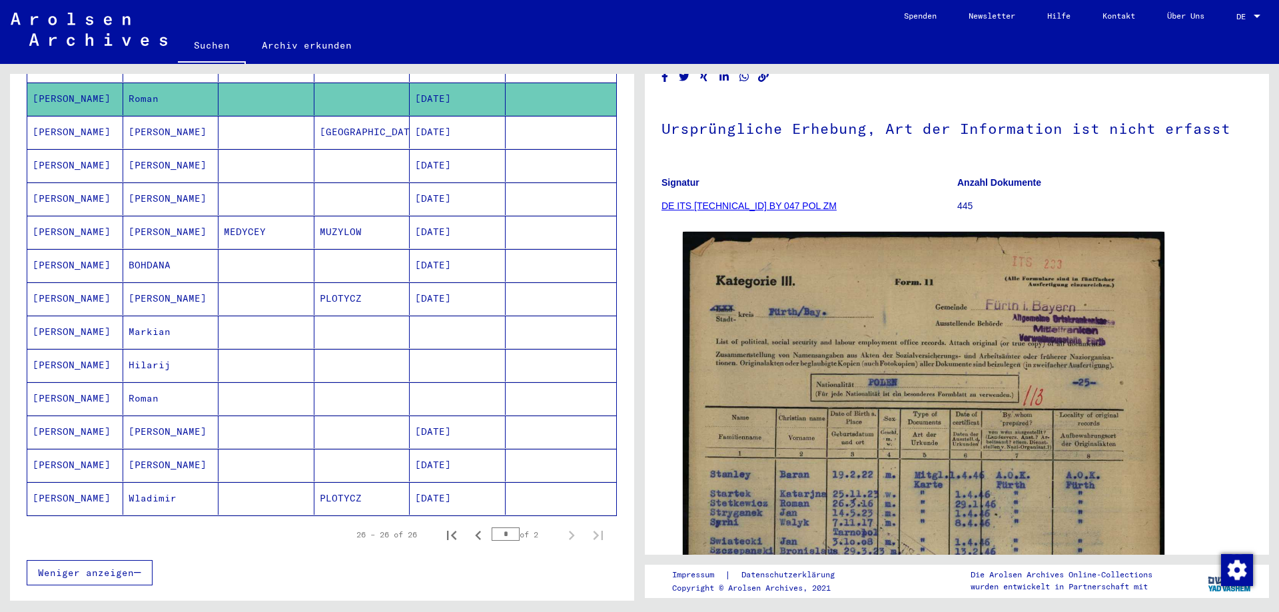
click at [441, 488] on mat-cell "[DATE]" at bounding box center [458, 498] width 96 height 33
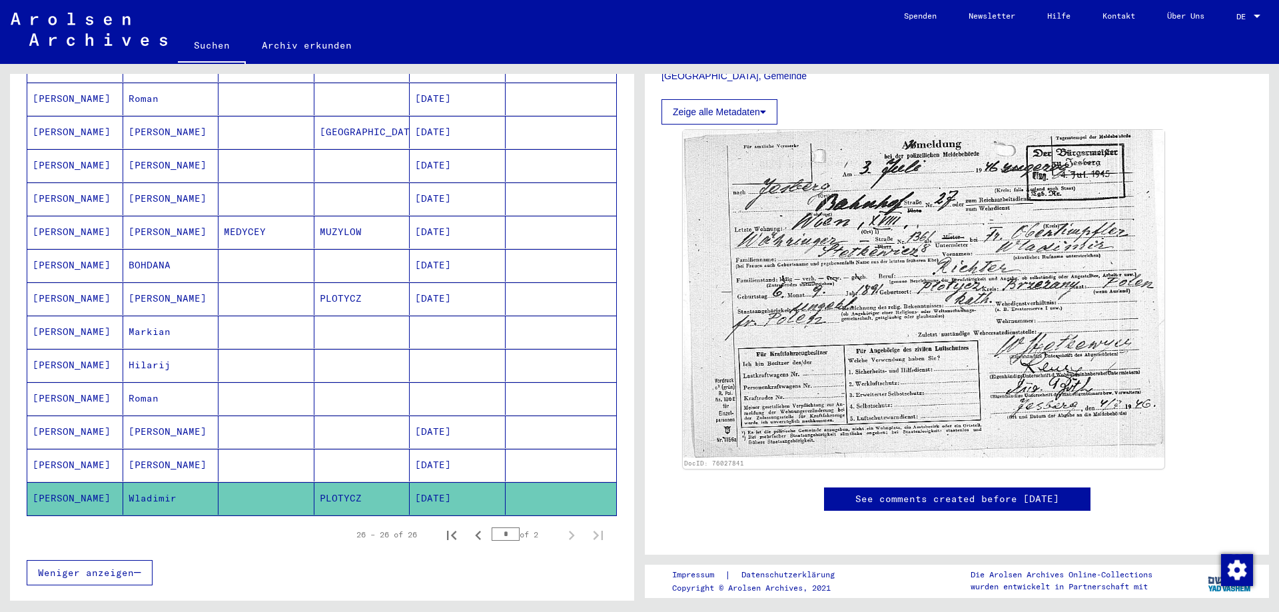
scroll to position [333, 0]
click at [474, 526] on icon "Previous page" at bounding box center [478, 535] width 19 height 19
type input "*"
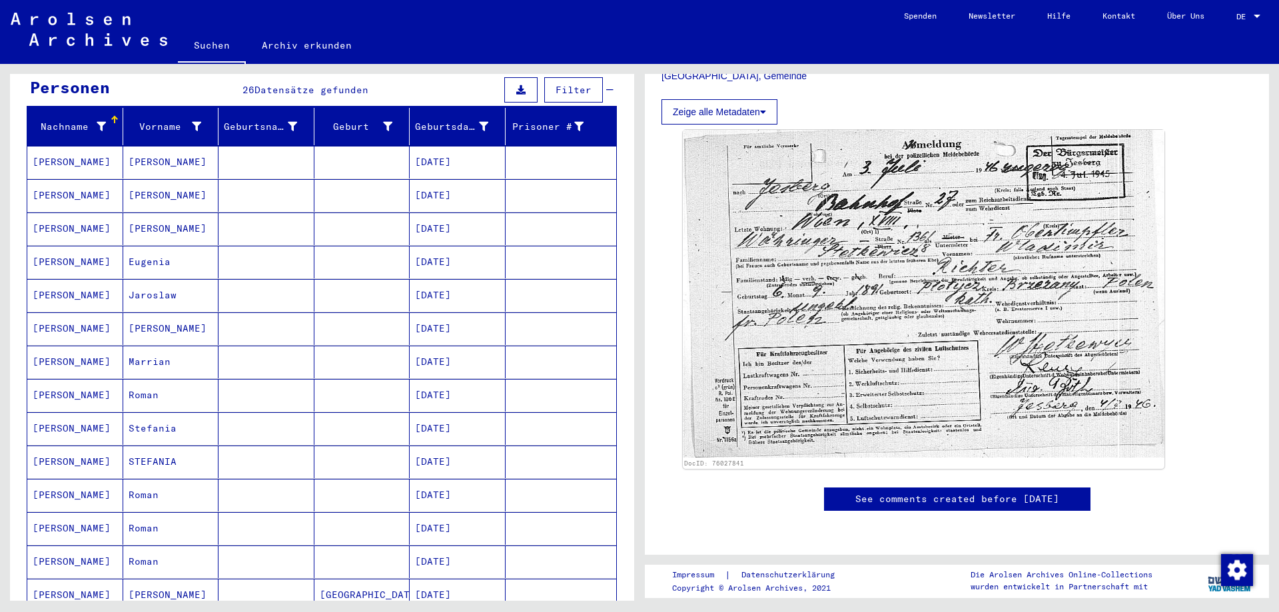
scroll to position [205, 0]
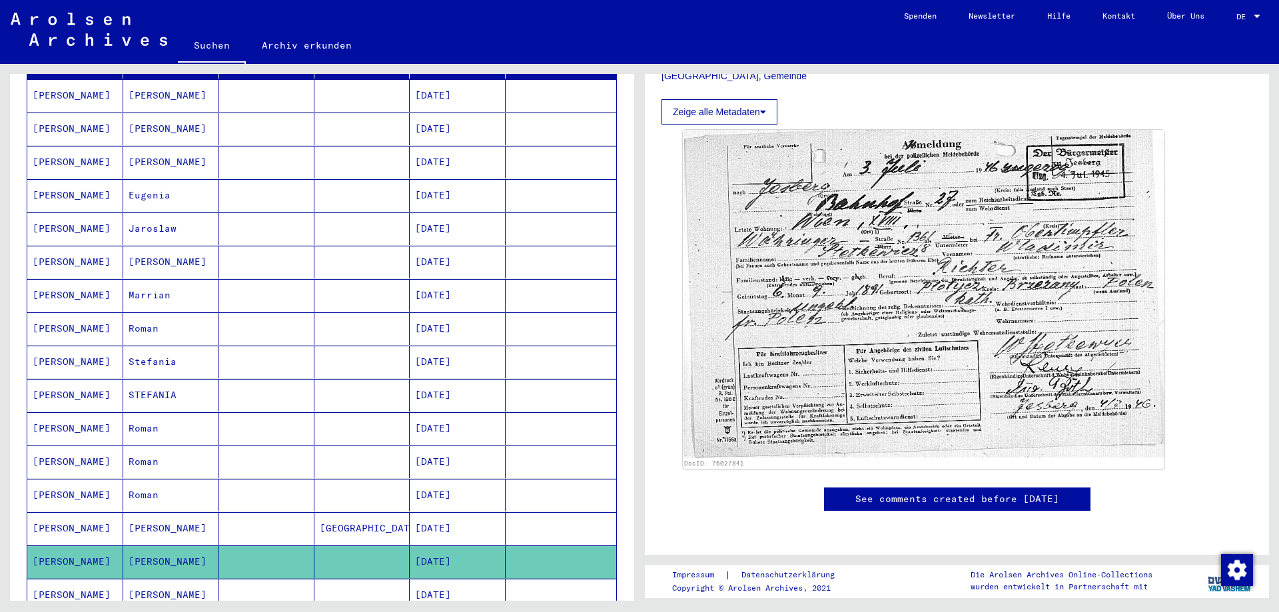
click at [464, 381] on mat-cell "[DATE]" at bounding box center [458, 395] width 96 height 33
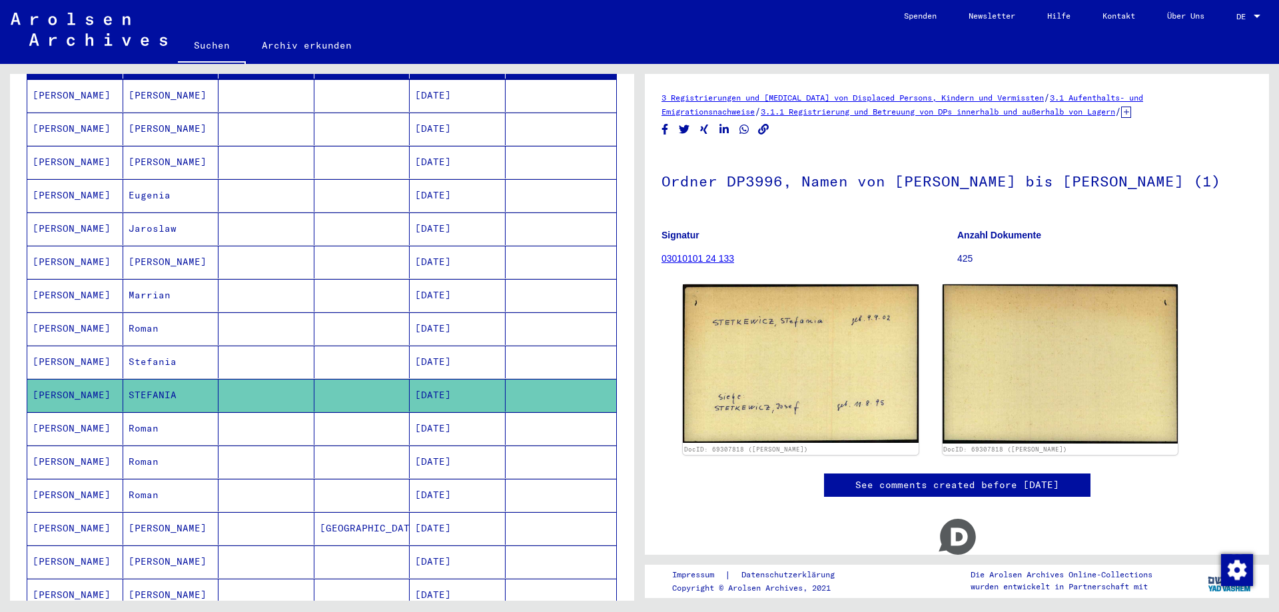
click at [453, 446] on mat-cell "[DATE]" at bounding box center [458, 462] width 96 height 33
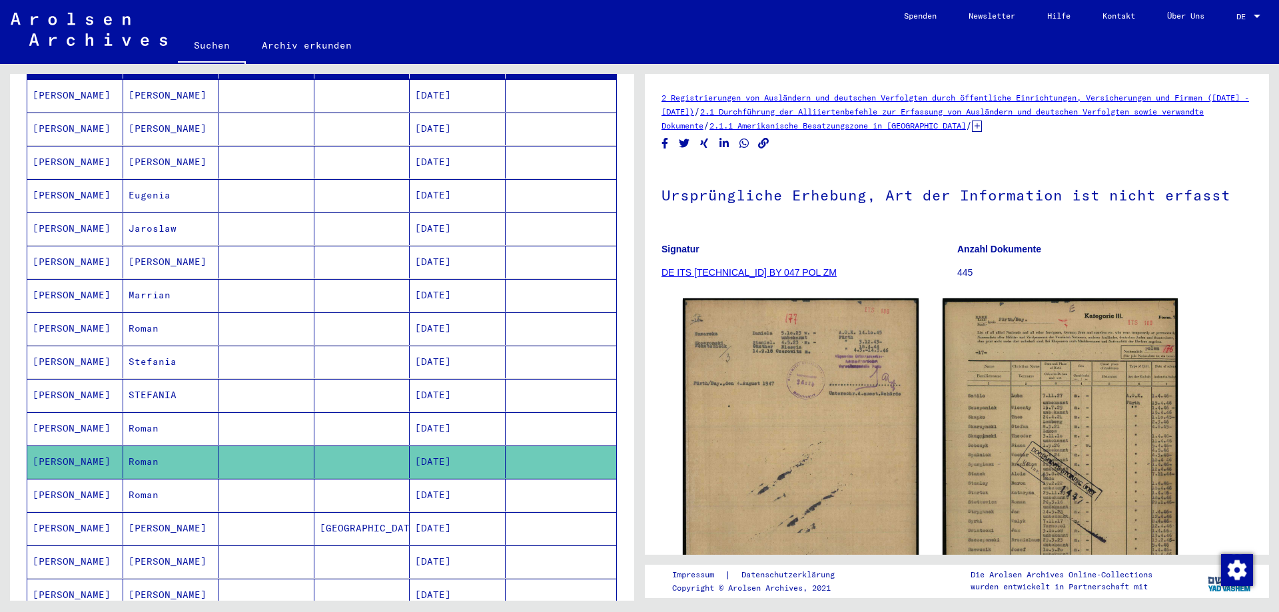
drag, startPoint x: 416, startPoint y: 488, endPoint x: 427, endPoint y: 488, distance: 11.3
click at [416, 488] on mat-cell "[DATE]" at bounding box center [458, 495] width 96 height 33
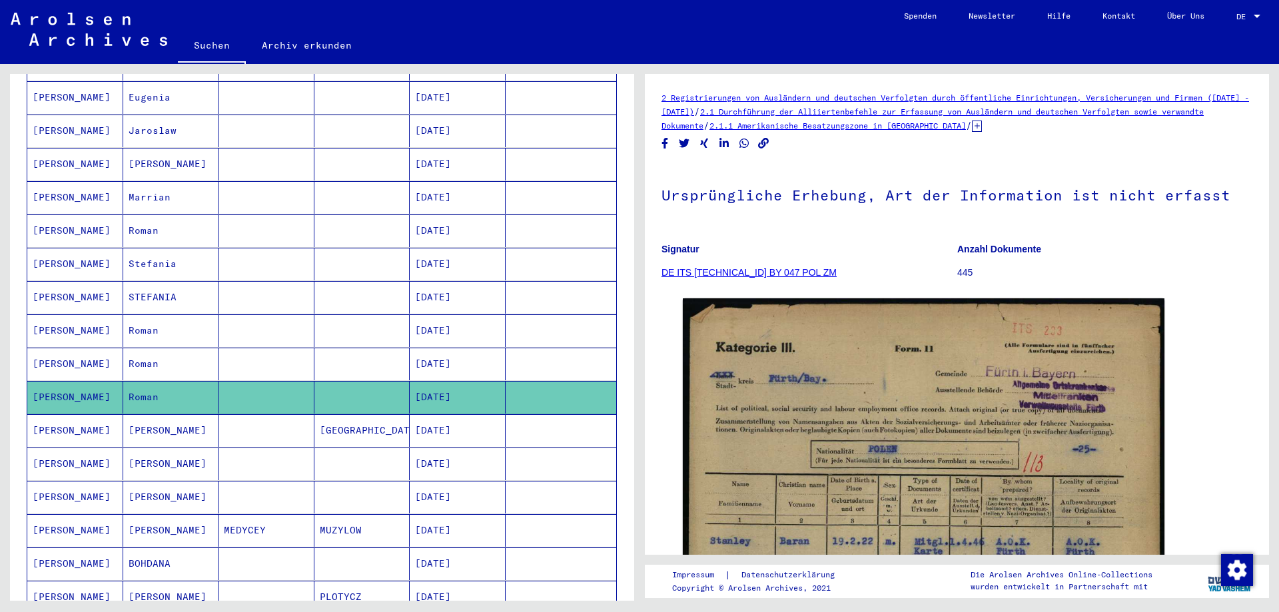
scroll to position [404, 0]
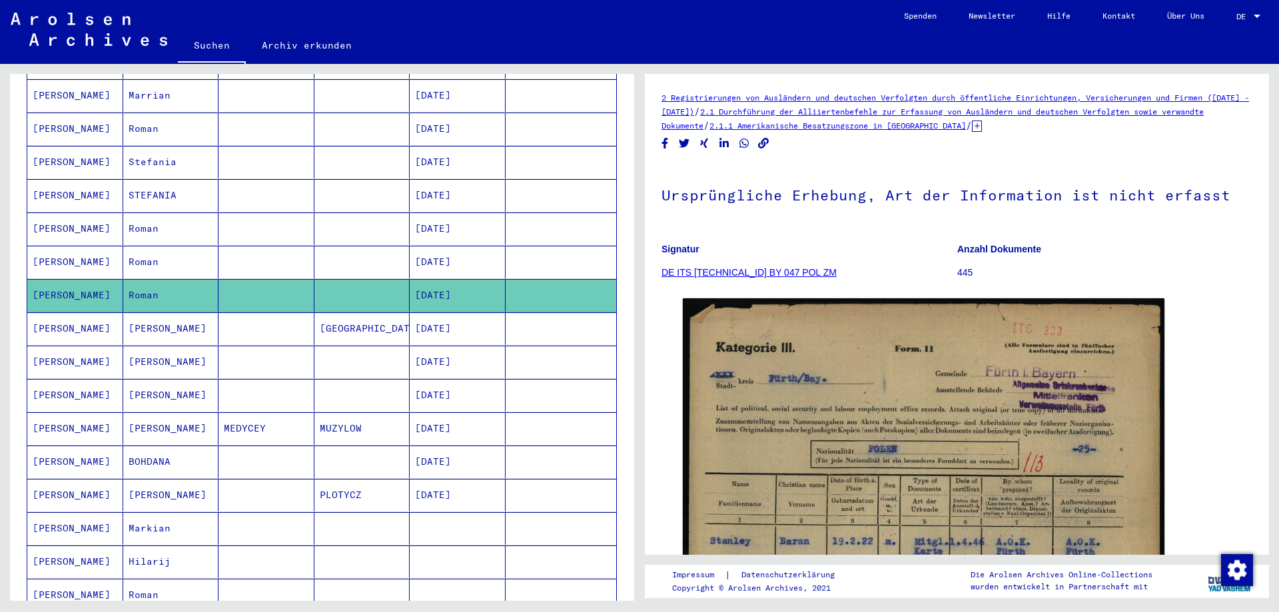
click at [428, 319] on mat-cell "[DATE]" at bounding box center [458, 329] width 96 height 33
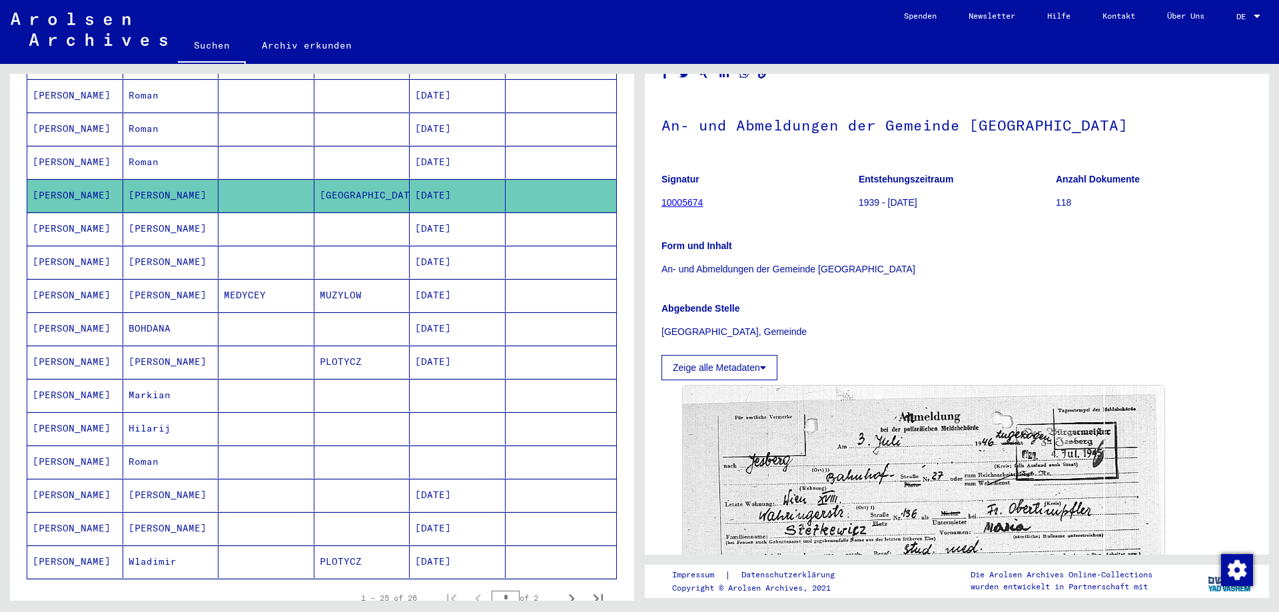
scroll to position [200, 0]
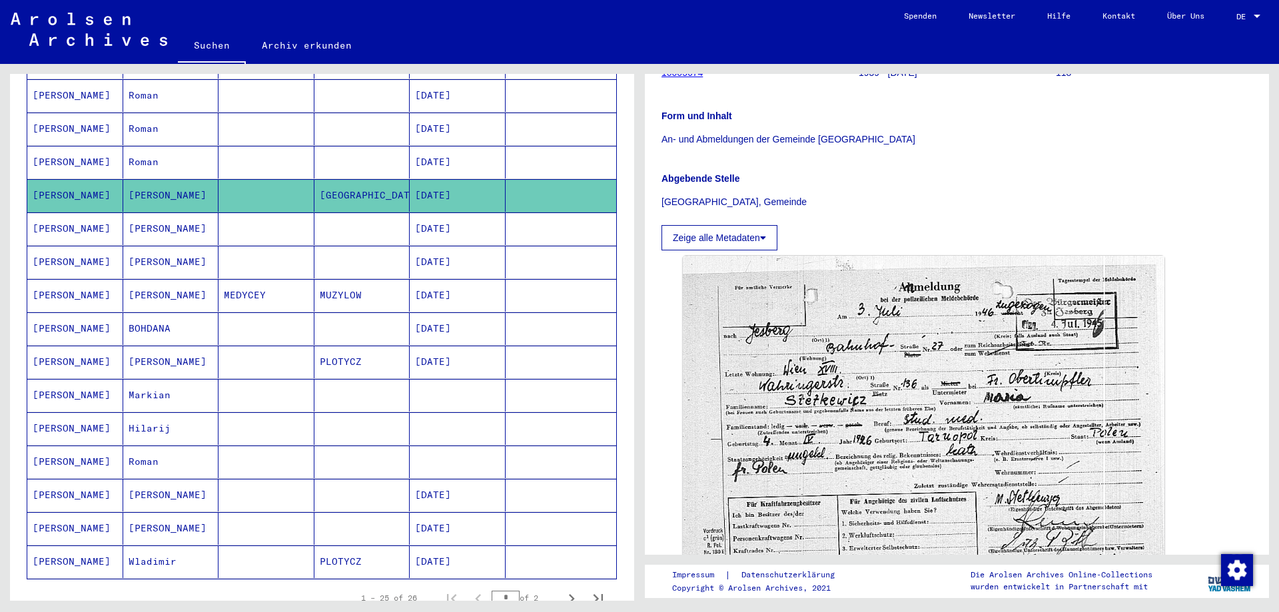
click at [438, 146] on mat-cell "[DATE]" at bounding box center [458, 162] width 96 height 33
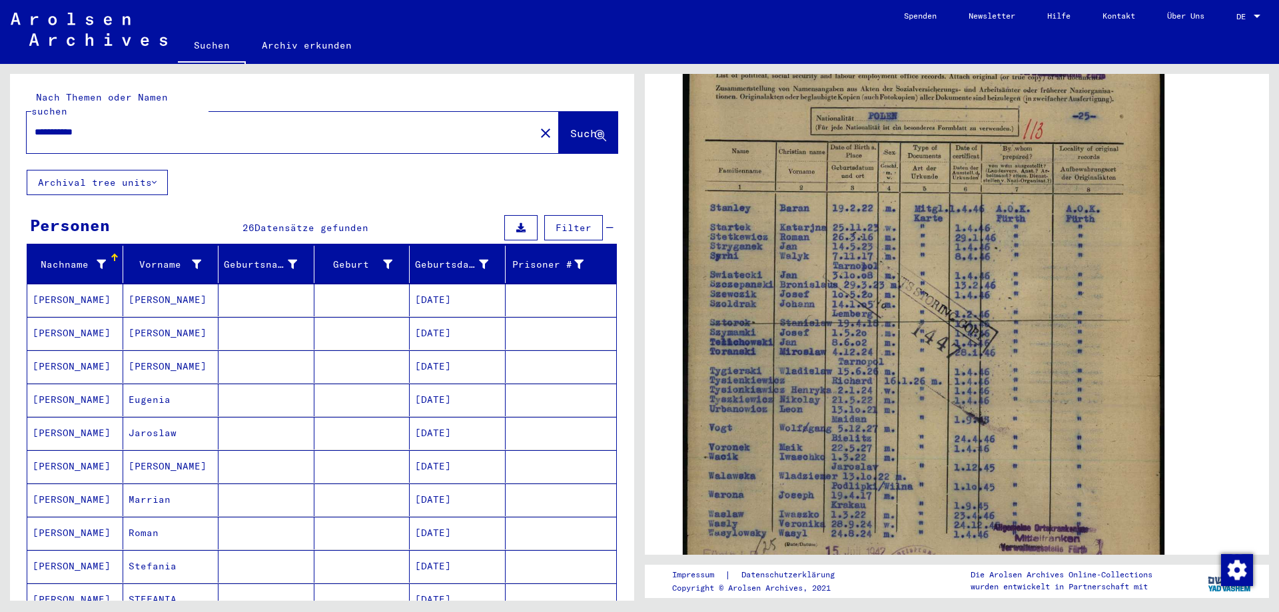
click at [84, 125] on input "**********" at bounding box center [281, 132] width 492 height 14
click at [79, 117] on div "**********" at bounding box center [277, 132] width 500 height 30
click at [81, 125] on input "**********" at bounding box center [281, 132] width 492 height 14
type input "**********"
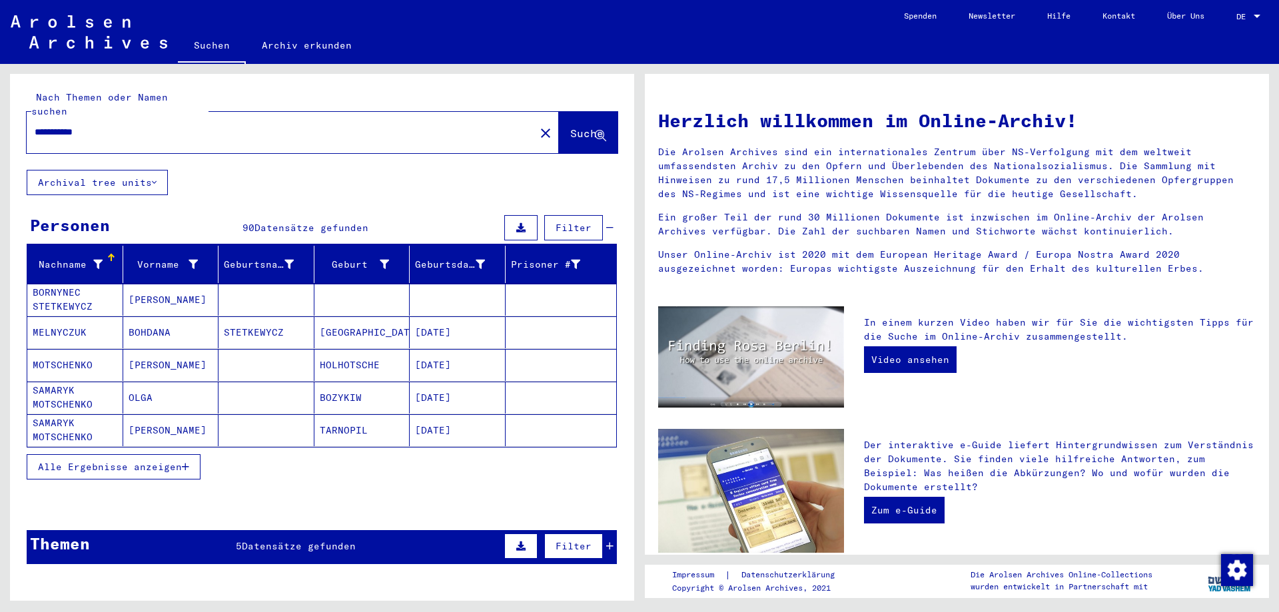
click at [155, 461] on span "Alle Ergebnisse anzeigen" at bounding box center [110, 467] width 144 height 12
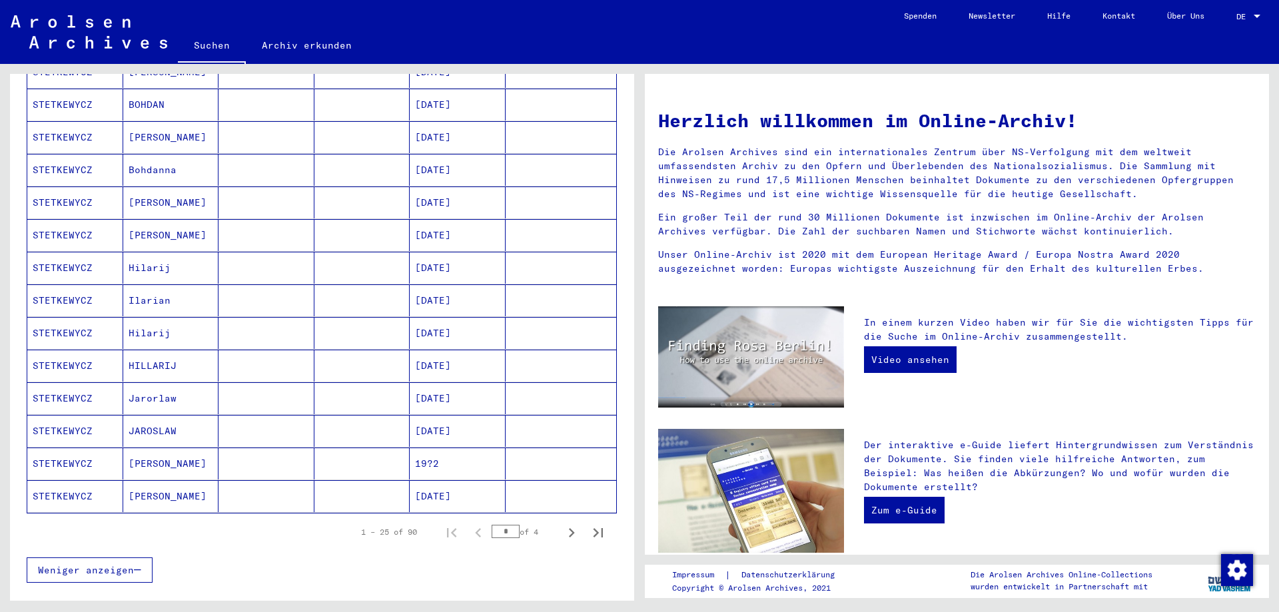
scroll to position [600, 0]
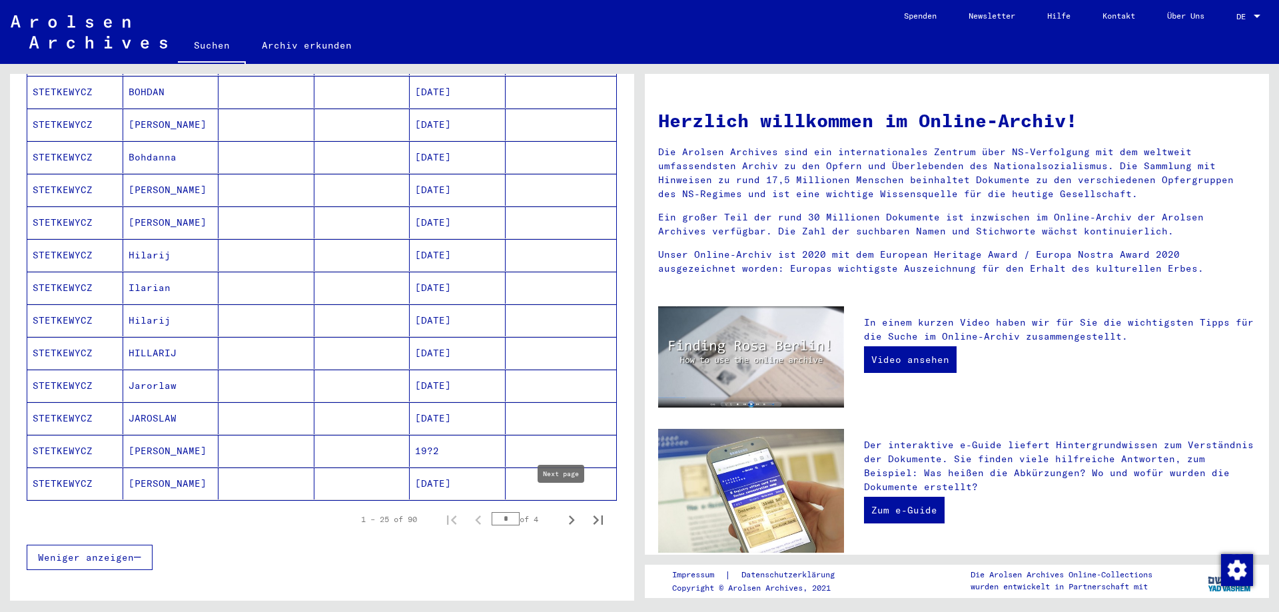
click at [564, 511] on icon "Next page" at bounding box center [571, 520] width 19 height 19
type input "*"
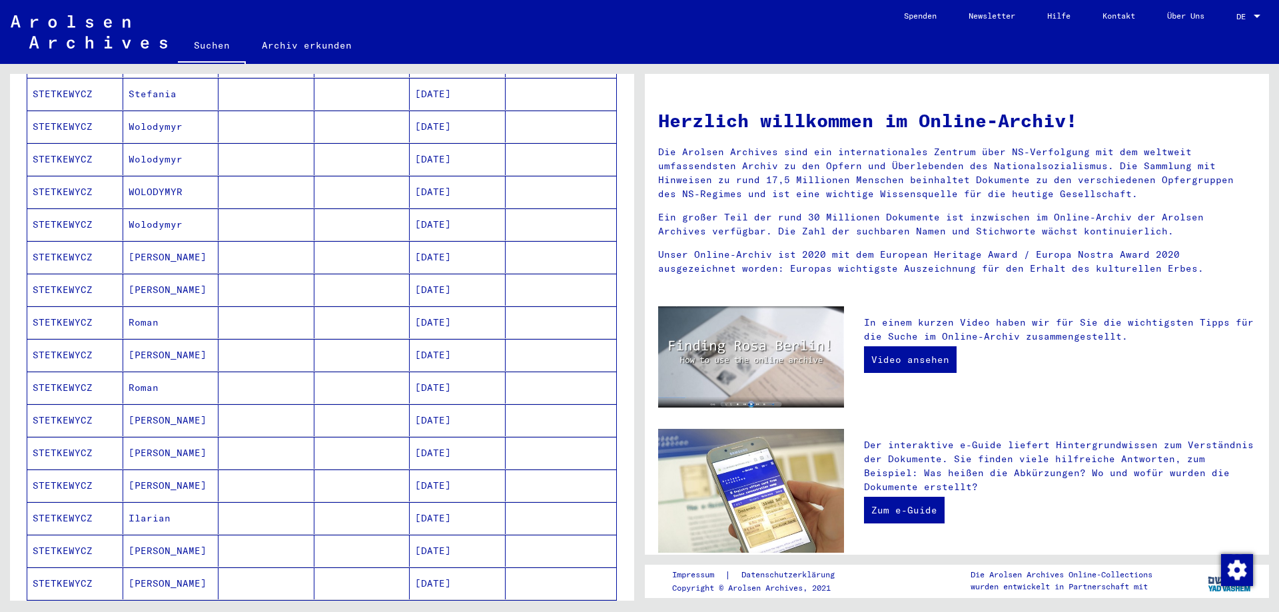
scroll to position [466, 0]
click at [139, 474] on mat-cell "[PERSON_NAME]" at bounding box center [171, 486] width 96 height 32
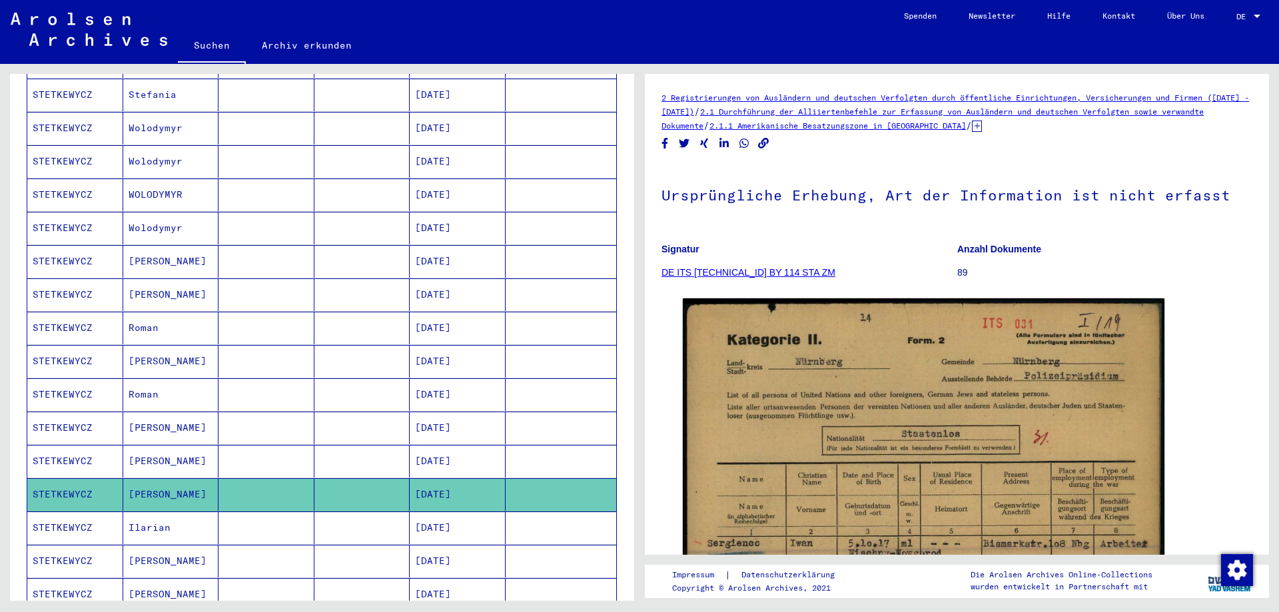
click at [151, 448] on mat-cell "[PERSON_NAME]" at bounding box center [171, 461] width 96 height 33
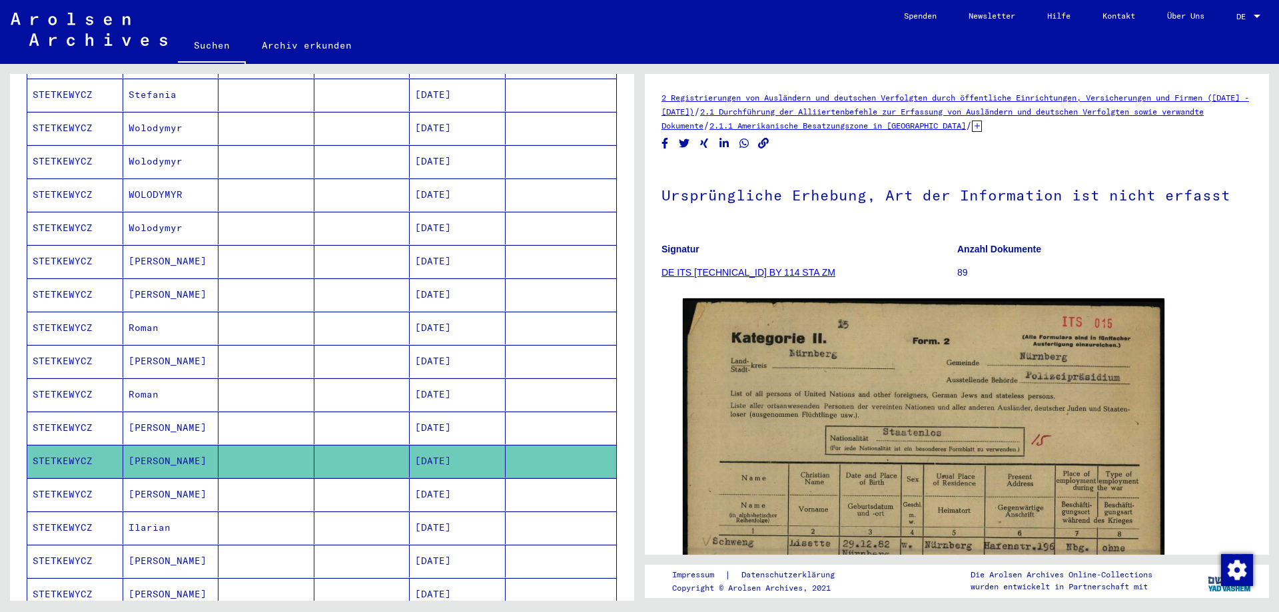
click at [156, 381] on mat-cell "Roman" at bounding box center [171, 395] width 96 height 33
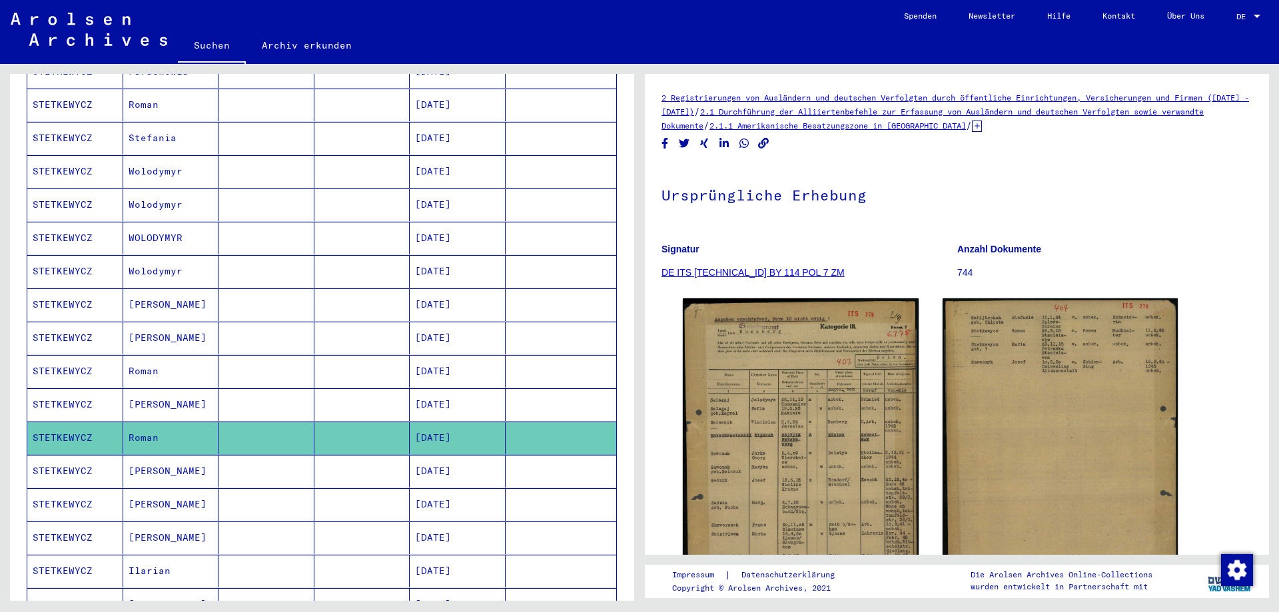
scroll to position [405, 0]
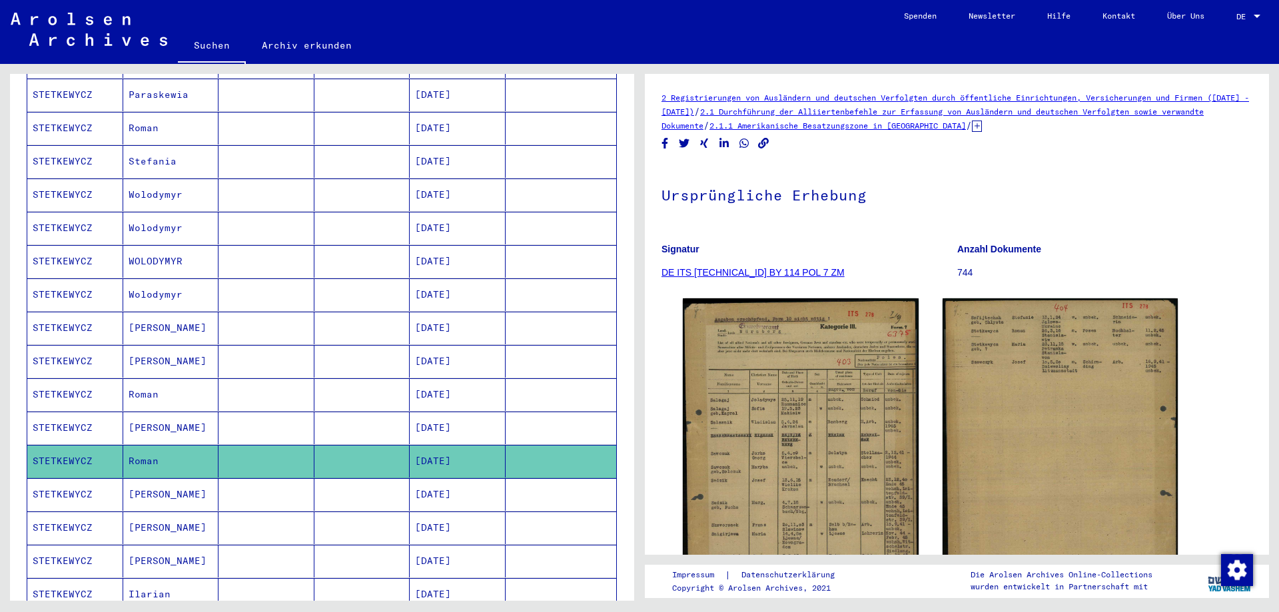
click at [175, 387] on mat-cell "Roman" at bounding box center [171, 395] width 96 height 33
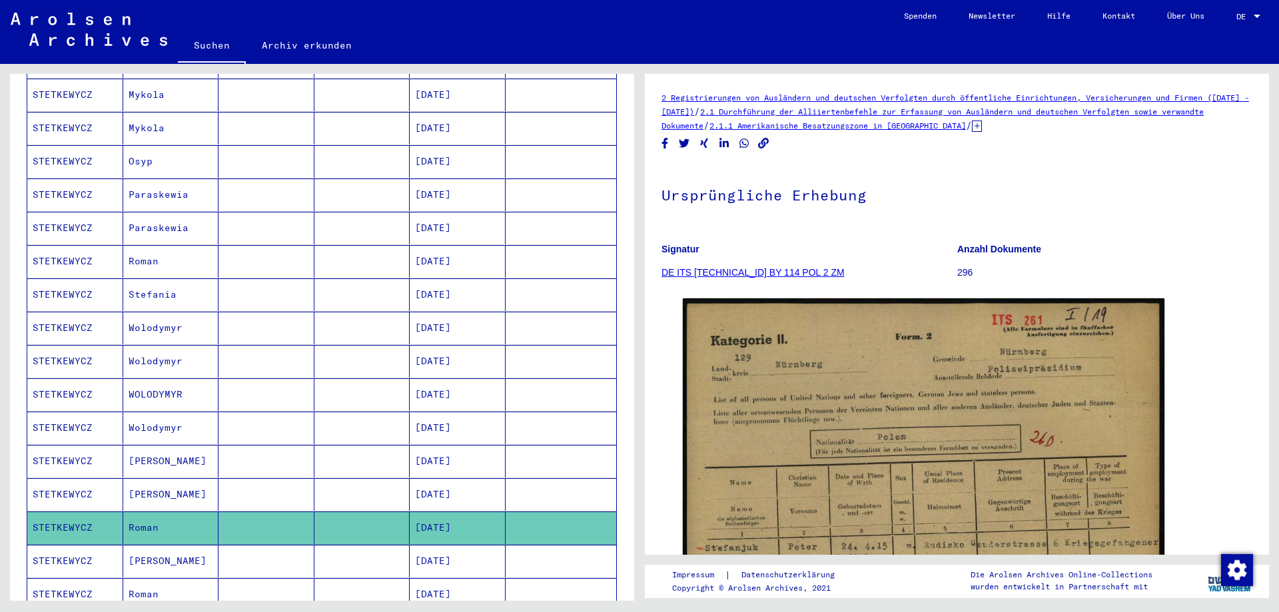
scroll to position [139, 0]
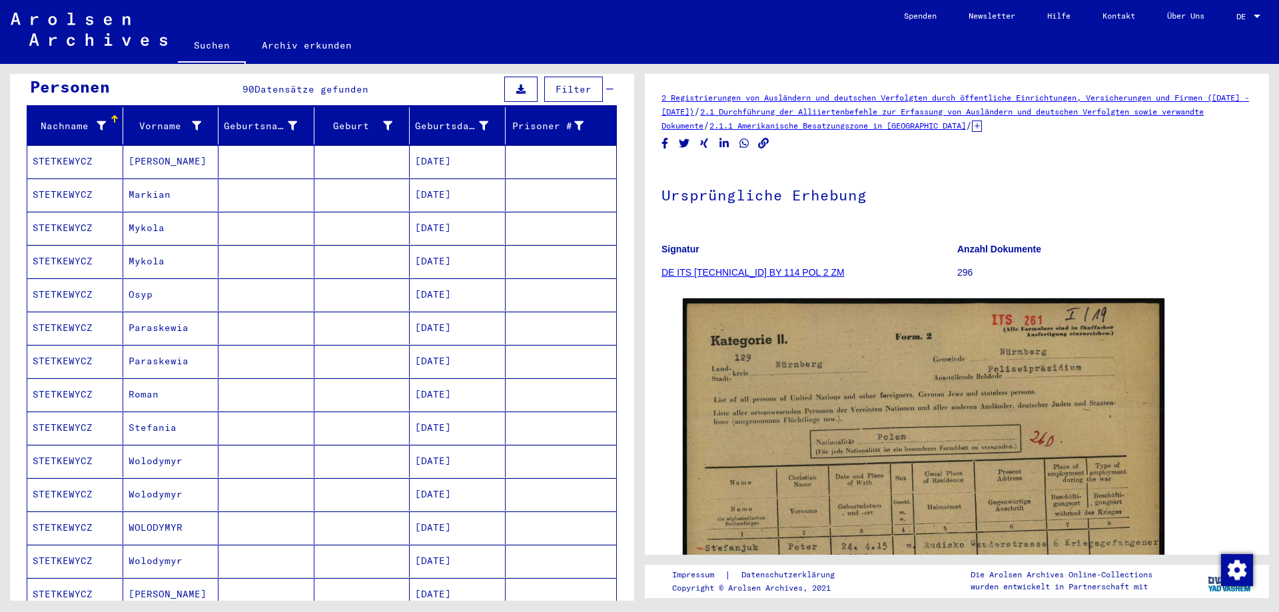
click at [173, 379] on mat-cell "Roman" at bounding box center [171, 395] width 96 height 33
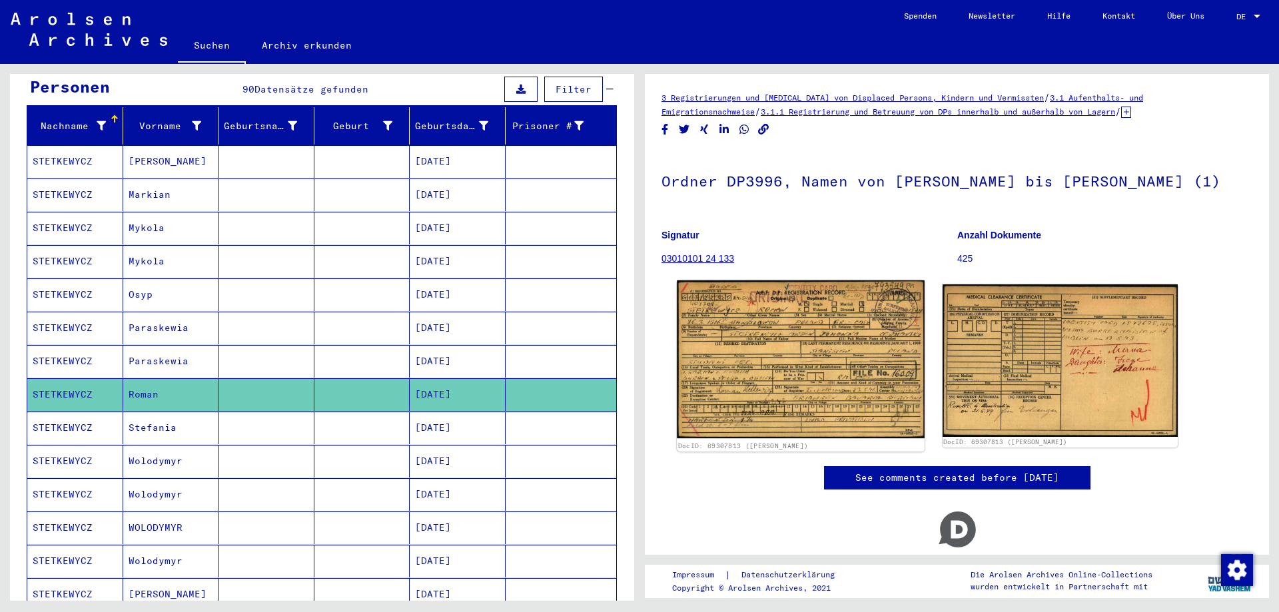
click at [790, 363] on img at bounding box center [800, 360] width 247 height 158
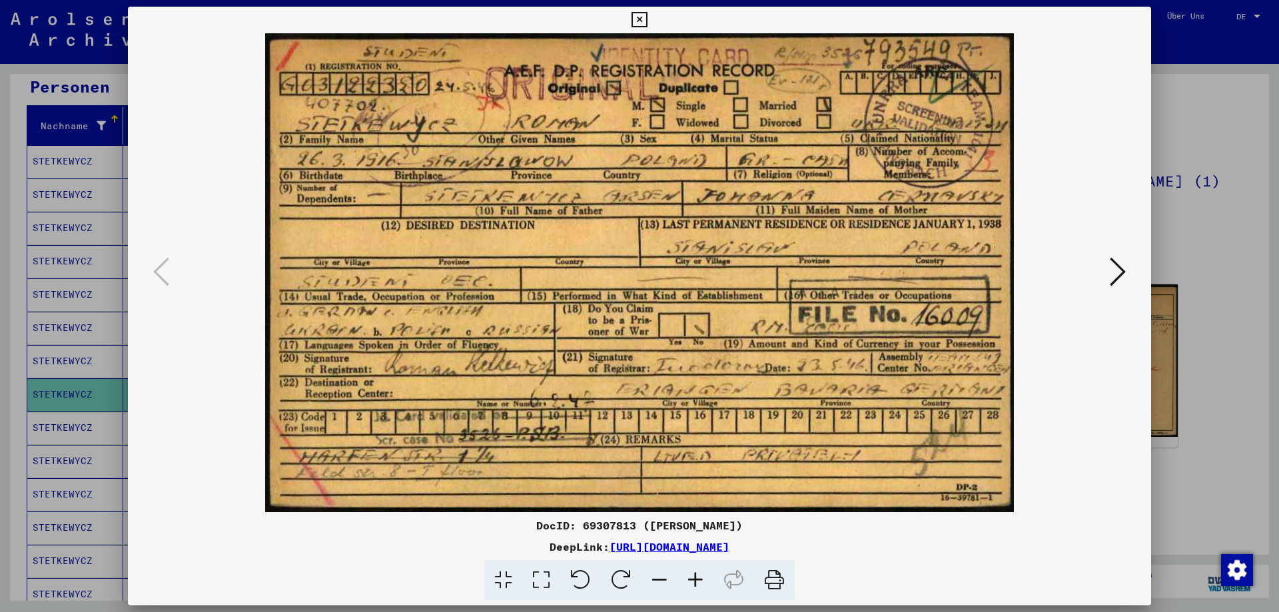
click at [1185, 133] on div at bounding box center [639, 306] width 1279 height 612
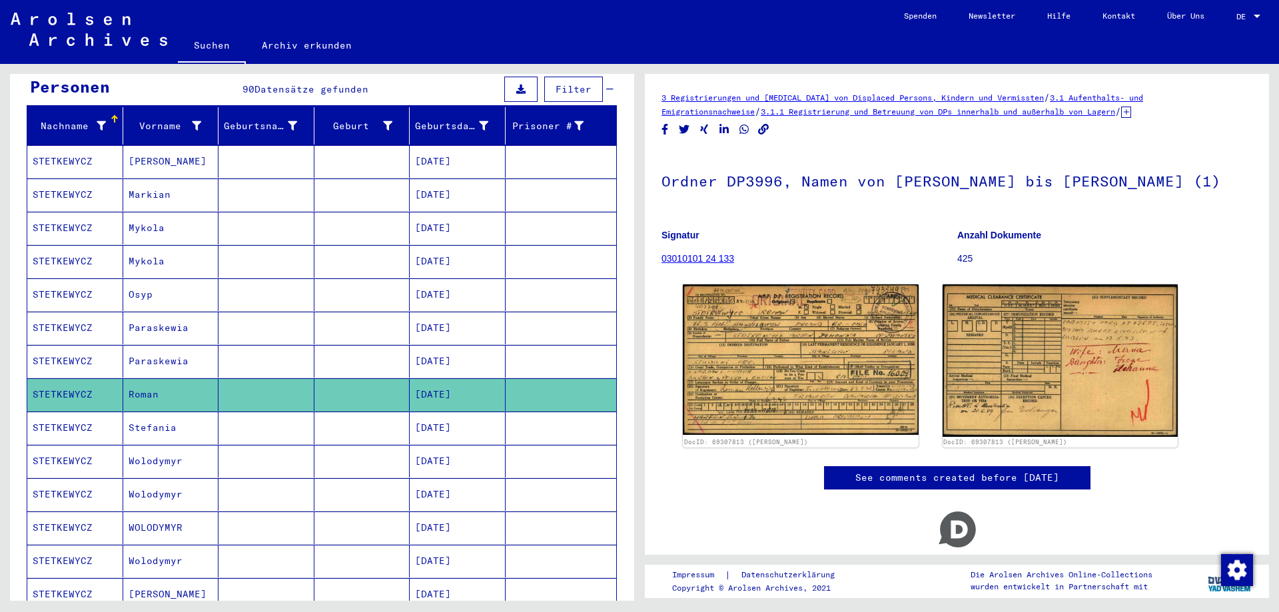
click at [458, 280] on mat-cell "[DATE]" at bounding box center [458, 295] width 96 height 33
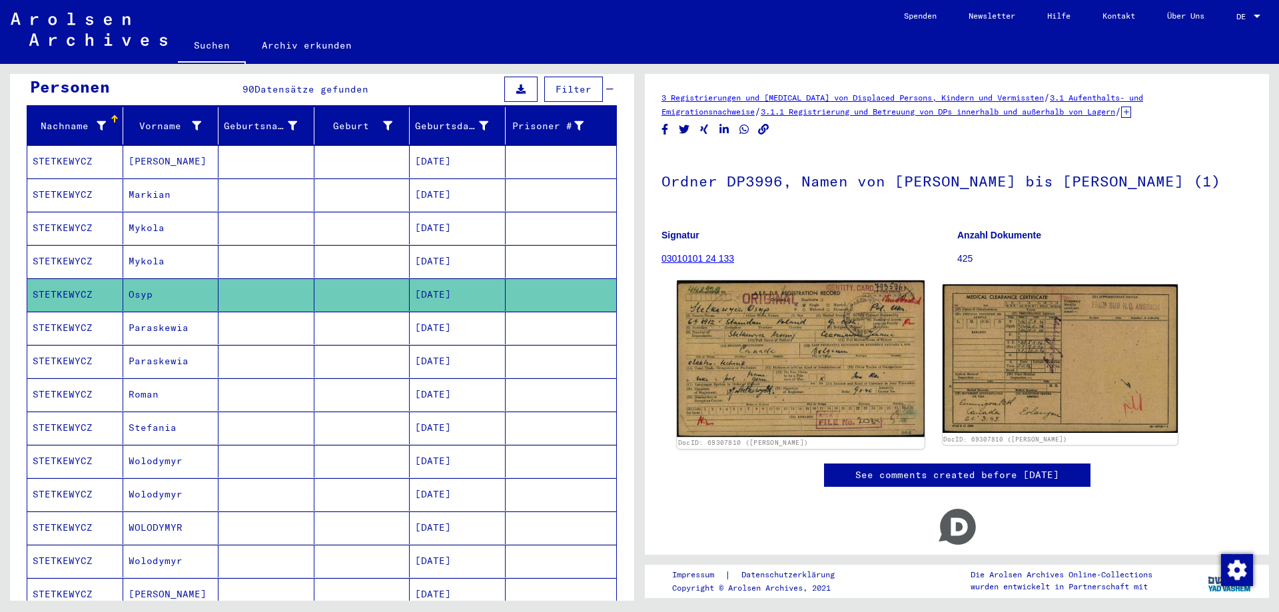
click at [726, 368] on img at bounding box center [800, 359] width 247 height 157
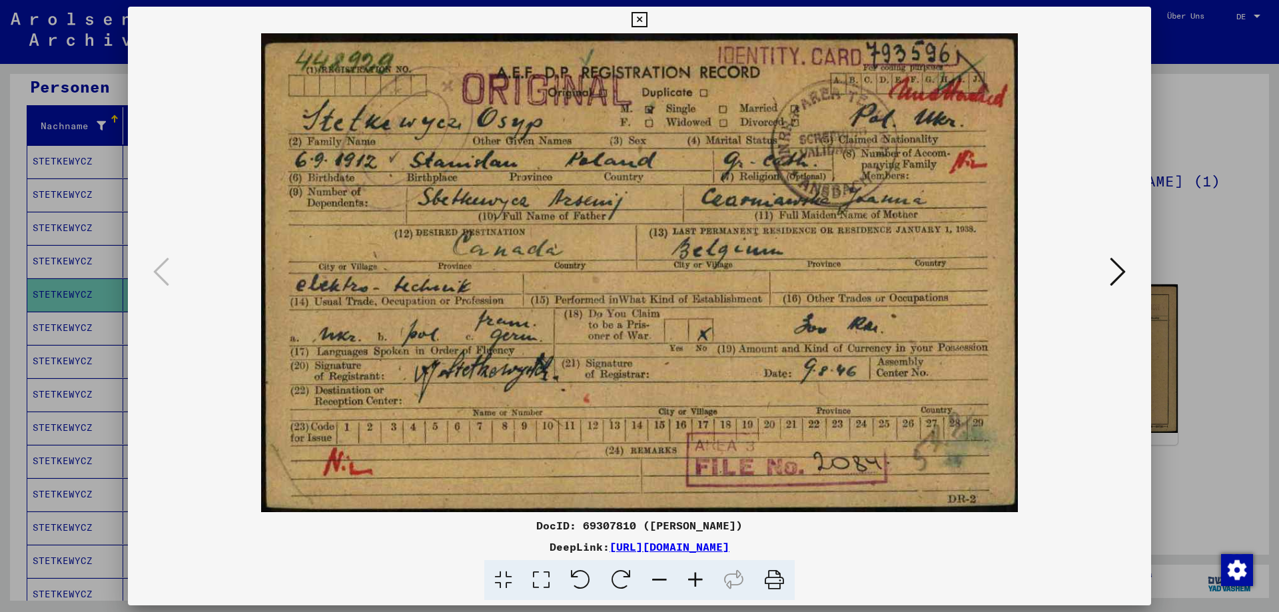
click at [1192, 220] on div at bounding box center [639, 306] width 1279 height 612
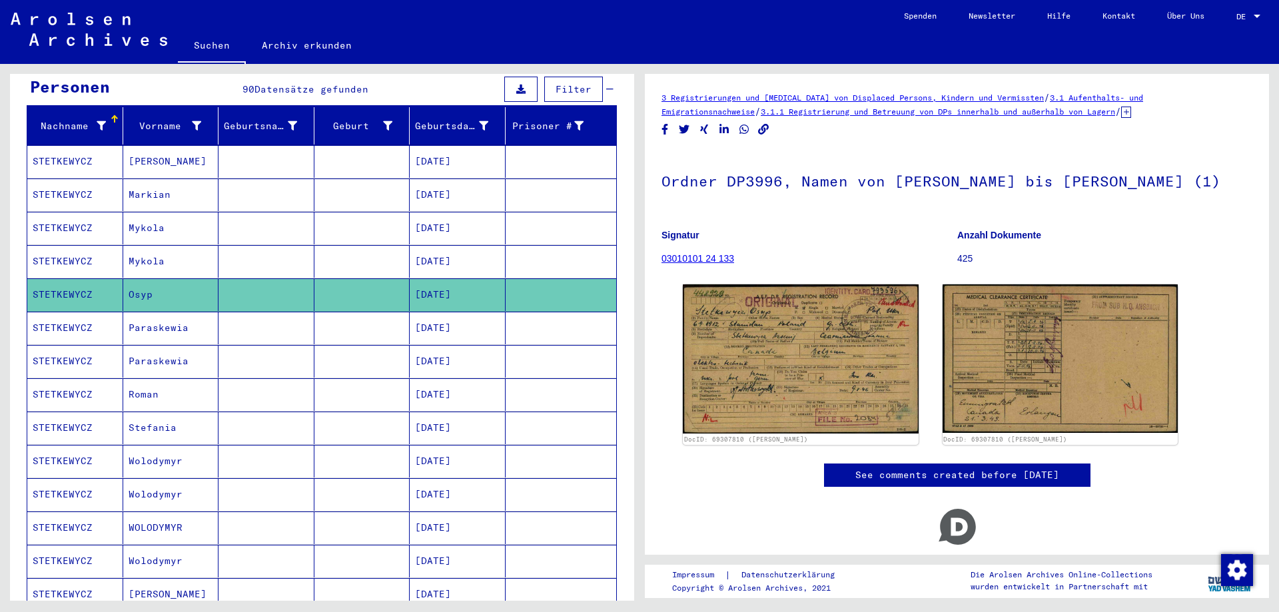
drag, startPoint x: 95, startPoint y: 285, endPoint x: 26, endPoint y: 285, distance: 68.6
click at [26, 285] on div "Nachname Vorname Geburtsname Geburt‏ Geburtsdatum Prisoner # STETKEWYCZ Maria […" at bounding box center [322, 581] width 592 height 948
copy mat-cell "STETKEWYCZ"
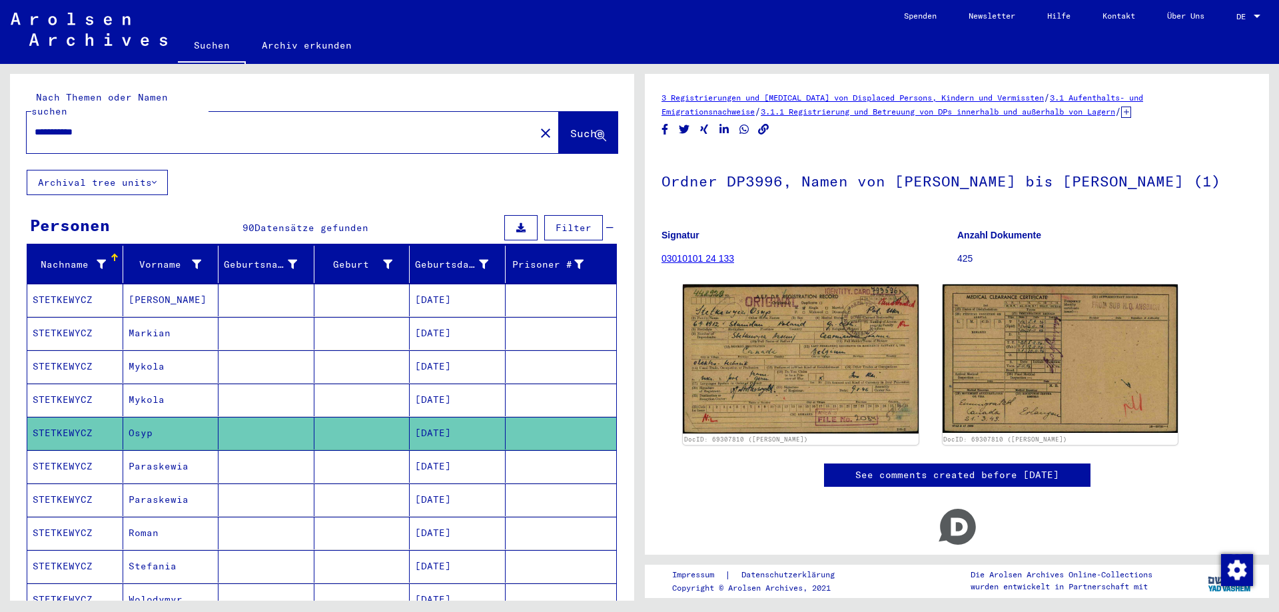
click at [174, 125] on input "**********" at bounding box center [281, 132] width 492 height 14
paste input "**********"
type input "**********"
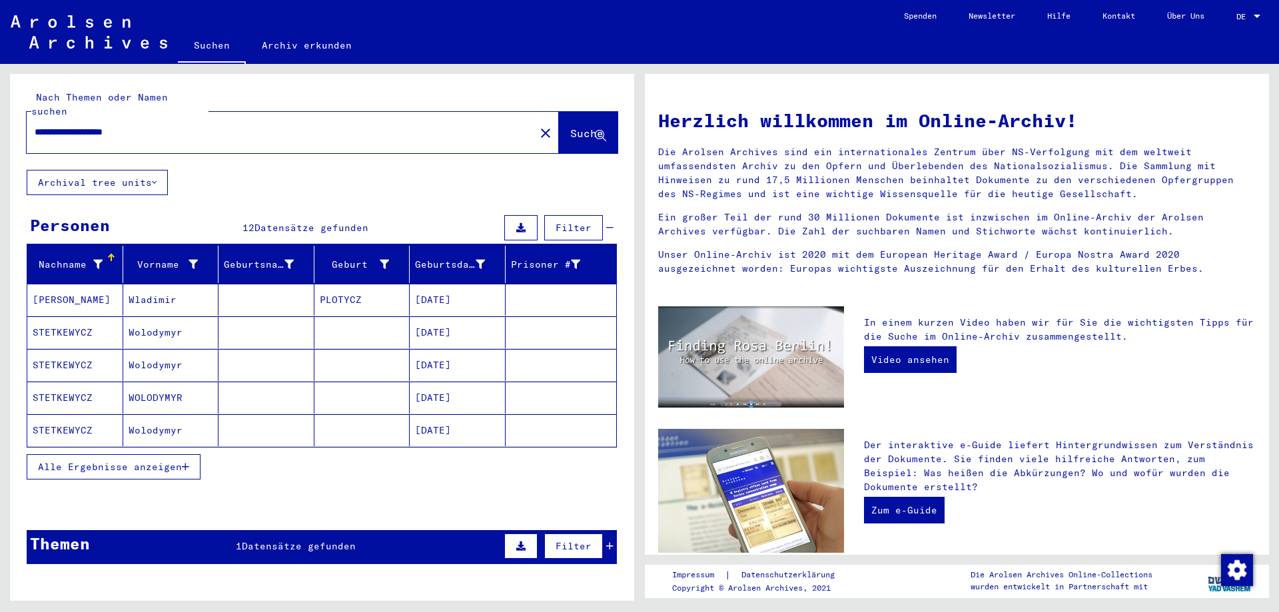
click at [117, 430] on mat-cell "STETKEWYCZ" at bounding box center [75, 430] width 96 height 32
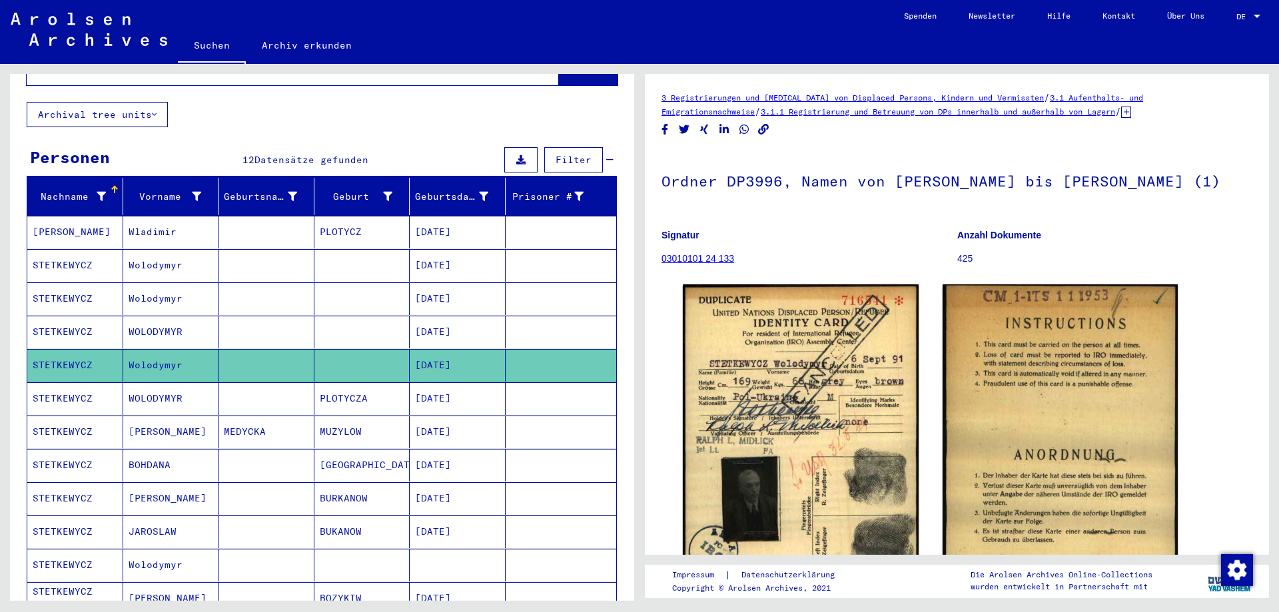
scroll to position [133, 0]
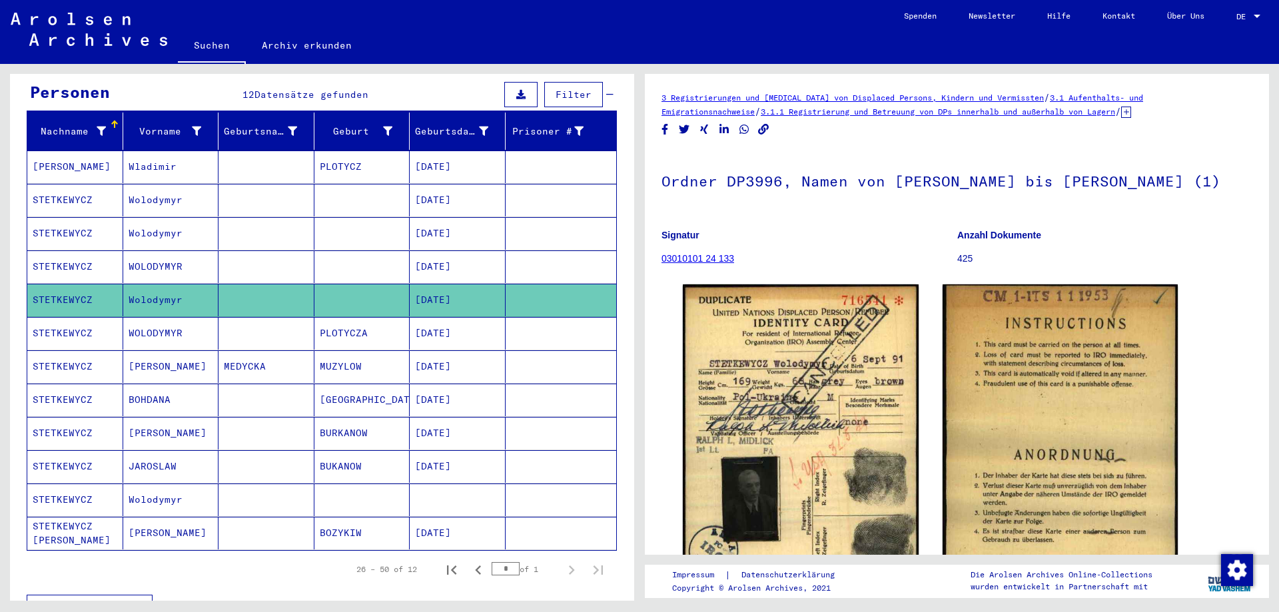
click at [167, 484] on mat-cell "Wolodymyr" at bounding box center [171, 500] width 96 height 33
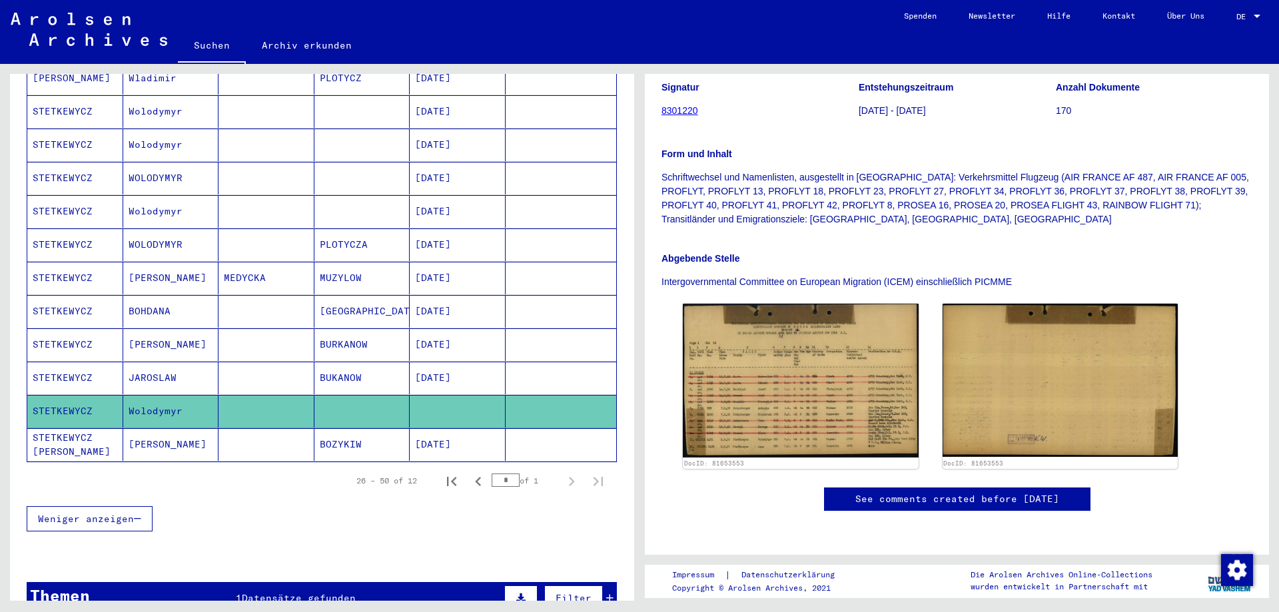
scroll to position [333, 0]
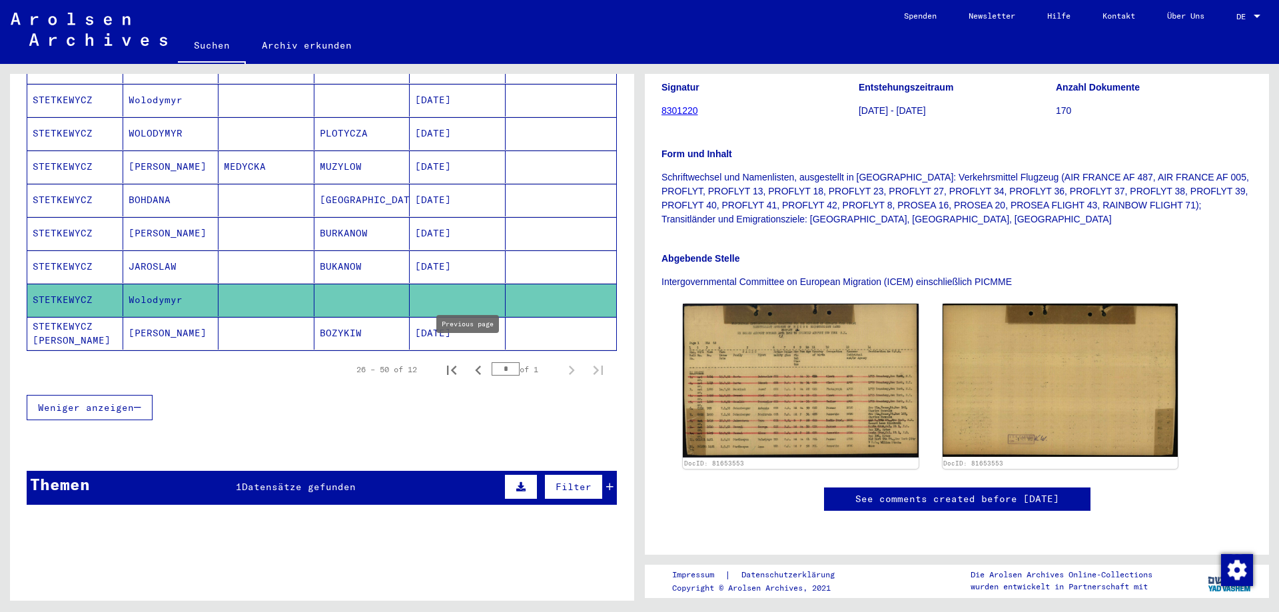
click at [472, 361] on icon "Previous page" at bounding box center [478, 370] width 19 height 19
type input "*"
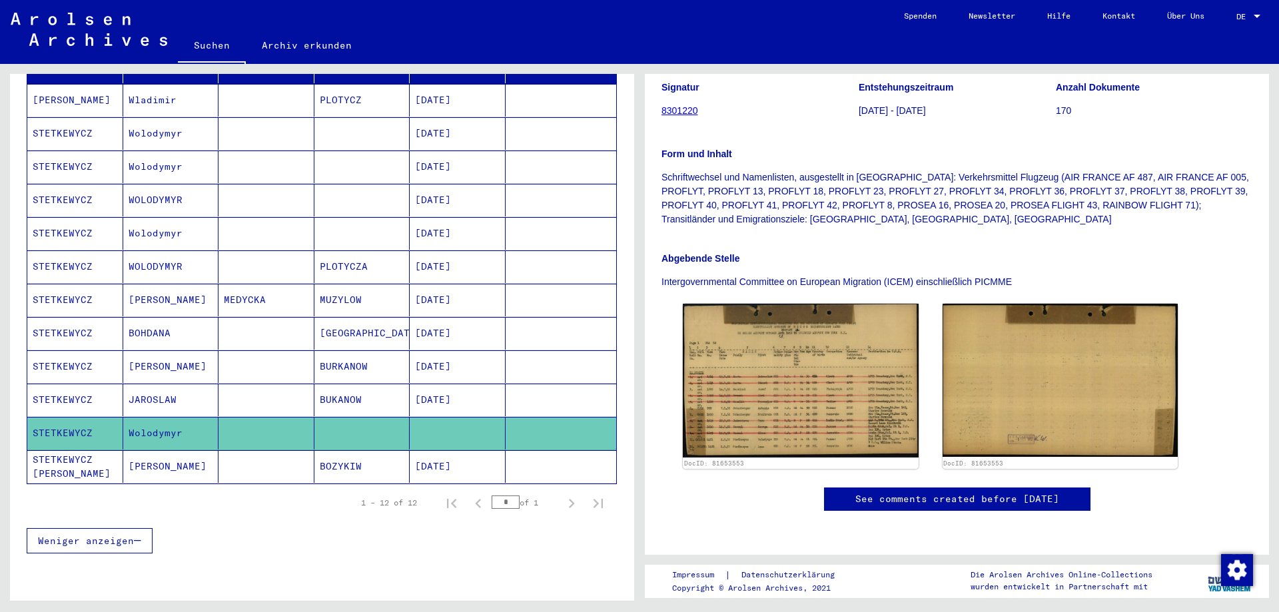
scroll to position [0, 0]
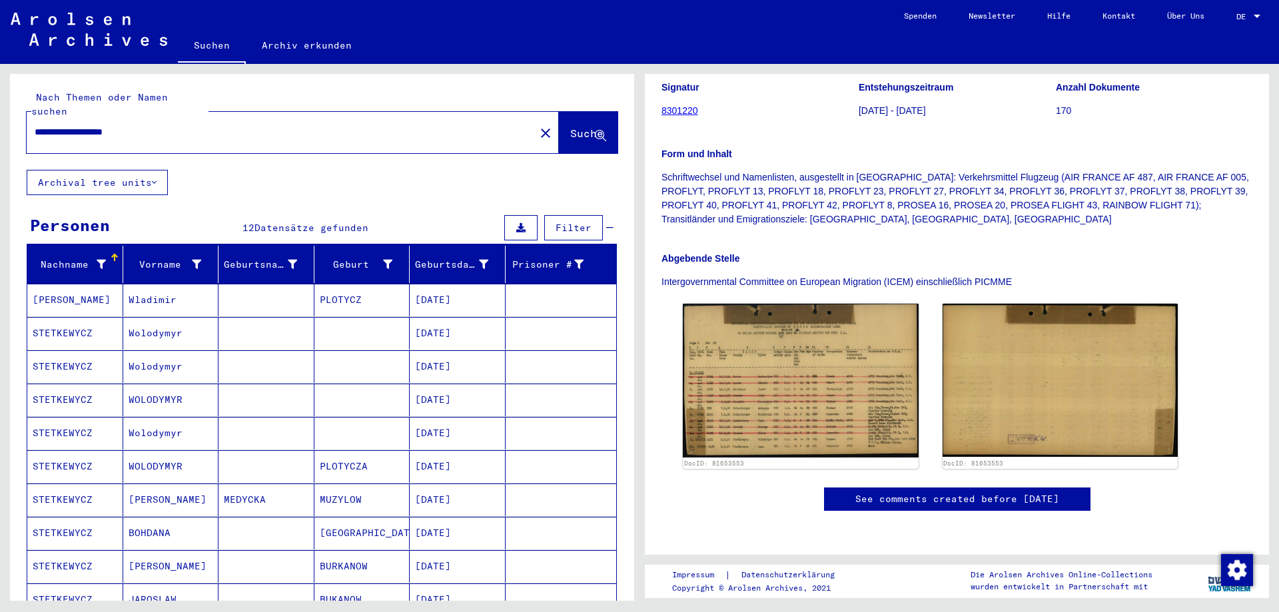
click at [373, 188] on div "**********" at bounding box center [322, 461] width 624 height 775
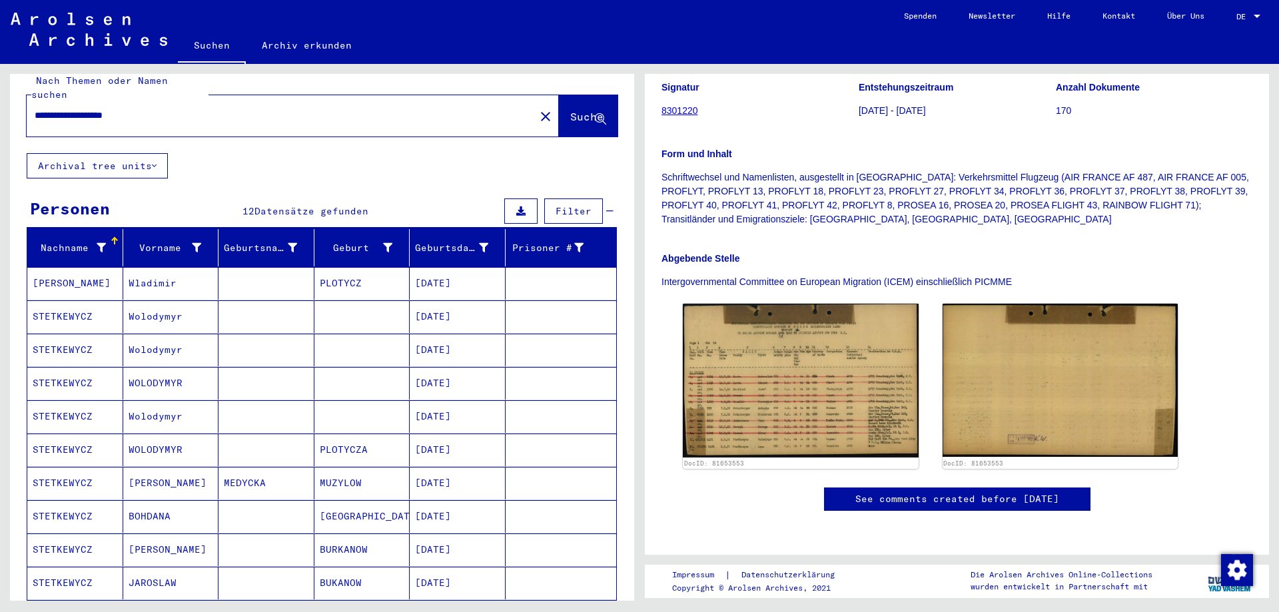
scroll to position [67, 0]
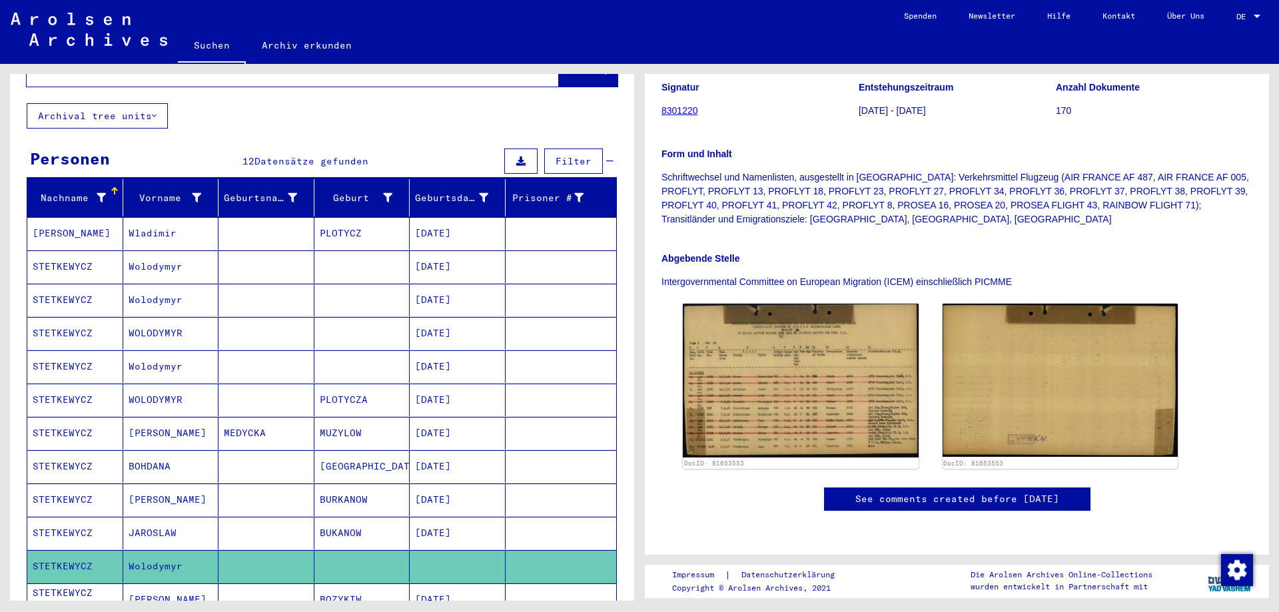
click at [442, 259] on mat-cell "[DATE]" at bounding box center [458, 267] width 96 height 33
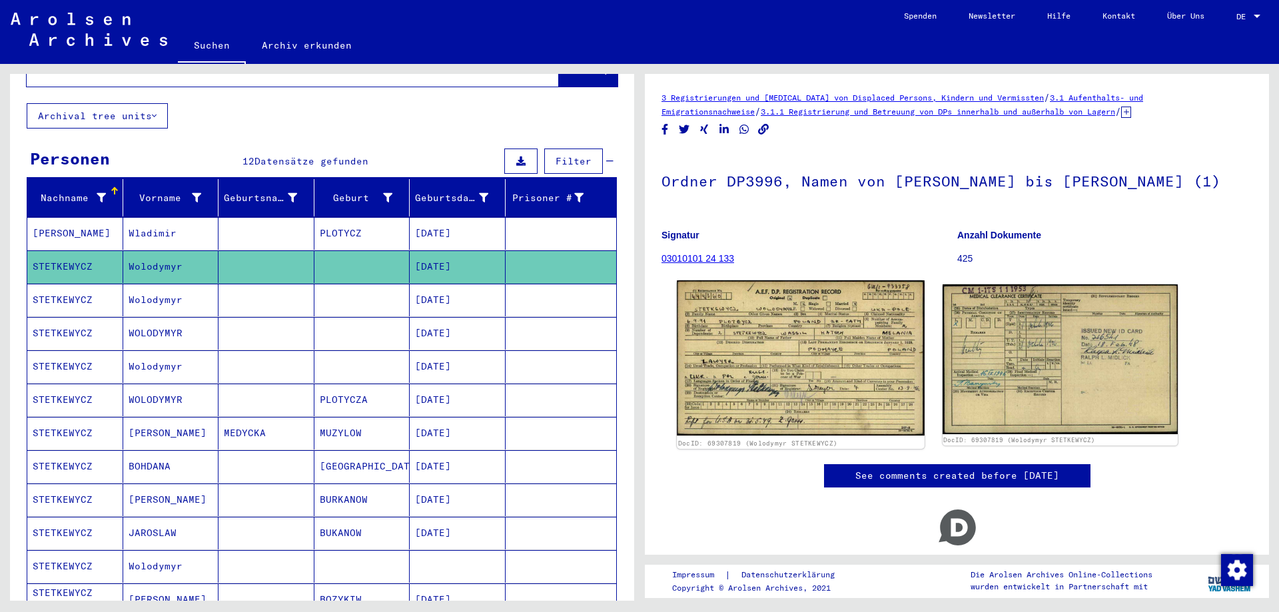
click at [810, 377] on img at bounding box center [800, 359] width 247 height 156
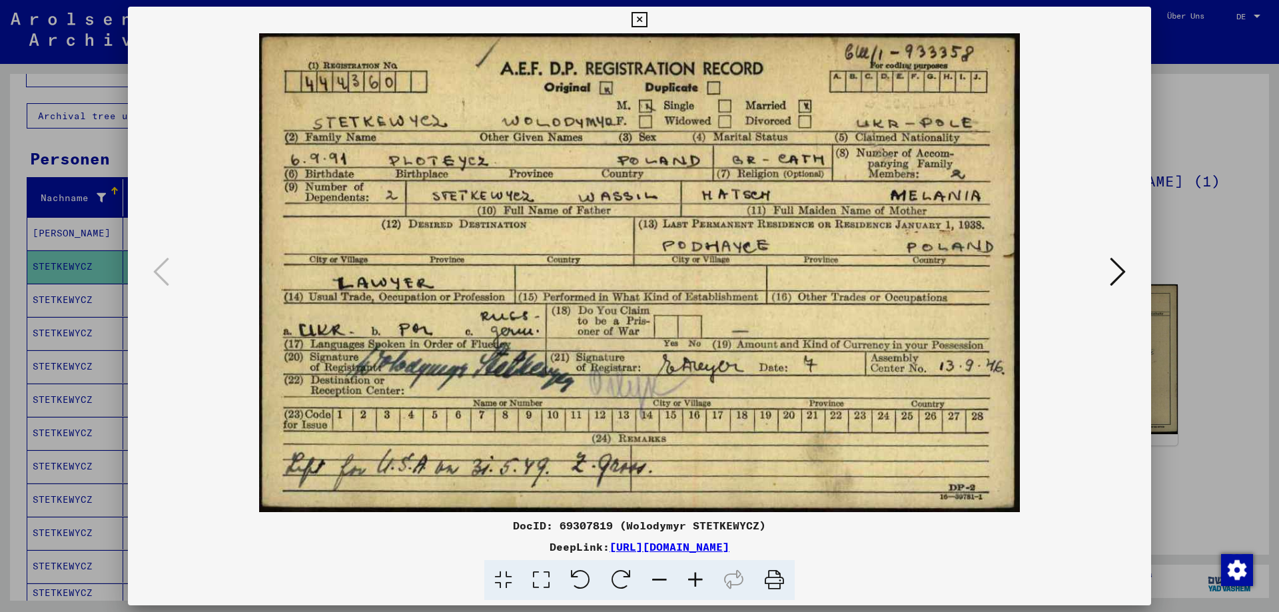
click at [1239, 125] on div at bounding box center [639, 306] width 1279 height 612
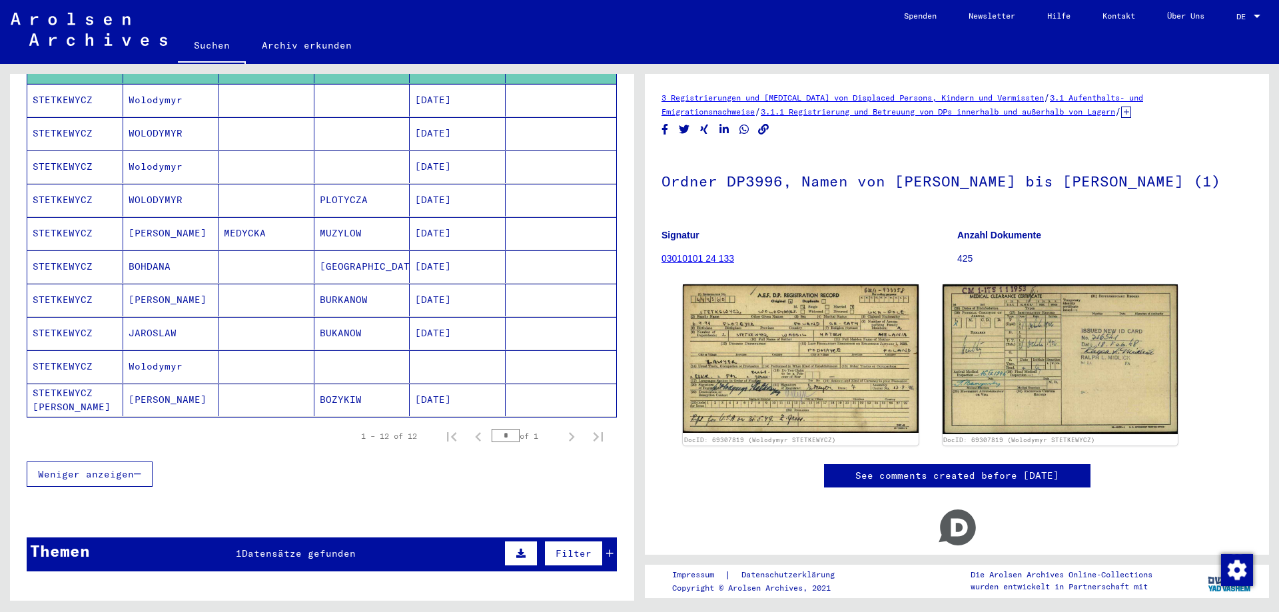
click at [103, 468] on span "Weniger anzeigen" at bounding box center [86, 474] width 96 height 12
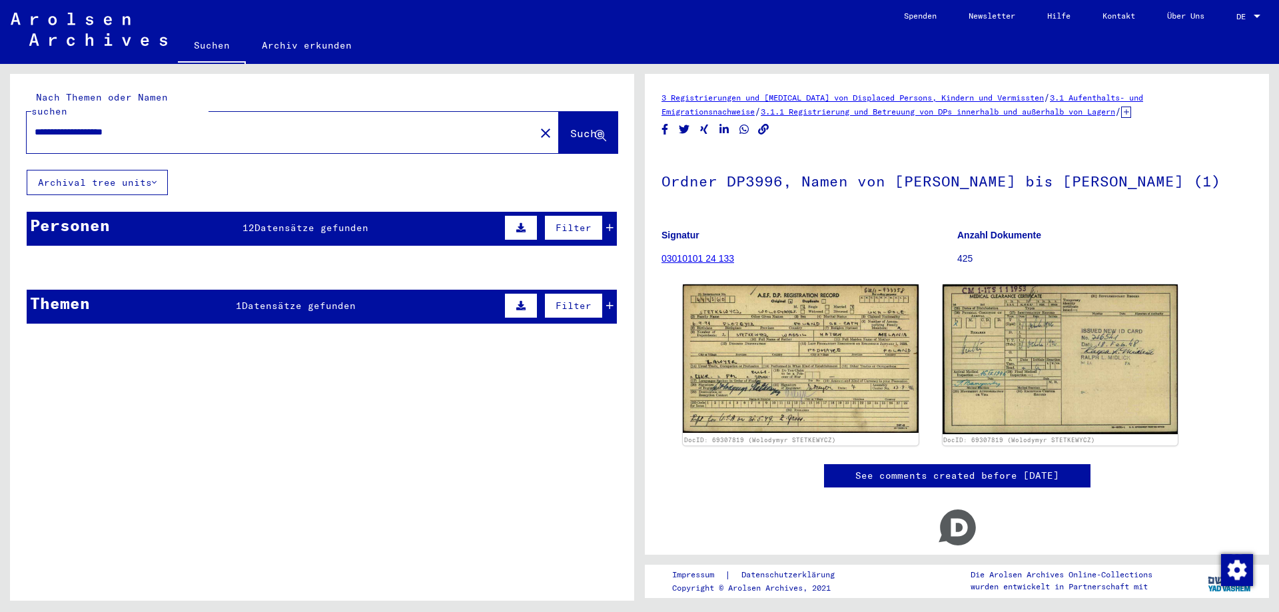
drag, startPoint x: 187, startPoint y: 111, endPoint x: 50, endPoint y: 113, distance: 137.3
click at [50, 117] on div "**********" at bounding box center [277, 132] width 500 height 30
drag, startPoint x: 170, startPoint y: 119, endPoint x: 20, endPoint y: 103, distance: 150.8
click at [20, 103] on div "**********" at bounding box center [322, 122] width 624 height 96
